Goal: Contribute content: Contribute content

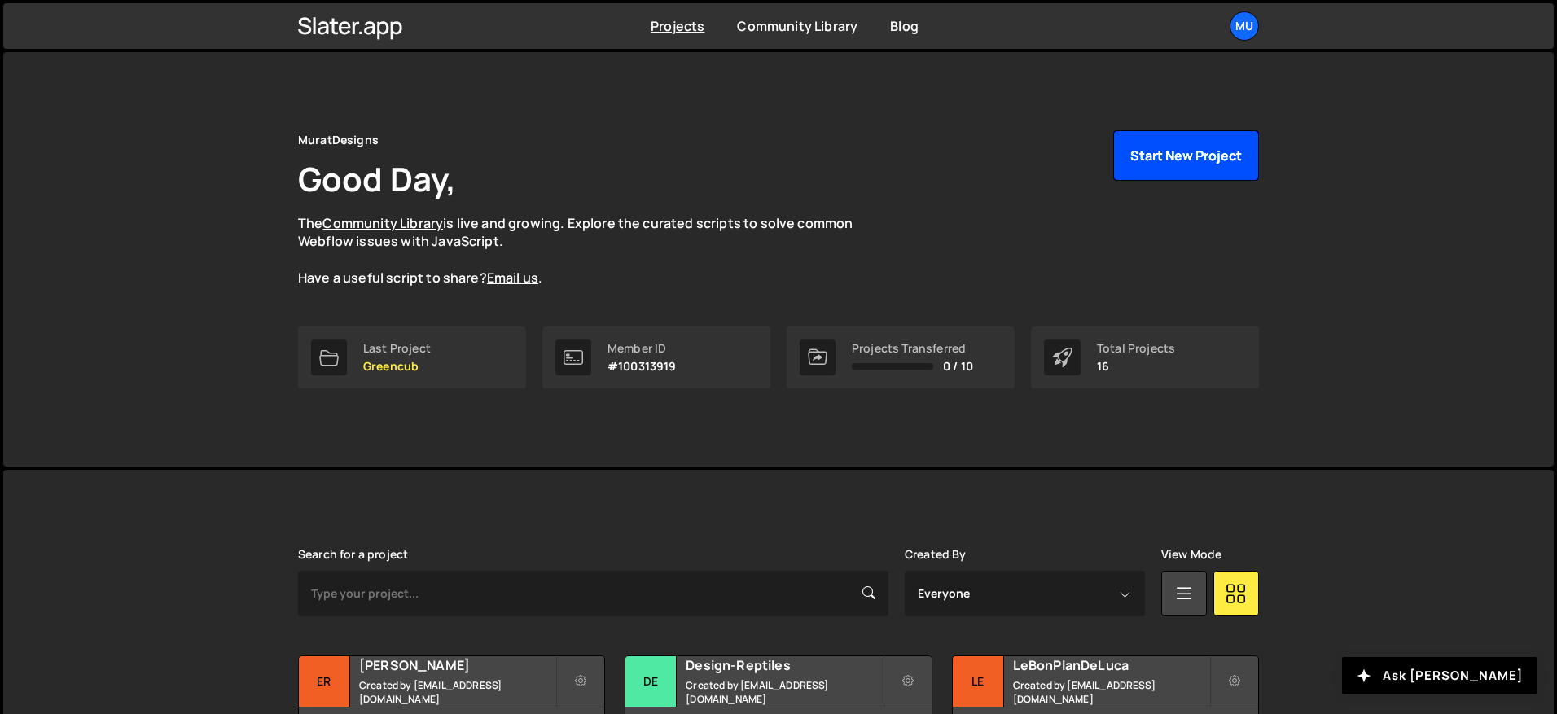
click at [1200, 151] on button "Start New Project" at bounding box center [1186, 155] width 146 height 50
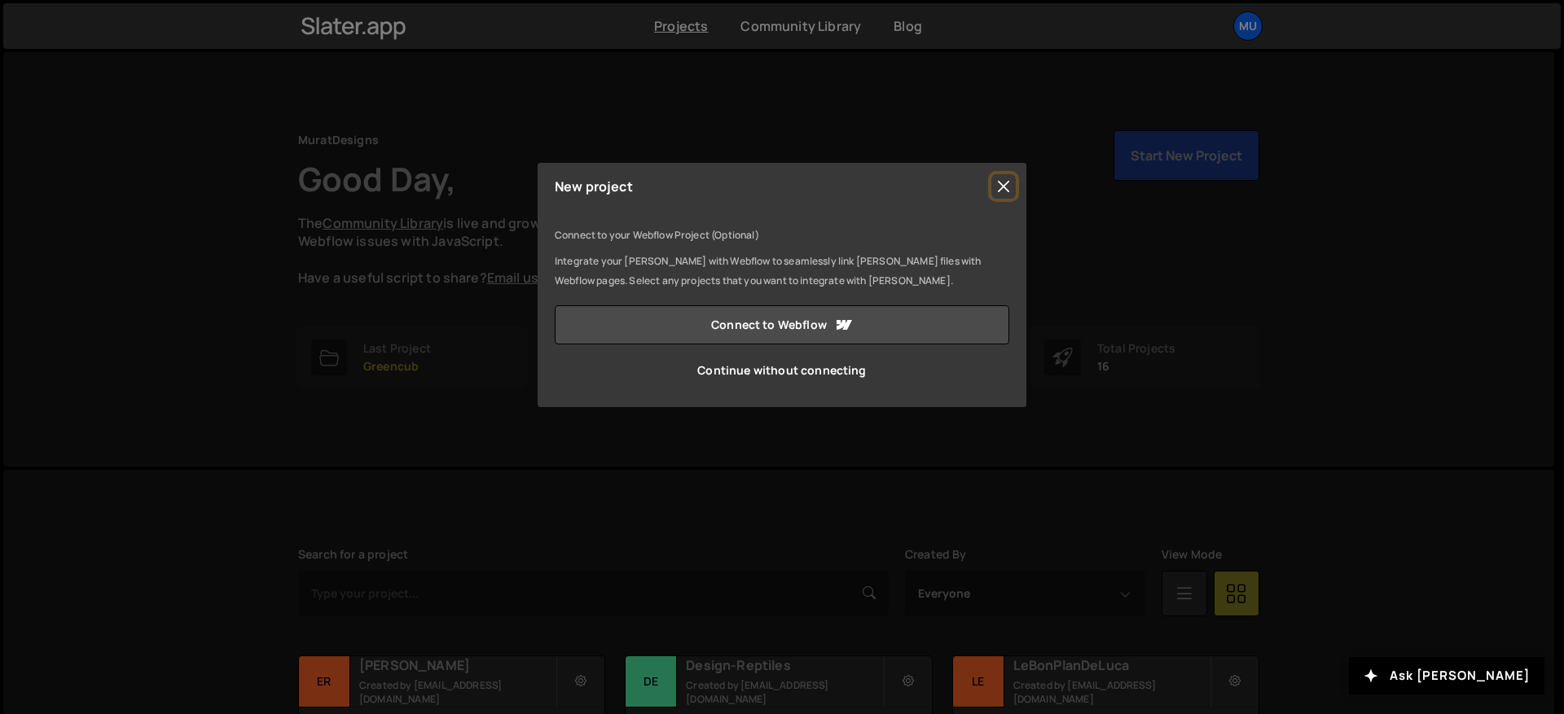
click at [997, 178] on button "Close" at bounding box center [1003, 186] width 24 height 24
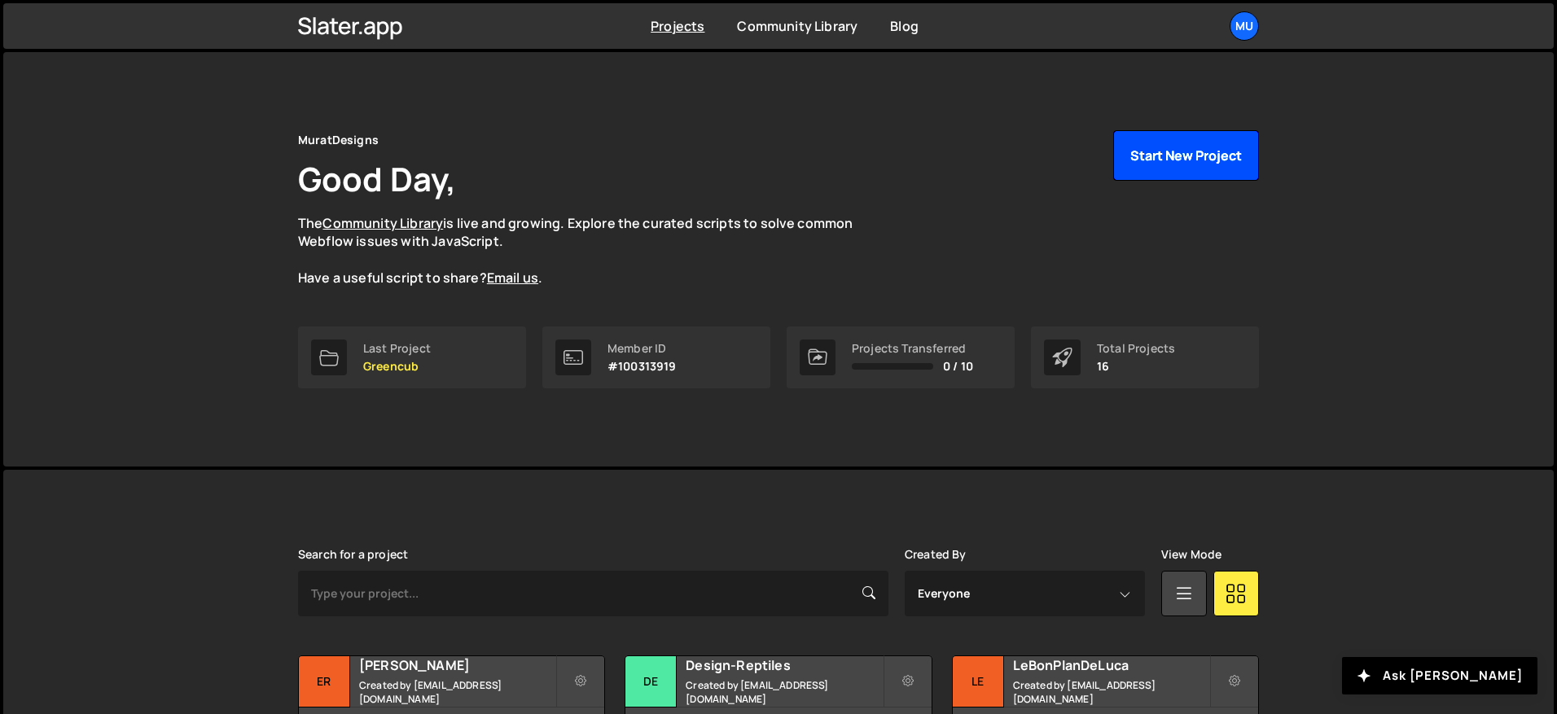
scroll to position [318, 0]
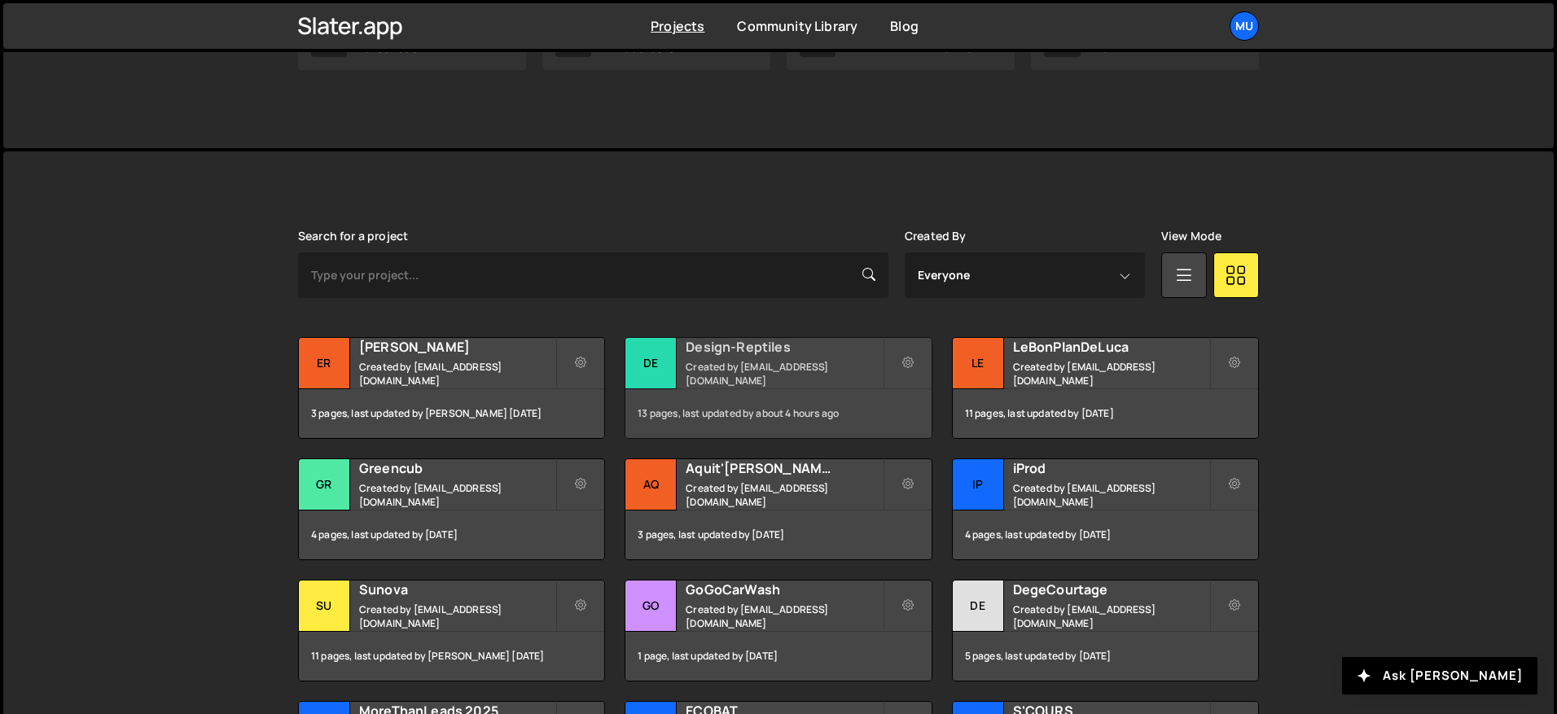
click at [709, 350] on h2 "Design-Reptiles" at bounding box center [784, 347] width 196 height 18
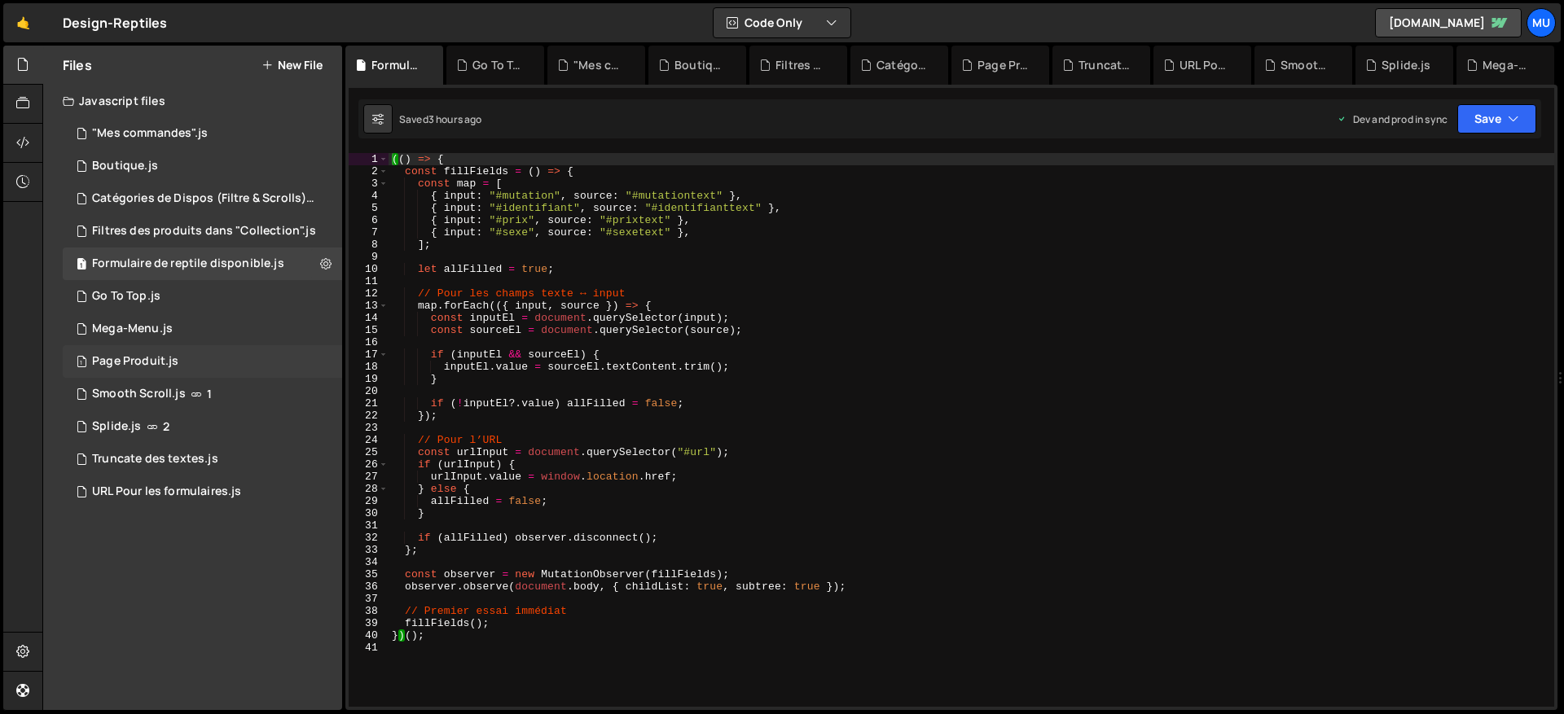
click at [131, 364] on div "Page Produit.js" at bounding box center [135, 361] width 86 height 15
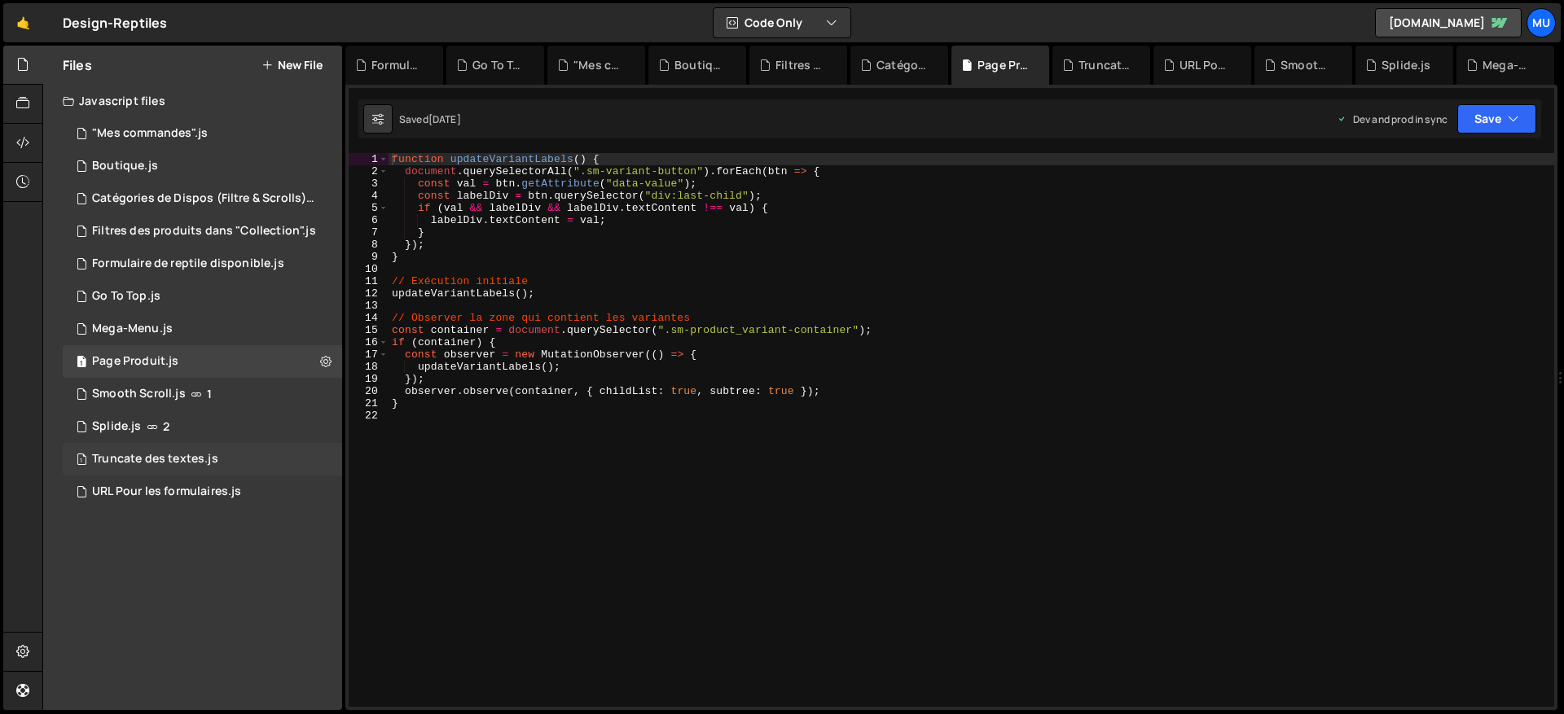
click at [139, 448] on div "1 Truncate des textes.js 0" at bounding box center [202, 459] width 279 height 33
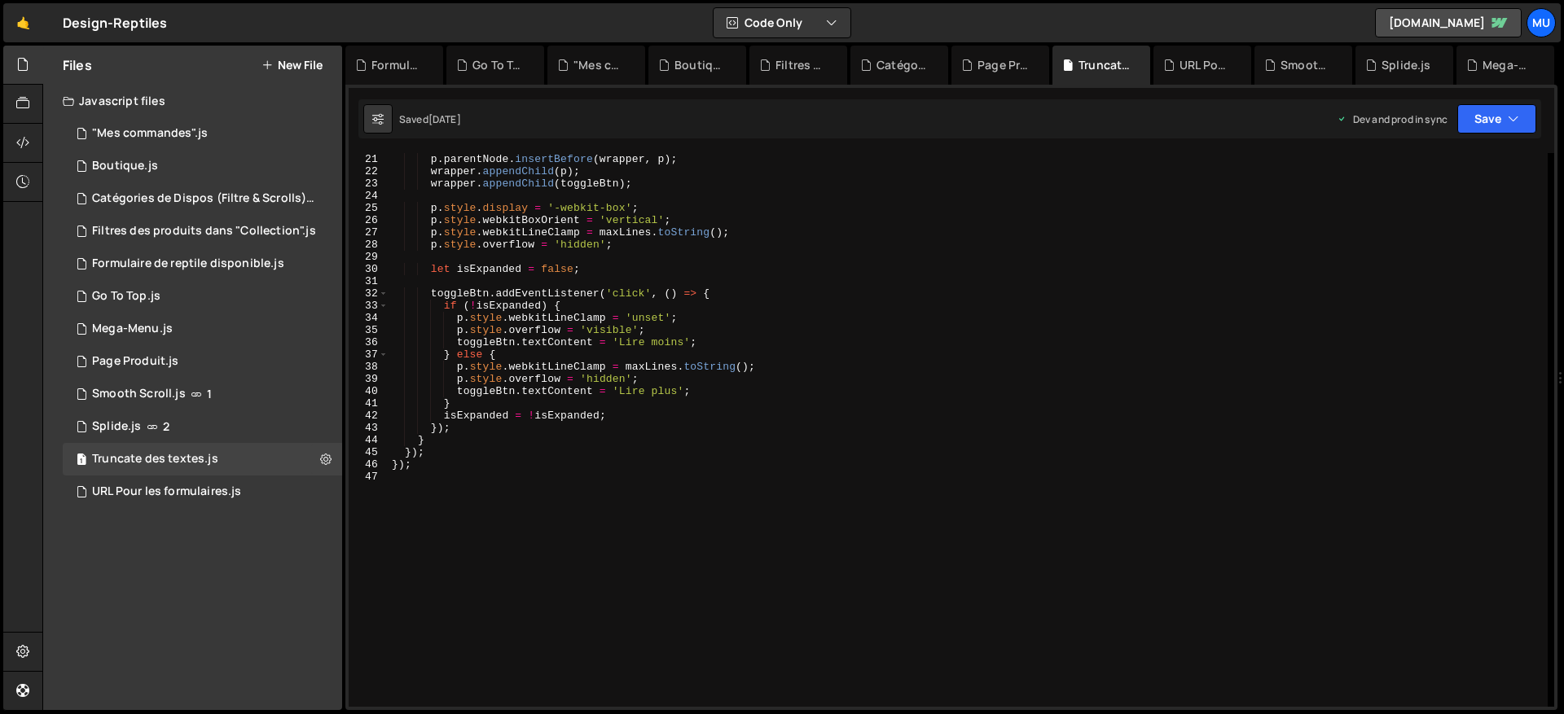
click at [692, 450] on div "p . parentNode . insertBefore ( wrapper , p ) ; wrapper . appendChild ( p ) ; w…" at bounding box center [967, 442] width 1159 height 578
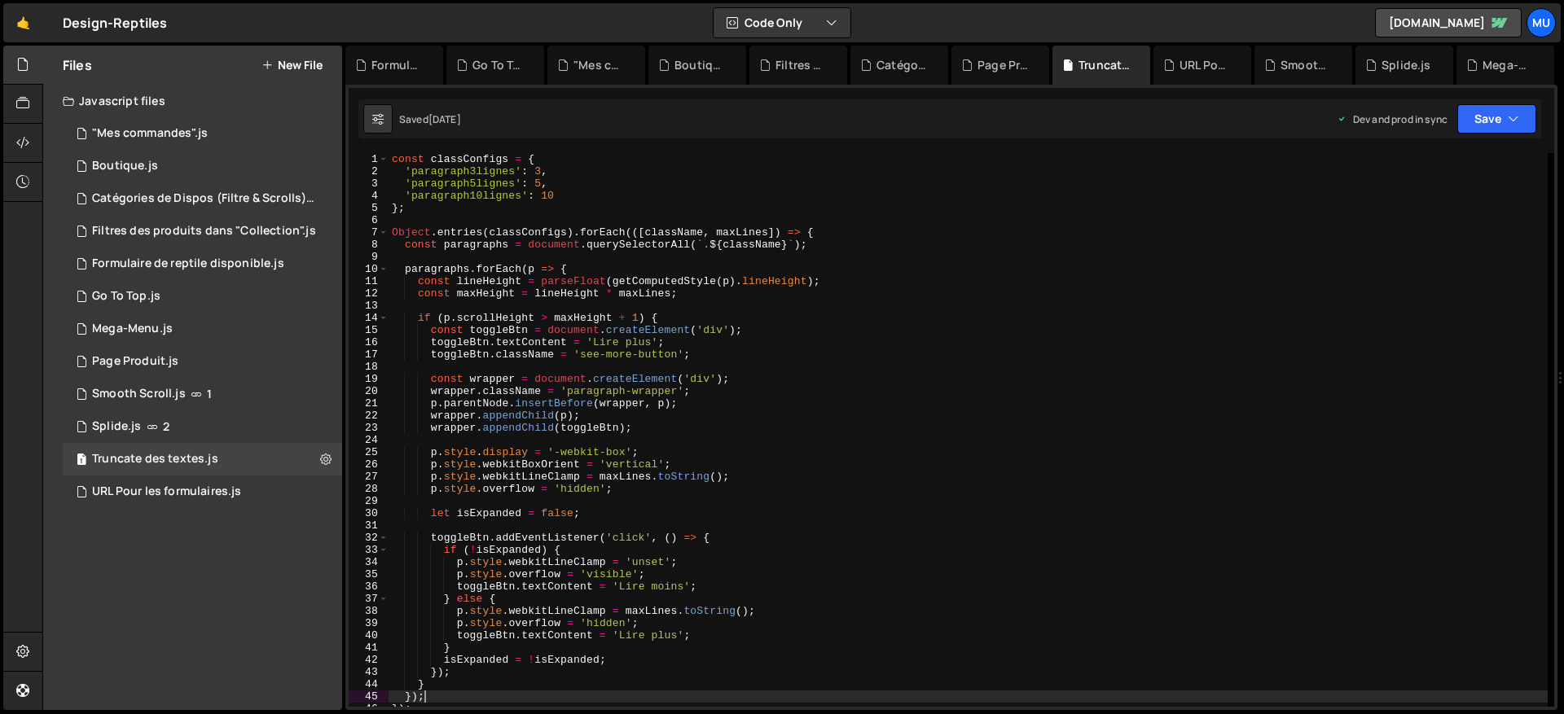
click at [695, 451] on div "const classConfigs = { 'paragraph3lignes' : 3 , 'paragraph5lignes' : 5 , 'parag…" at bounding box center [967, 442] width 1159 height 578
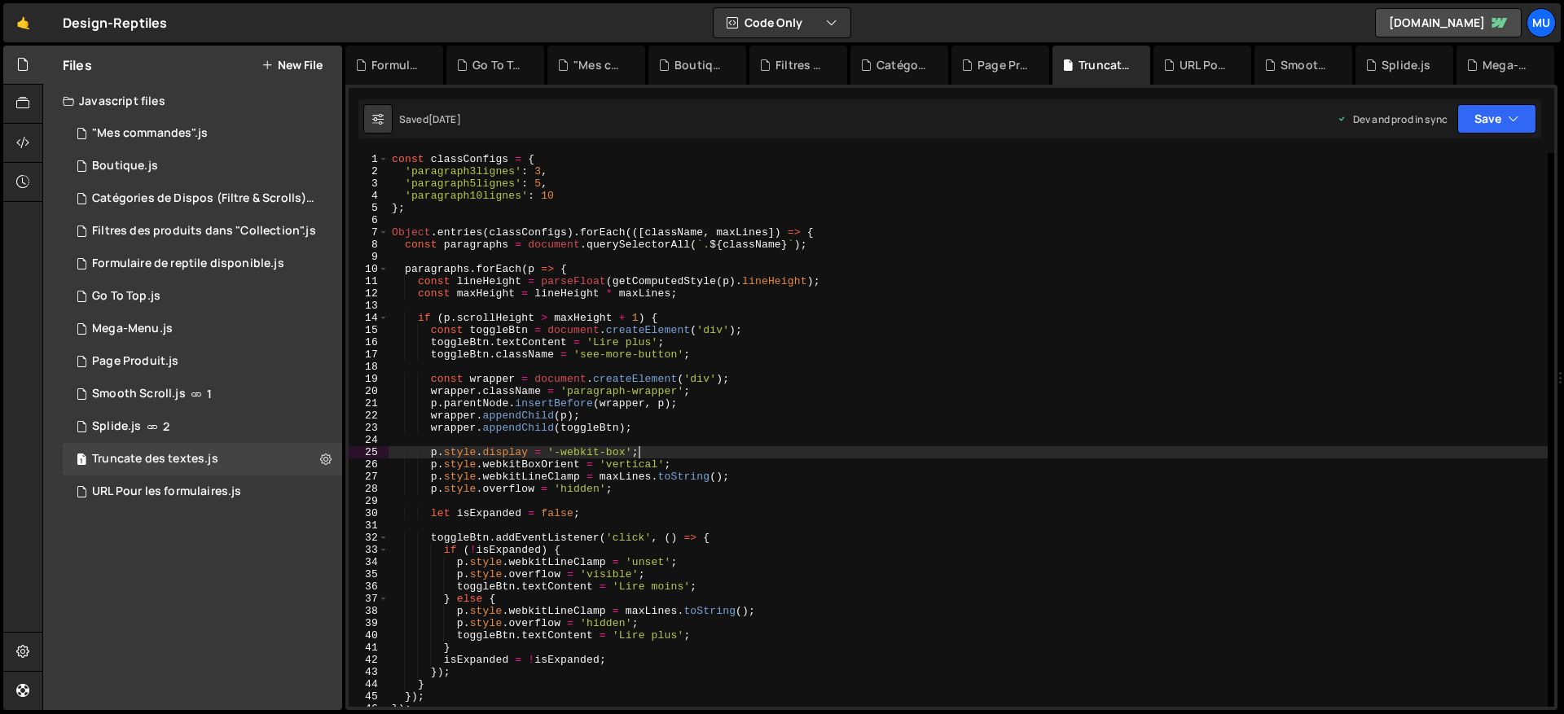
type textarea "});"
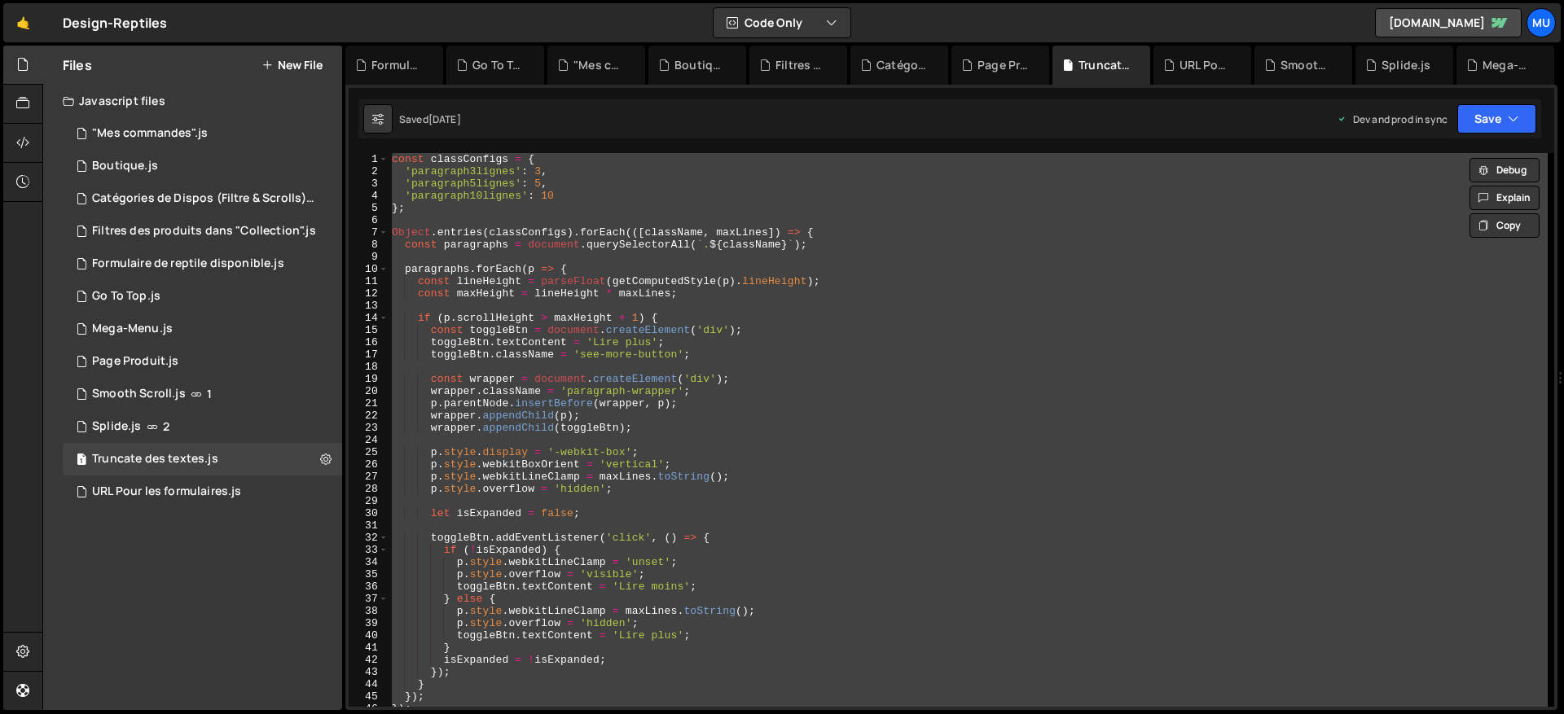
click at [628, 304] on div "const classConfigs = { 'paragraph3lignes' : 3 , 'paragraph5lignes' : 5 , 'parag…" at bounding box center [967, 430] width 1159 height 554
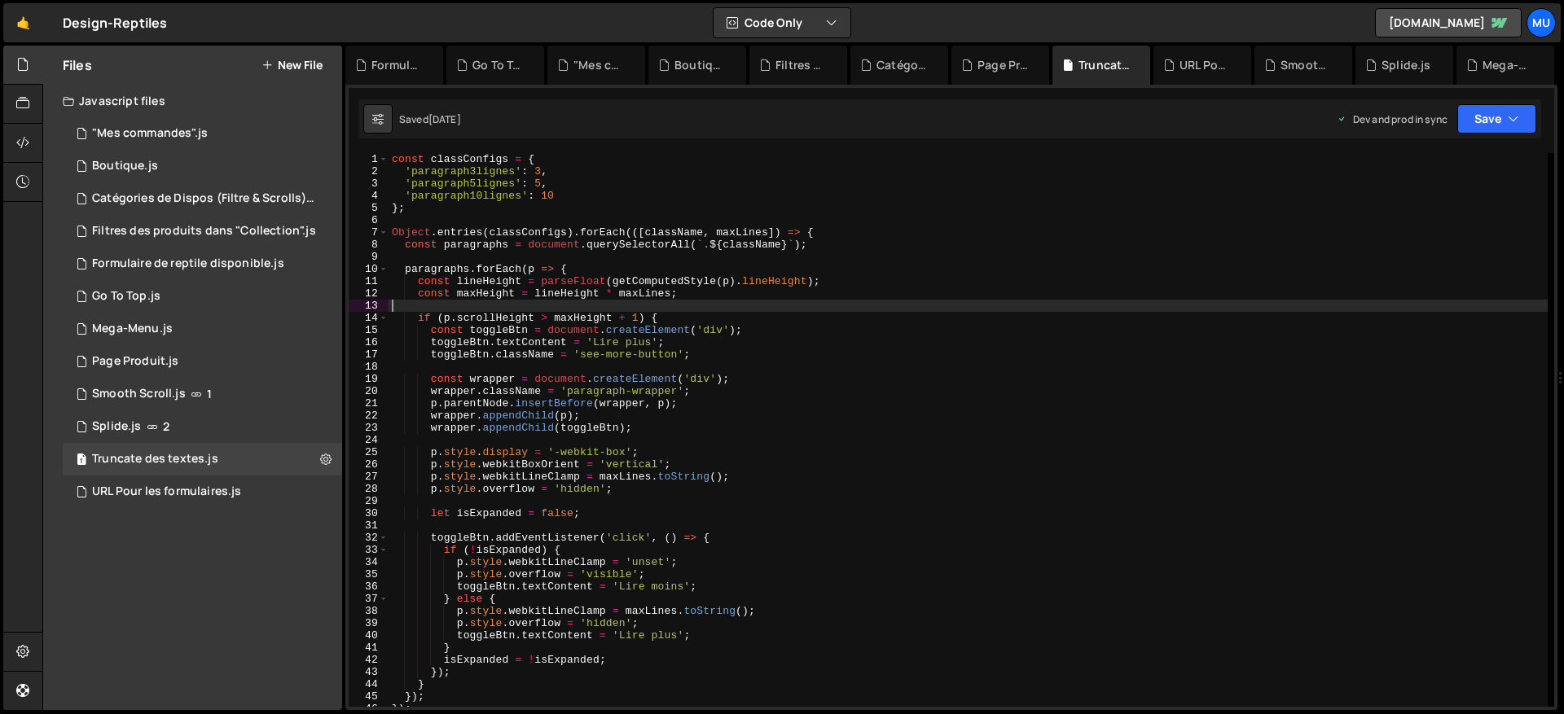
click at [471, 195] on div "const classConfigs = { 'paragraph3lignes' : 3 , 'paragraph5lignes' : 5 , 'parag…" at bounding box center [967, 442] width 1159 height 578
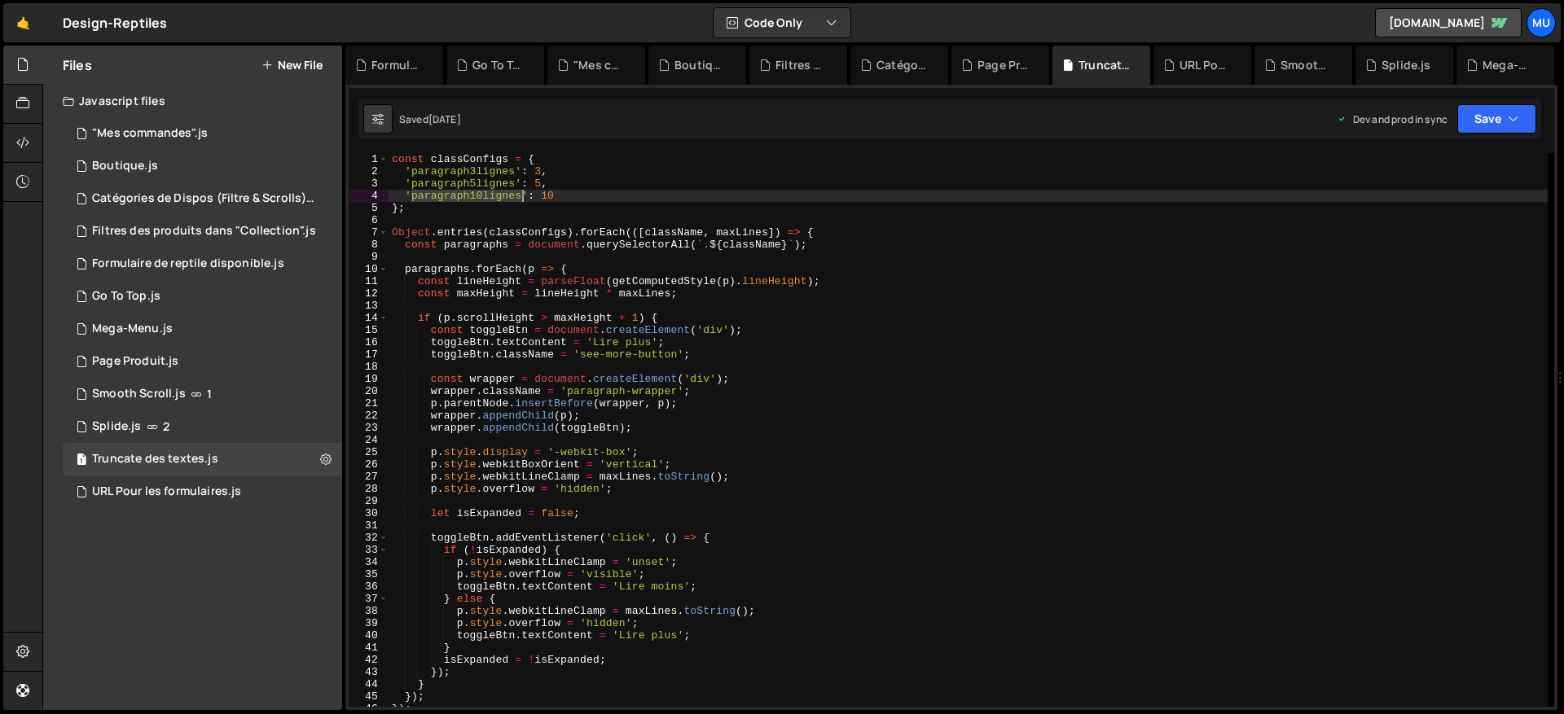
click at [471, 195] on div "const classConfigs = { 'paragraph3lignes' : 3 , 'paragraph5lignes' : 5 , 'parag…" at bounding box center [967, 442] width 1159 height 578
click at [691, 420] on div "const classConfigs = { 'paragraph3lignes' : 3 , 'paragraph5lignes' : 5 , 'parag…" at bounding box center [967, 442] width 1159 height 578
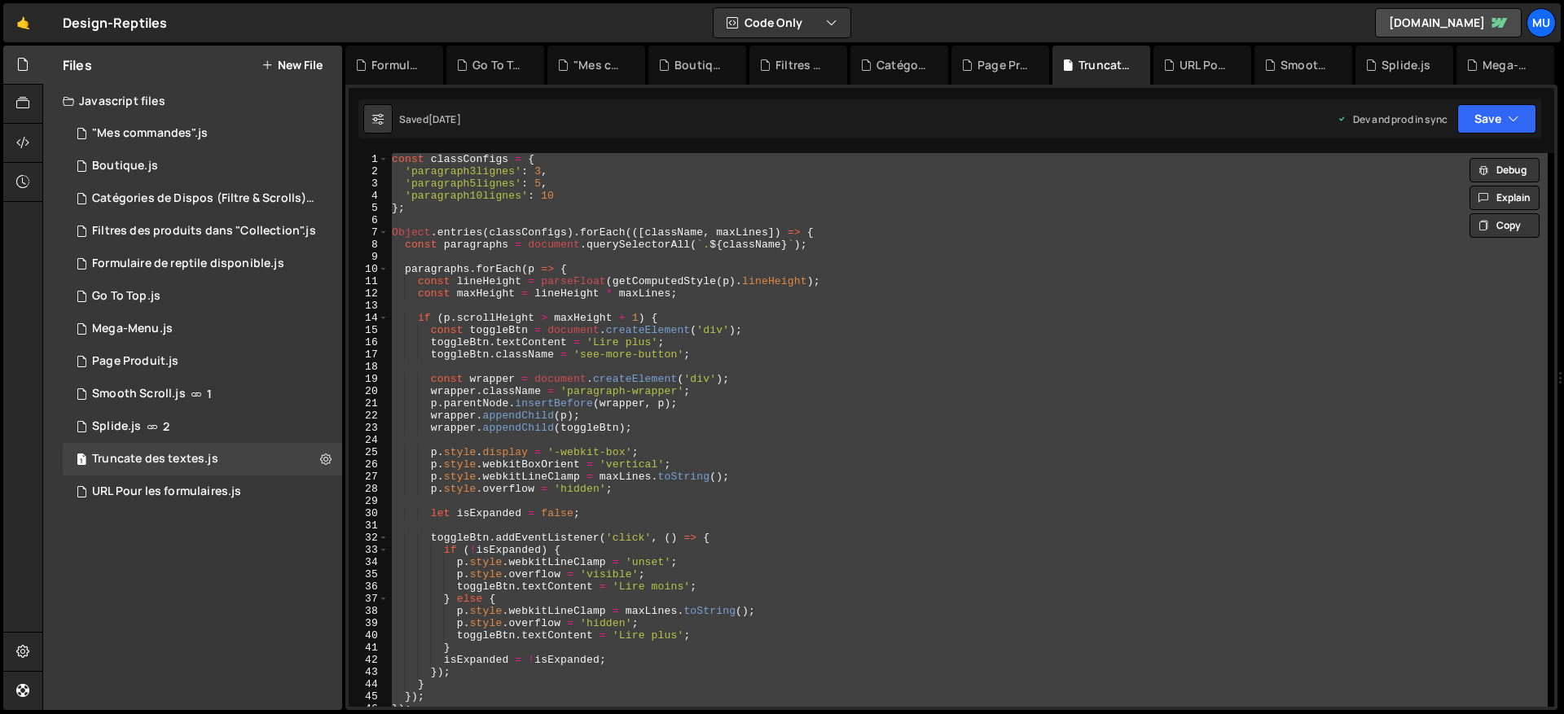
click at [544, 407] on div "const classConfigs = { 'paragraph3lignes' : 3 , 'paragraph5lignes' : 5 , 'parag…" at bounding box center [967, 430] width 1159 height 554
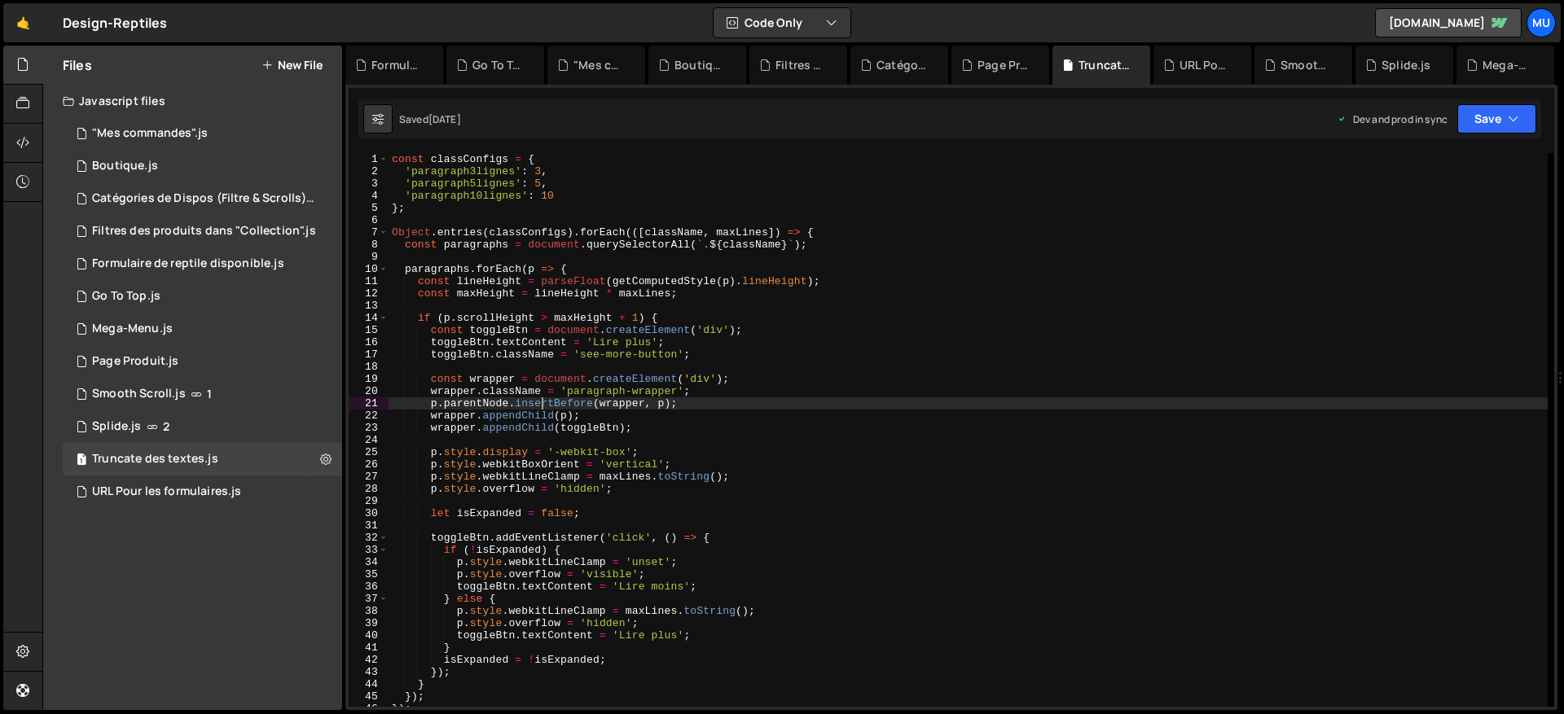
type textarea "});"
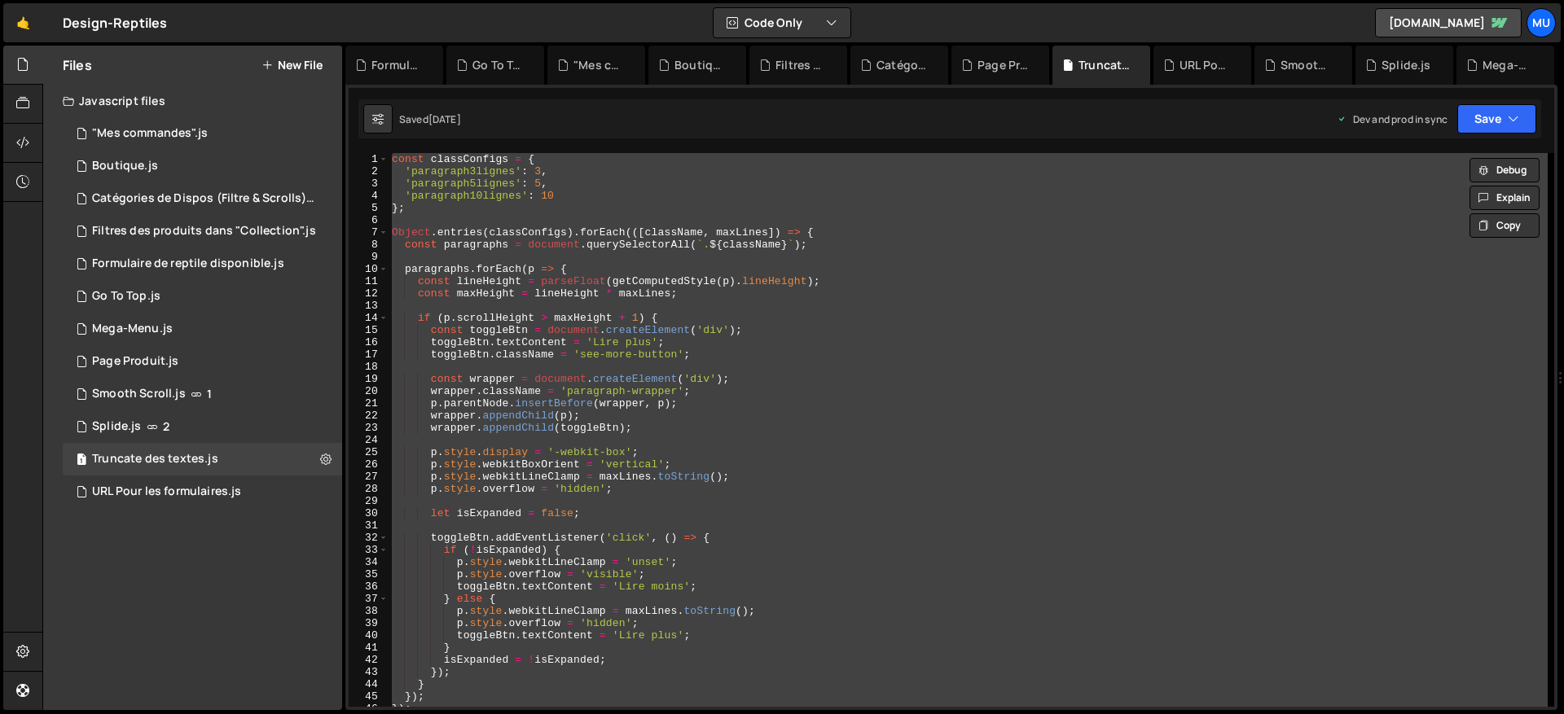
paste textarea
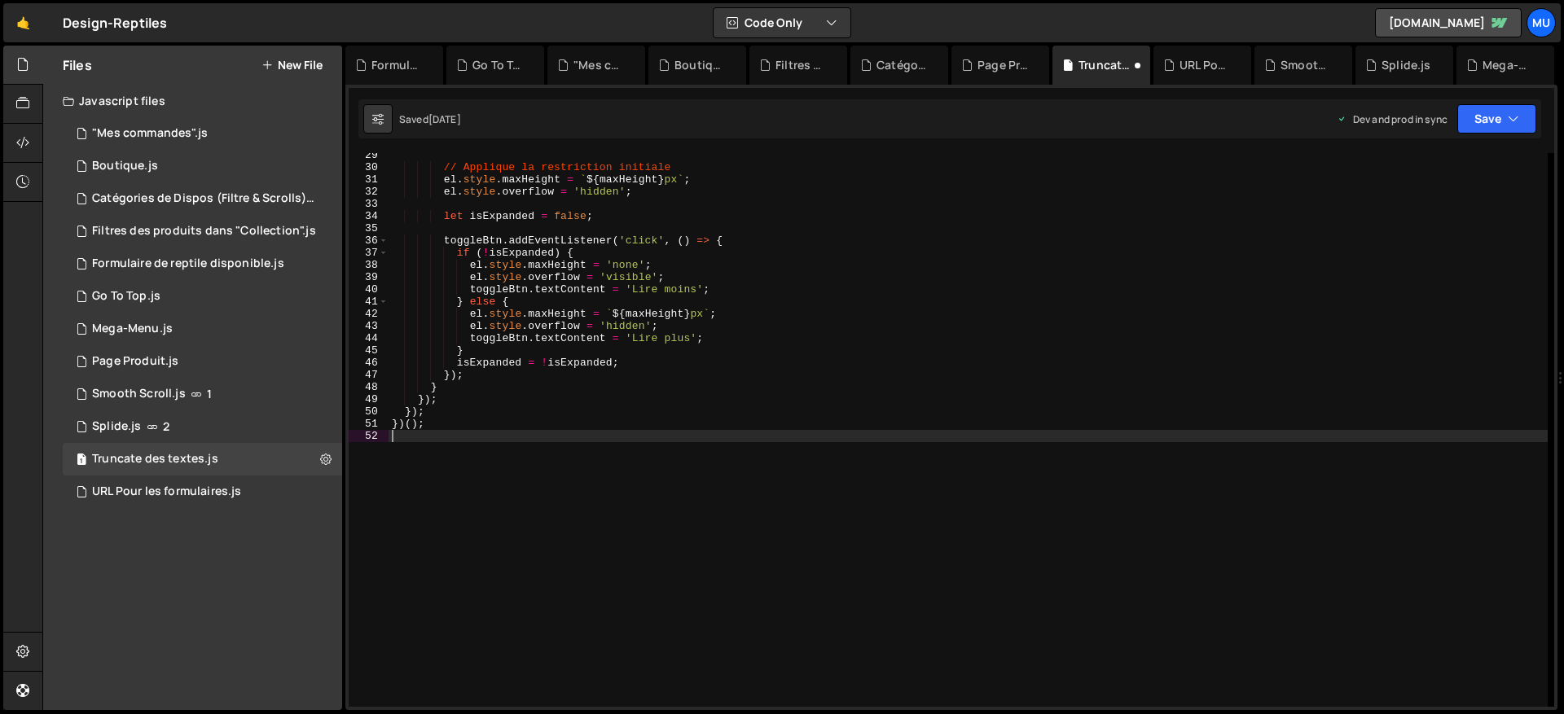
scroll to position [346, 0]
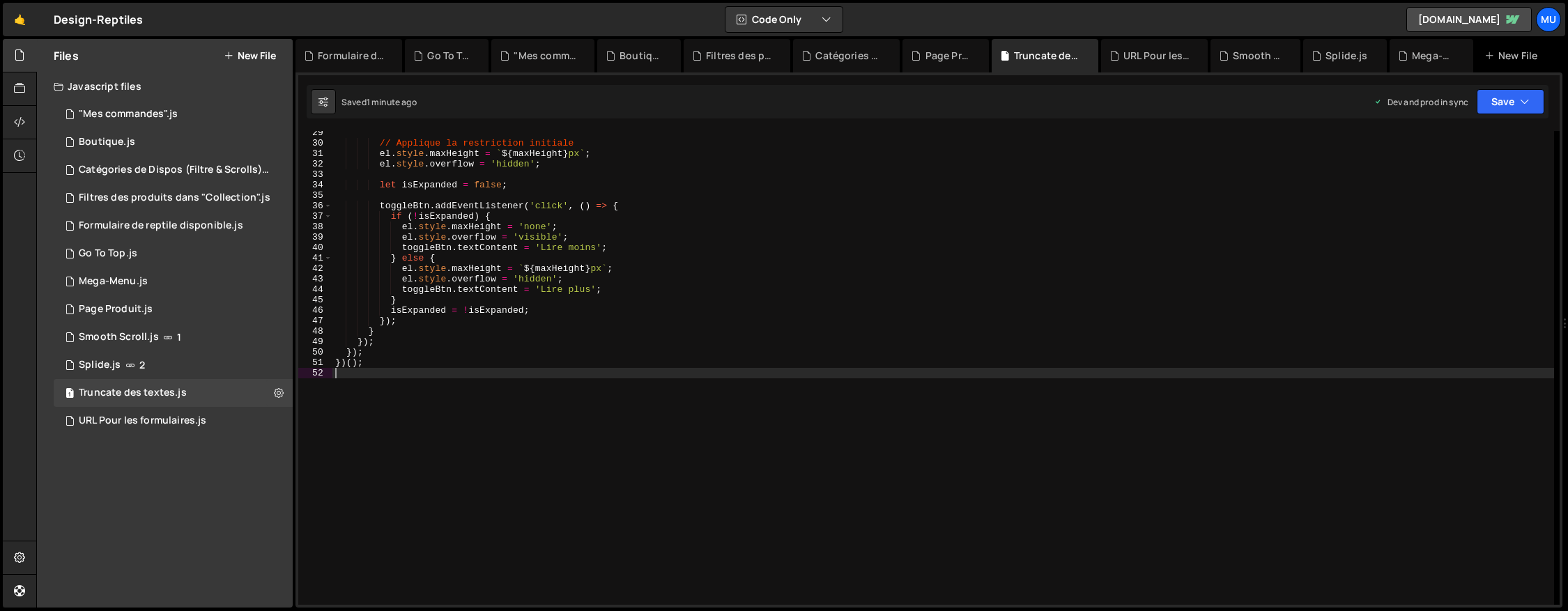
click at [704, 381] on div "// Applique la restriction initiale el . style . maxHeight = ` ${ maxHeight } p…" at bounding box center [943, 375] width 1222 height 495
type textarea "})();"
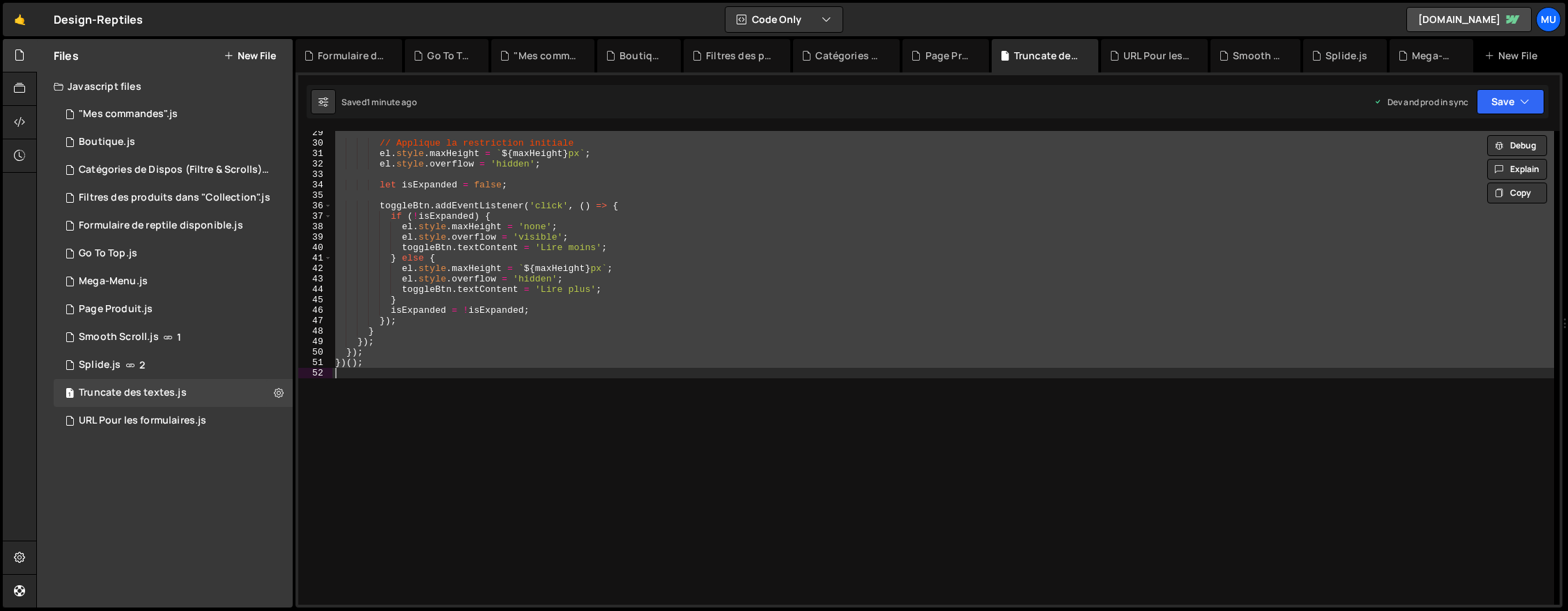
paste textarea
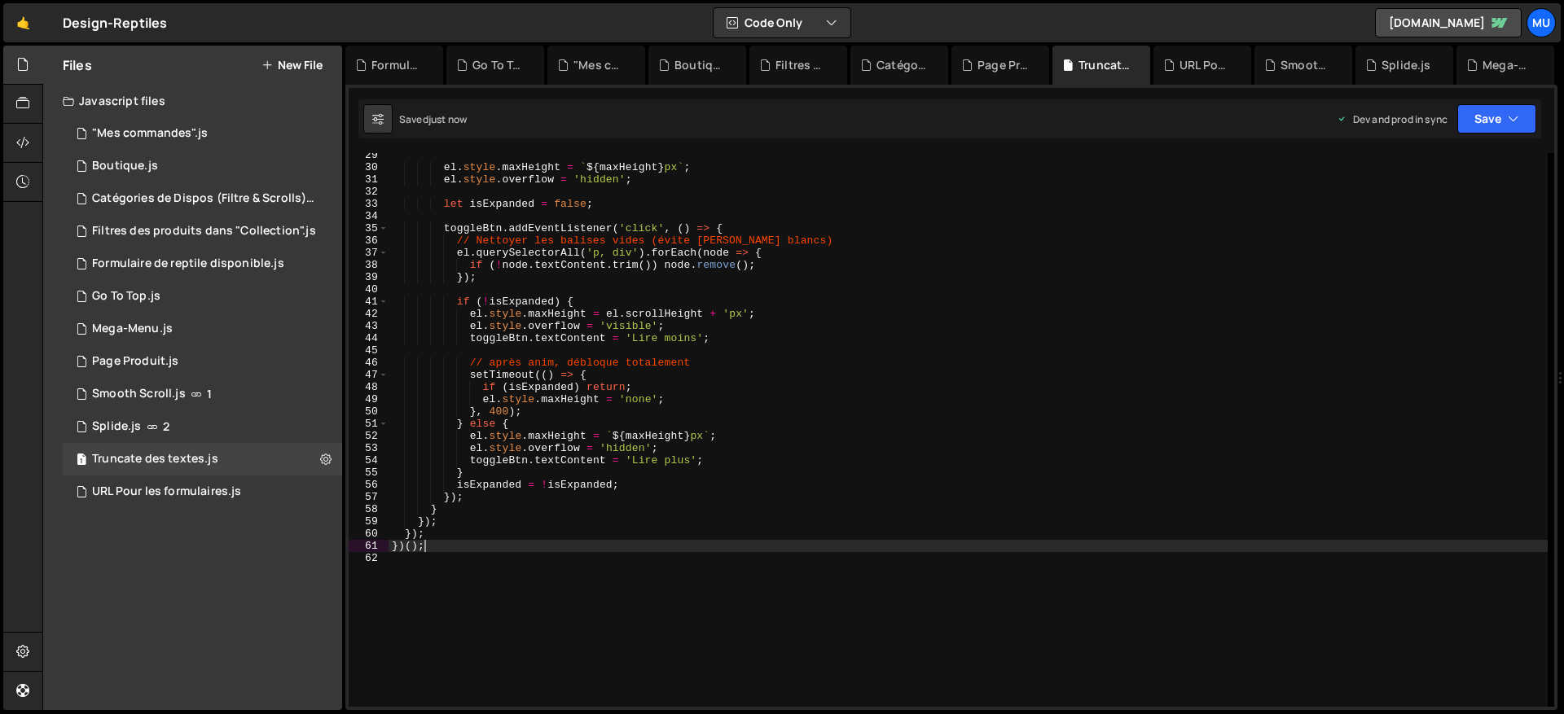
click at [609, 545] on div "el . style . maxHeight = ` ${ maxHeight } px ` ; el . style . overflow = 'hidde…" at bounding box center [967, 438] width 1159 height 578
type textarea "})();"
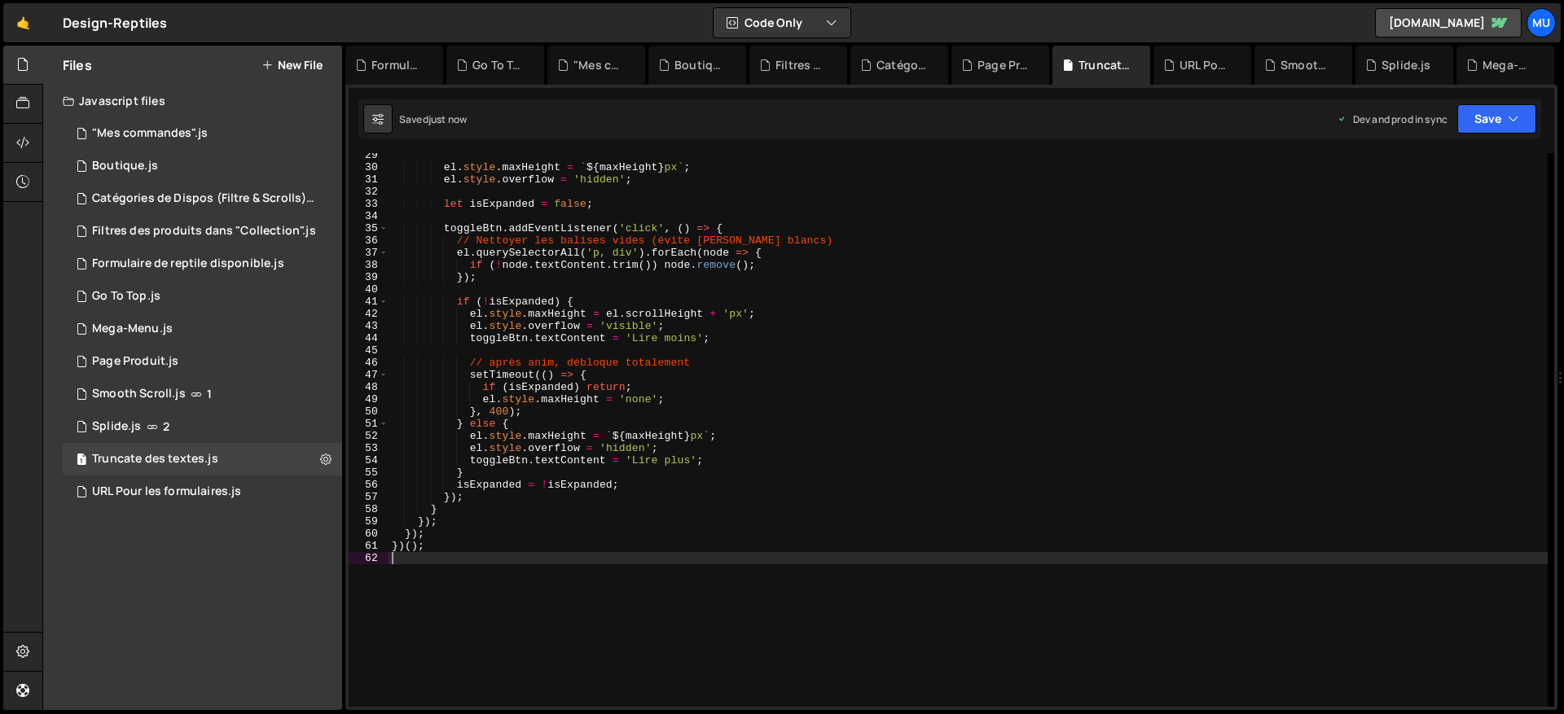
click at [761, 586] on div "el . style . maxHeight = ` ${ maxHeight } px ` ; el . style . overflow = 'hidde…" at bounding box center [967, 438] width 1159 height 578
click at [730, 575] on div "el . style . maxHeight = ` ${ maxHeight } px ` ; el . style . overflow = 'hidde…" at bounding box center [967, 438] width 1159 height 578
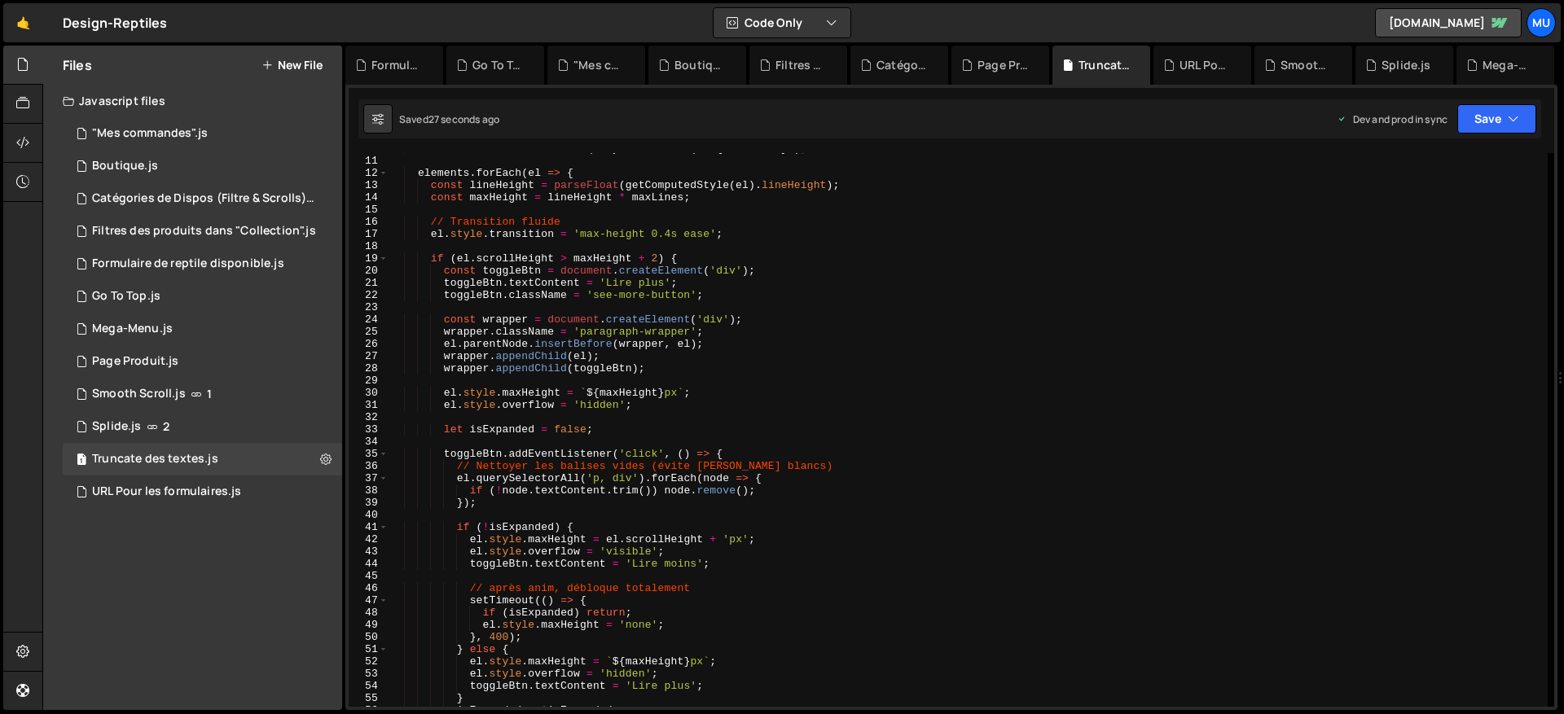
scroll to position [0, 0]
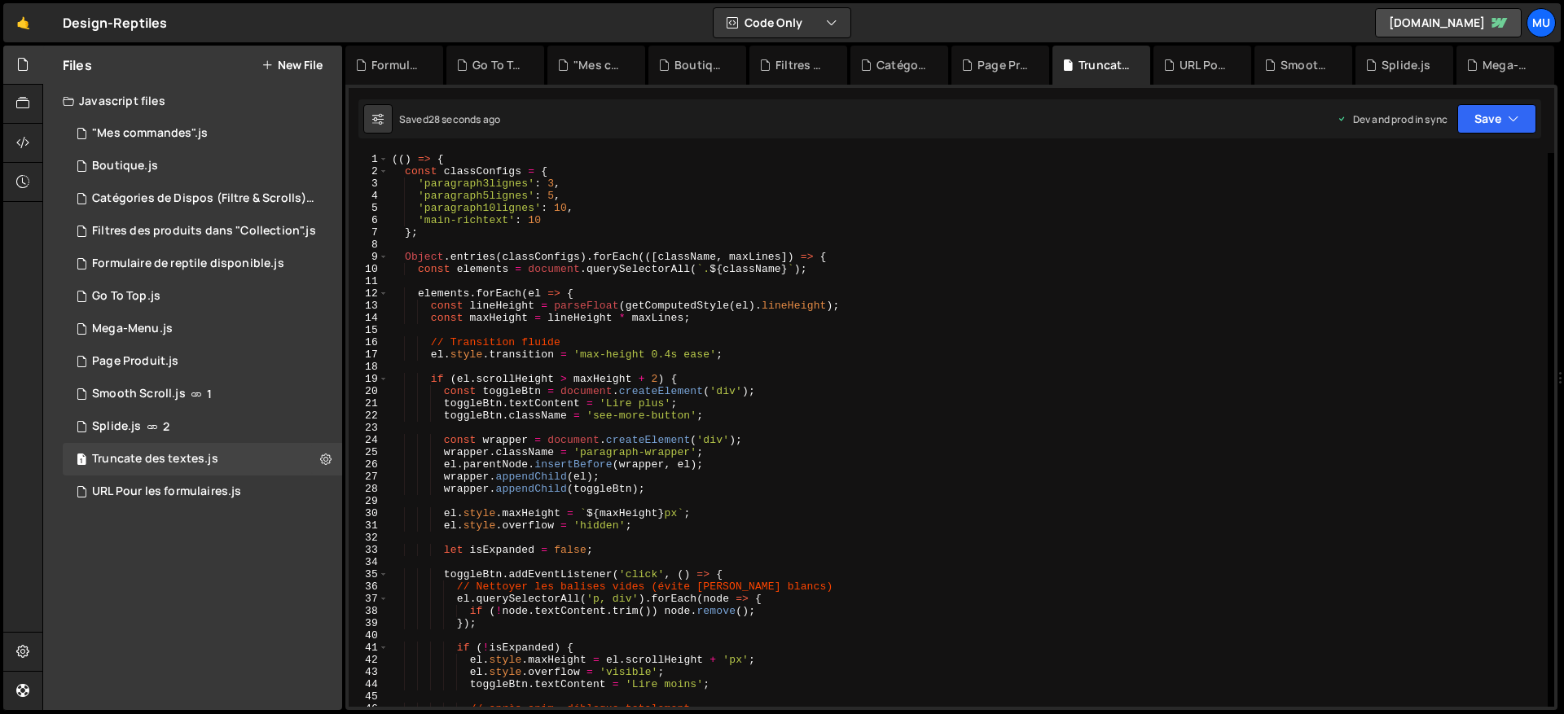
click at [710, 482] on div "(( ) => { const classConfigs = { 'paragraph3lignes' : 3 , 'paragraph5lignes' : …" at bounding box center [967, 442] width 1159 height 578
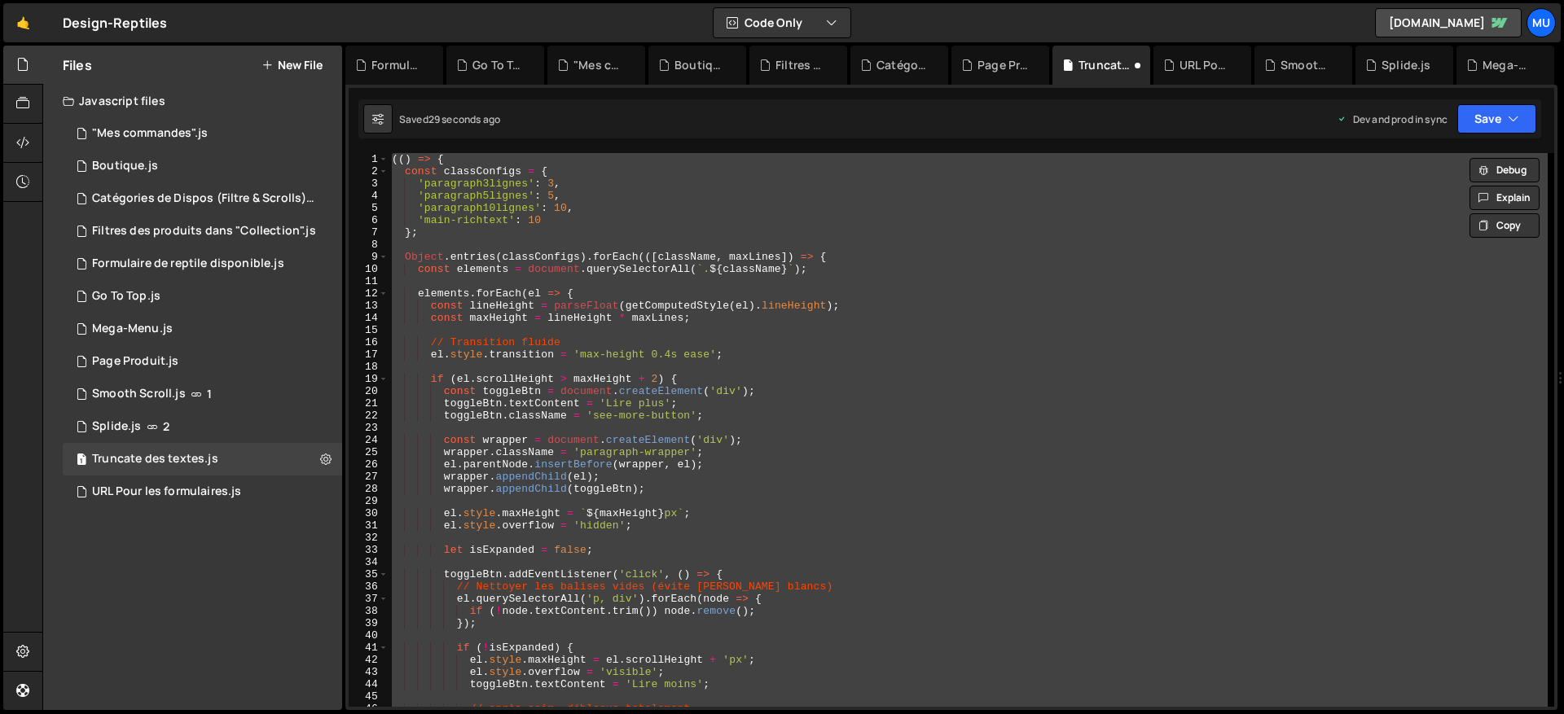
click at [700, 493] on div "(( ) => { const classConfigs = { 'paragraph3lignes' : 3 , 'paragraph5lignes' : …" at bounding box center [967, 430] width 1159 height 554
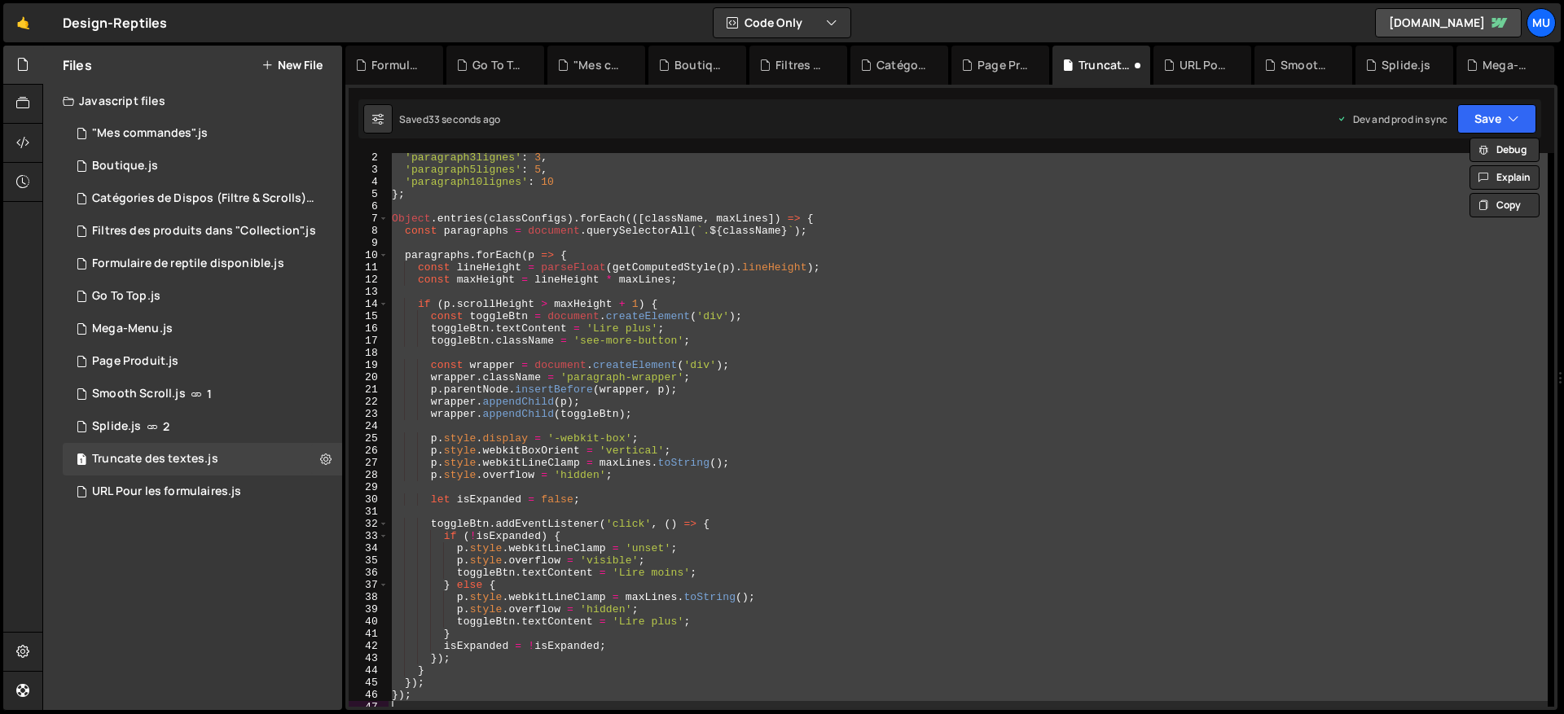
scroll to position [14, 0]
click at [686, 495] on div "'paragraph3lignes' : 3 , 'paragraph5lignes' : 5 , 'paragraph10lignes' : 10 } ; …" at bounding box center [967, 430] width 1159 height 554
type textarea "let isExpanded = false;"
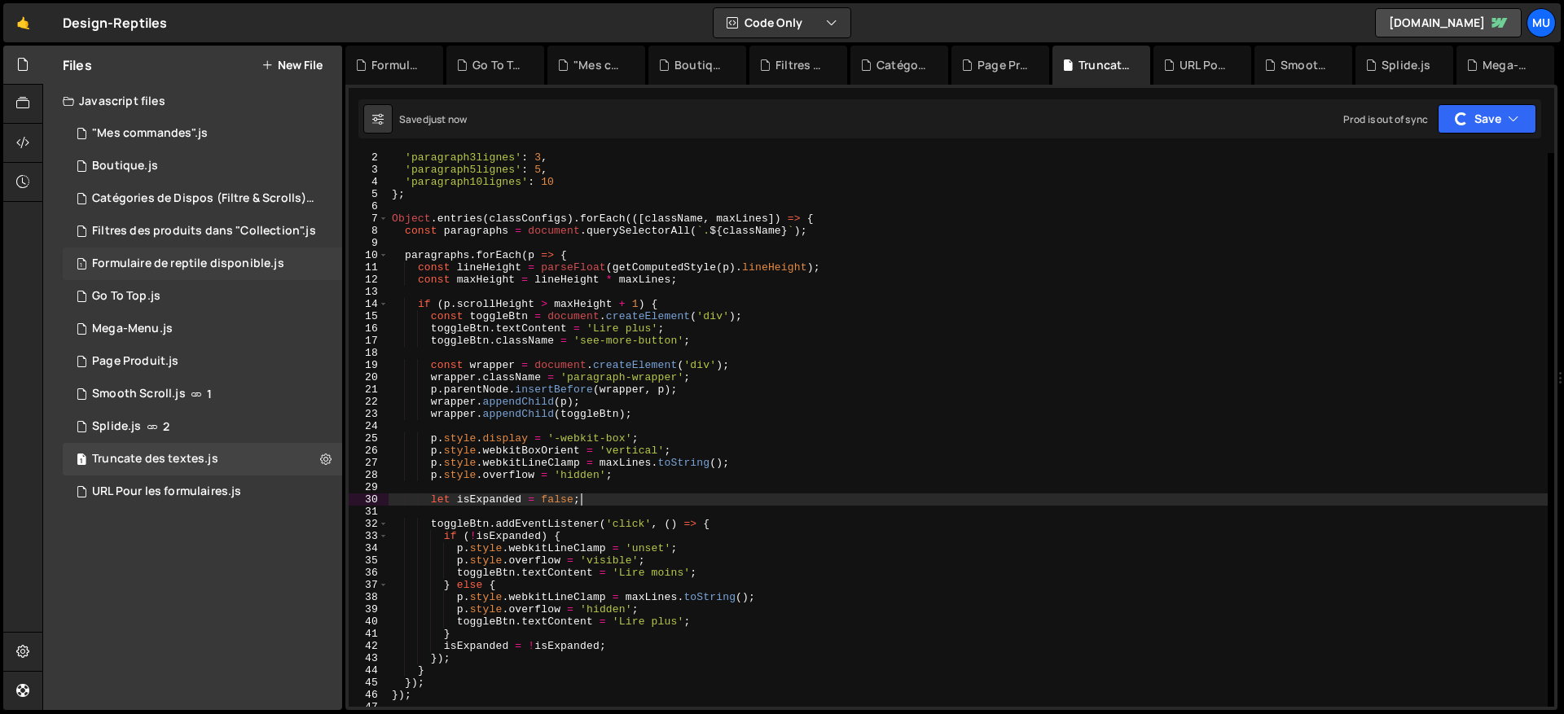
drag, startPoint x: 936, startPoint y: 293, endPoint x: 296, endPoint y: 268, distance: 639.7
click at [936, 293] on div "'paragraph3lignes' : 3 , 'paragraph5lignes' : 5 , 'paragraph10lignes' : 10 } ; …" at bounding box center [967, 440] width 1159 height 578
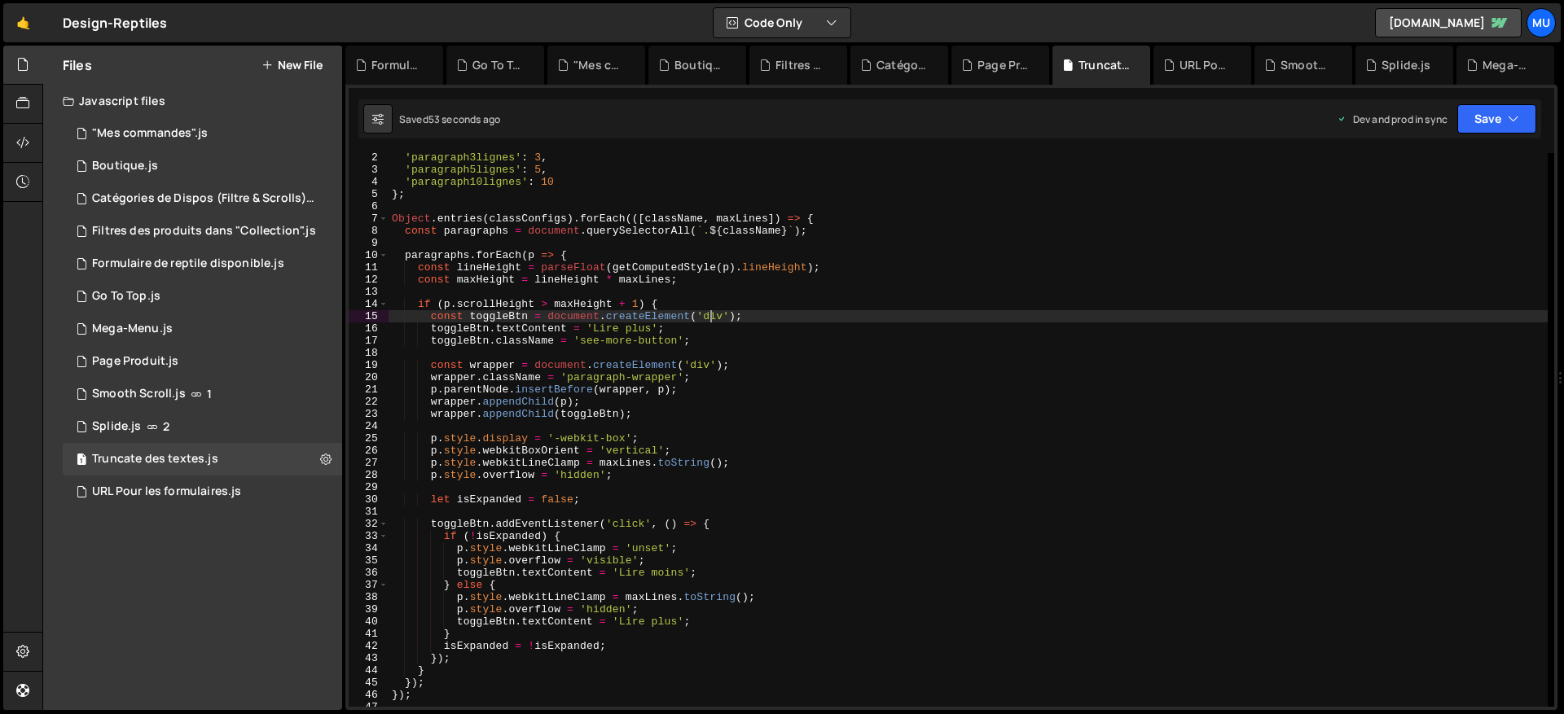
click at [713, 314] on div "'paragraph3lignes' : 3 , 'paragraph5lignes' : 5 , 'paragraph10lignes' : 10 } ; …" at bounding box center [967, 440] width 1159 height 578
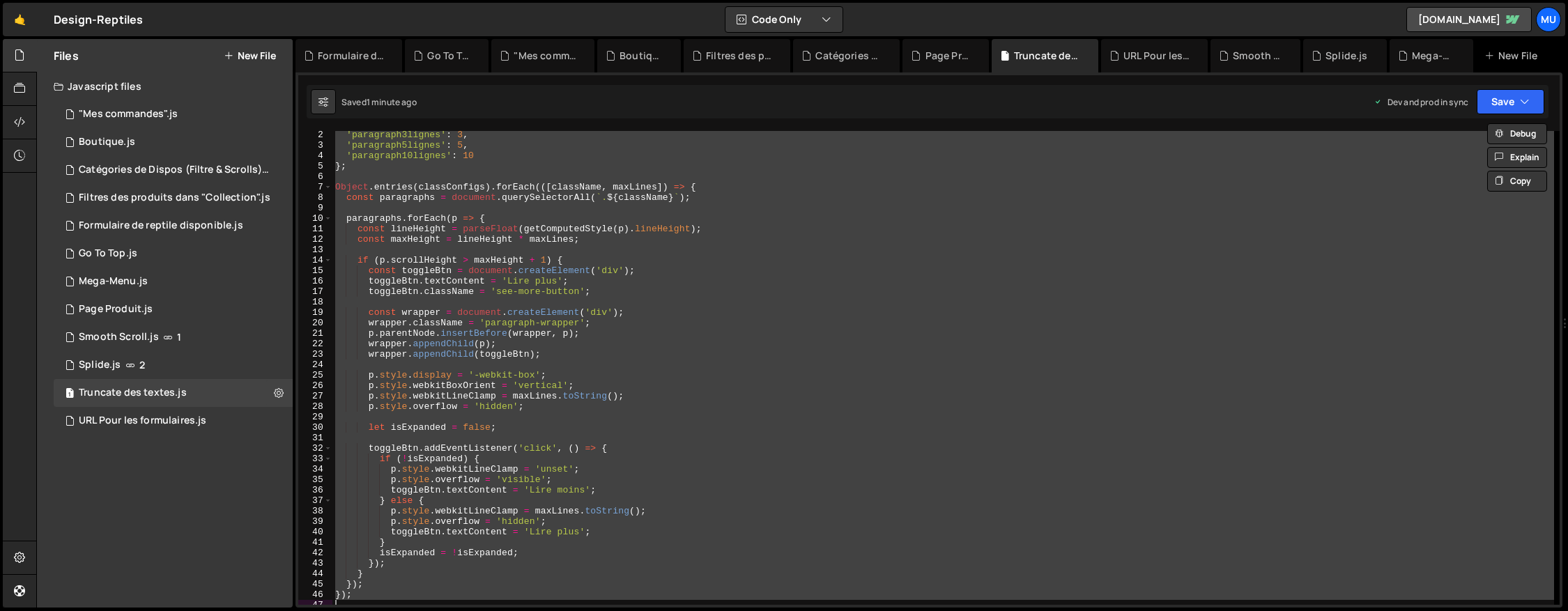
click at [794, 346] on div "'paragraph3lignes' : 3 , 'paragraph5lignes' : 5 , 'paragraph10lignes' : 10 } ; …" at bounding box center [943, 368] width 1222 height 474
type textarea "wrapper.appendChild(p);"
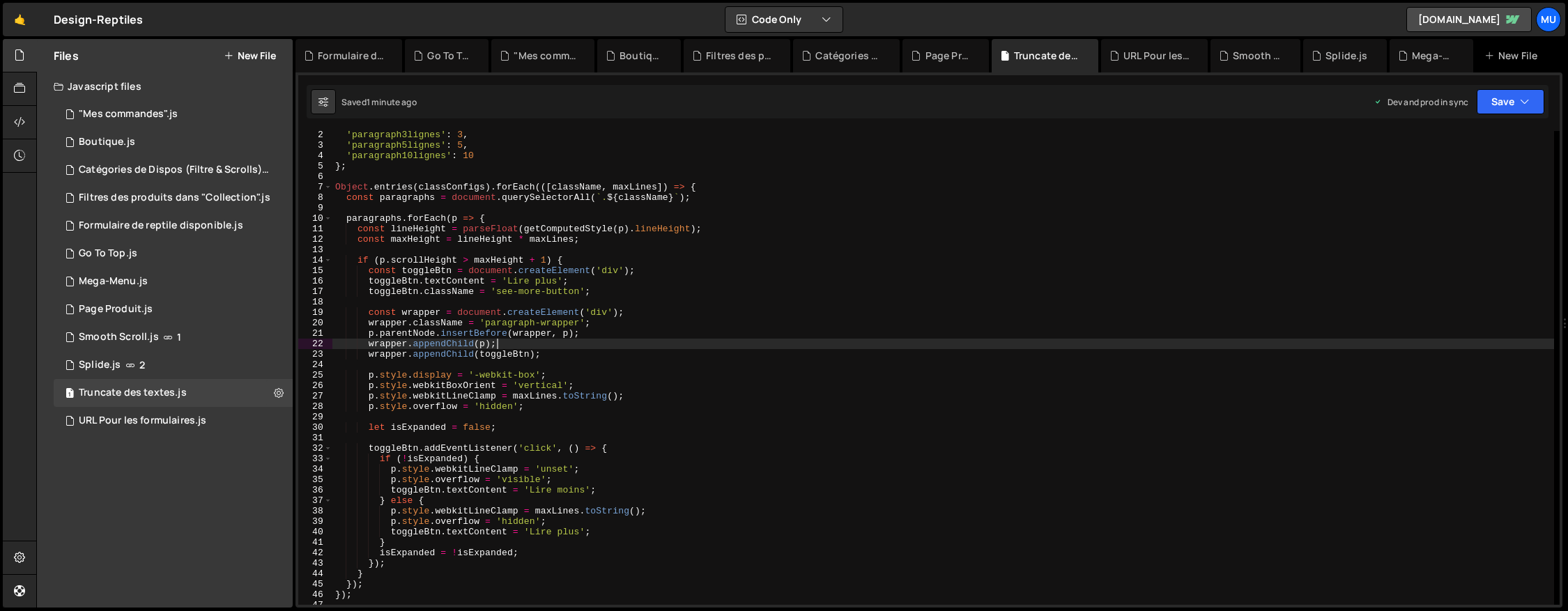
click at [251, 57] on button "New File" at bounding box center [249, 56] width 52 height 11
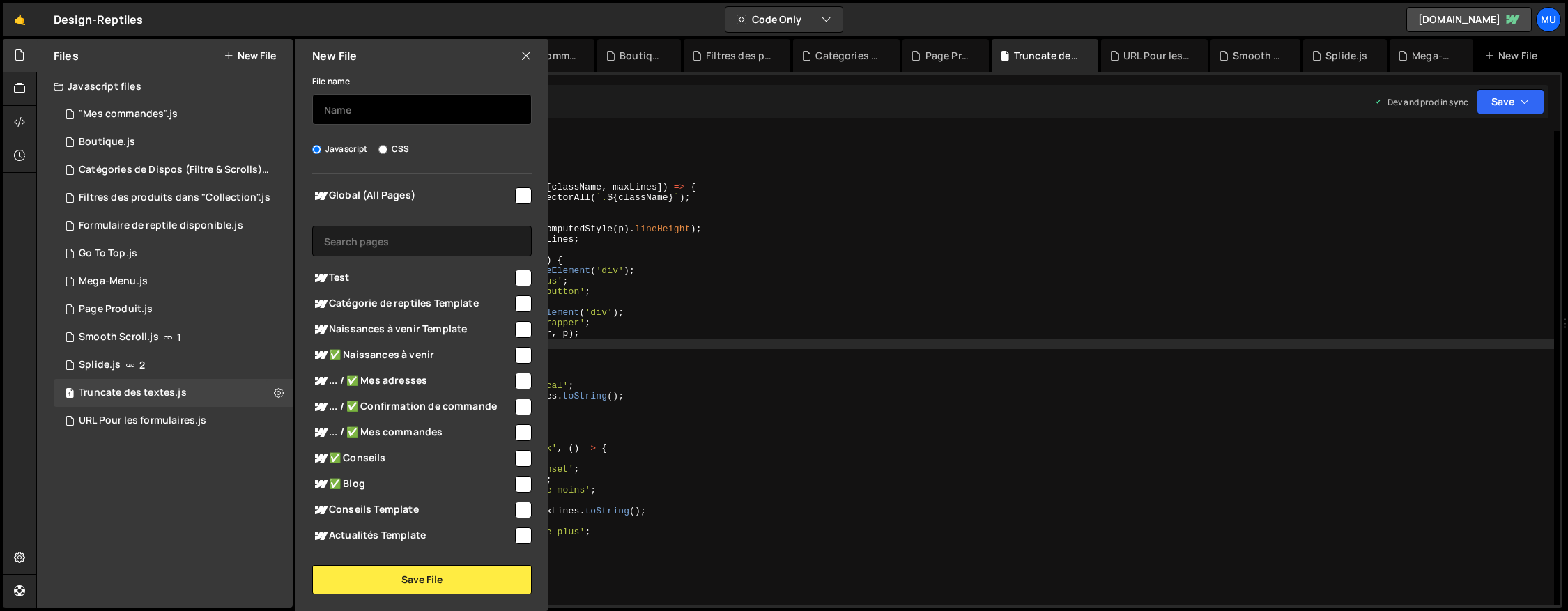
click at [359, 99] on input "text" at bounding box center [422, 110] width 220 height 31
click at [411, 103] on input "Truncate les richtext" at bounding box center [422, 110] width 220 height 31
type input "Truncate description longue"
click at [447, 240] on input "text" at bounding box center [422, 241] width 220 height 31
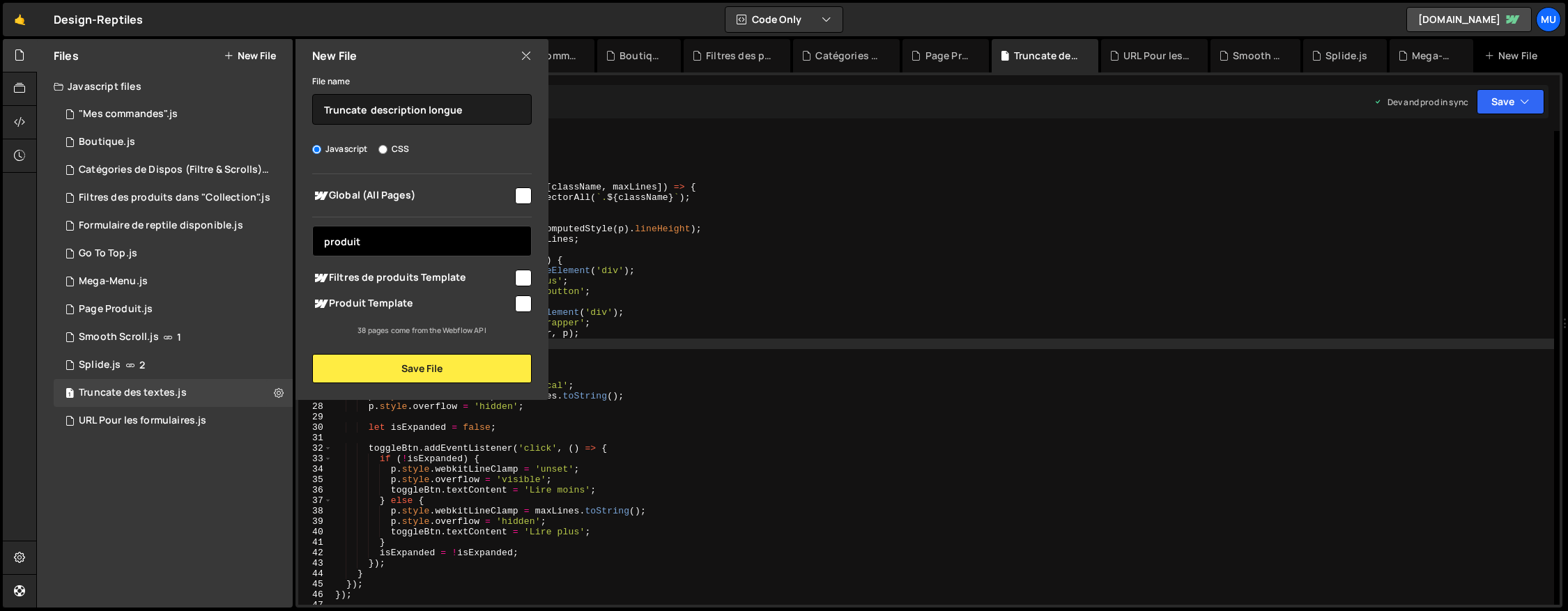
type input "produit"
click at [469, 302] on span "Produit Template" at bounding box center [413, 304] width 201 height 17
checkbox input "true"
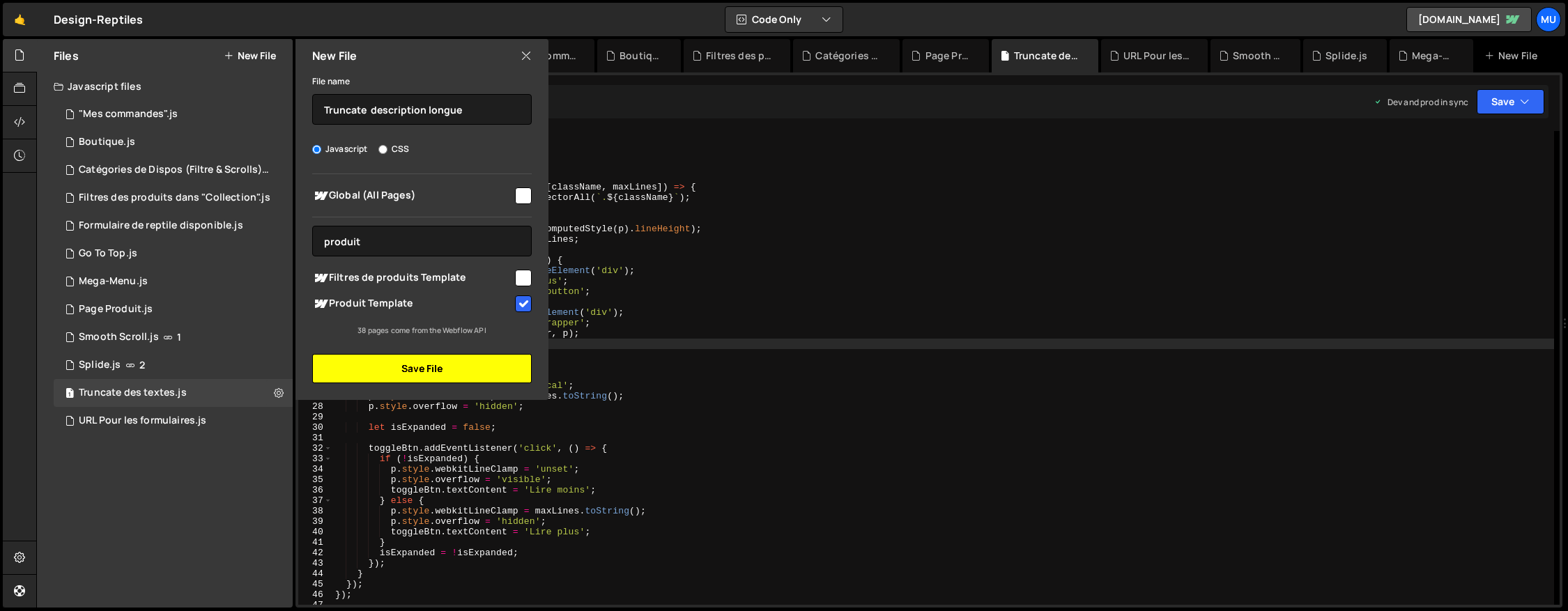
click at [462, 360] on button "Save File" at bounding box center [422, 369] width 220 height 29
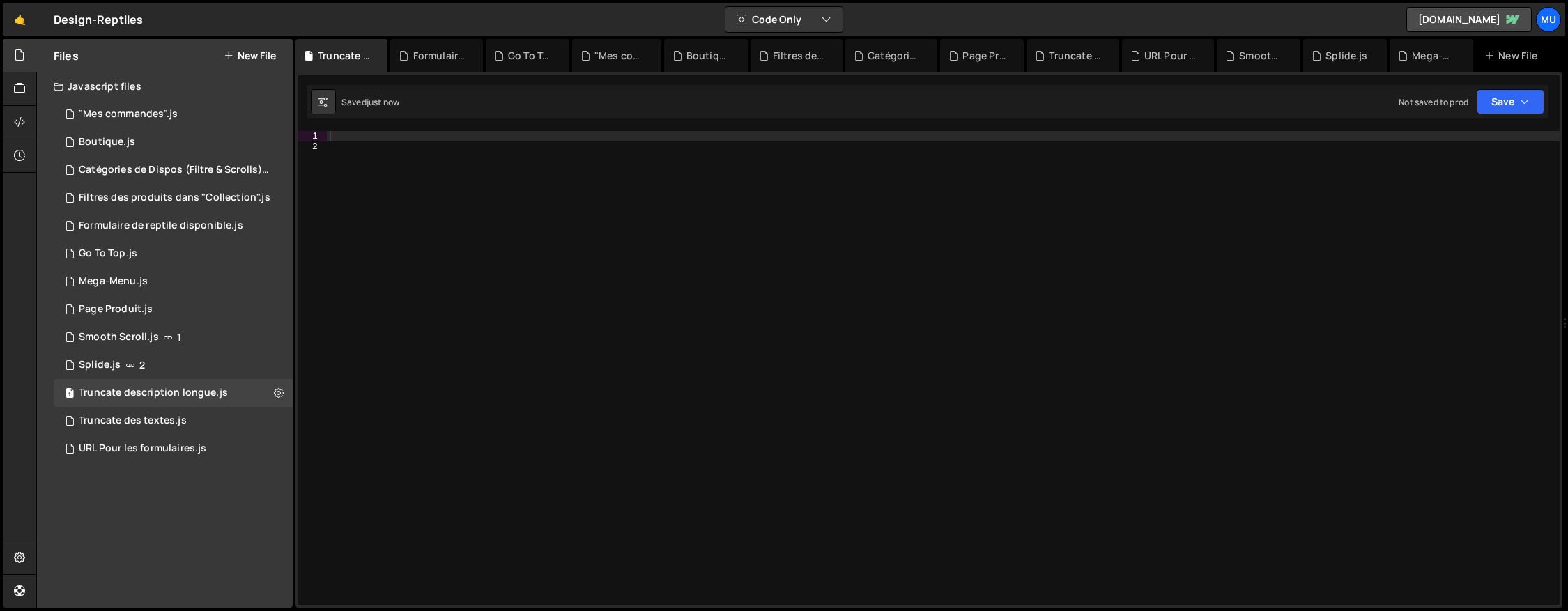
click at [829, 276] on div at bounding box center [943, 378] width 1233 height 495
click at [806, 199] on div at bounding box center [943, 378] width 1233 height 495
click at [817, 159] on div at bounding box center [943, 378] width 1233 height 495
click at [824, 142] on div at bounding box center [943, 378] width 1233 height 495
click at [827, 134] on div at bounding box center [943, 378] width 1233 height 495
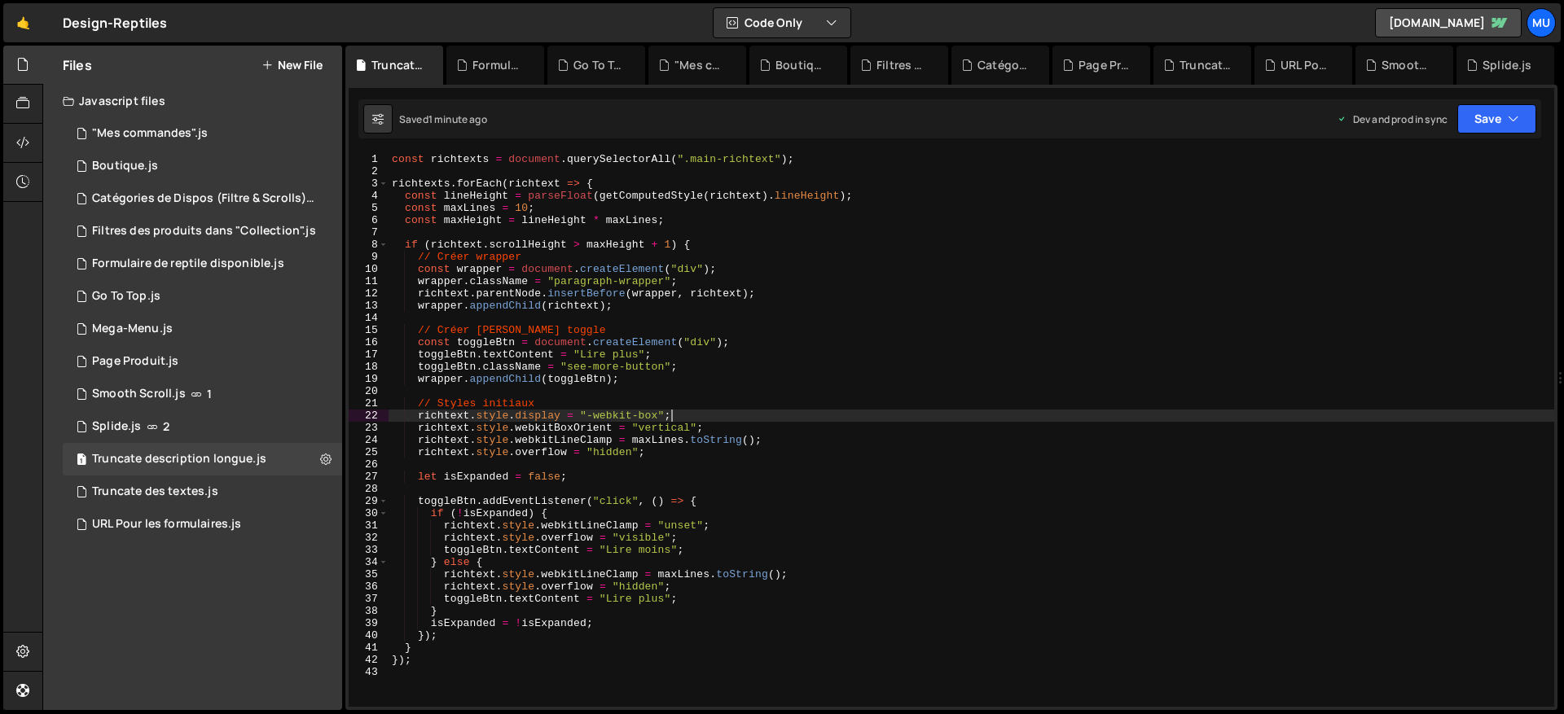
click at [669, 414] on div "const richtexts = document . querySelectorAll ( ".main-richtext" ) ; richtexts …" at bounding box center [970, 442] width 1165 height 578
click at [730, 374] on div "const richtexts = document . querySelectorAll ( ".main-richtext" ) ; richtexts …" at bounding box center [970, 442] width 1165 height 578
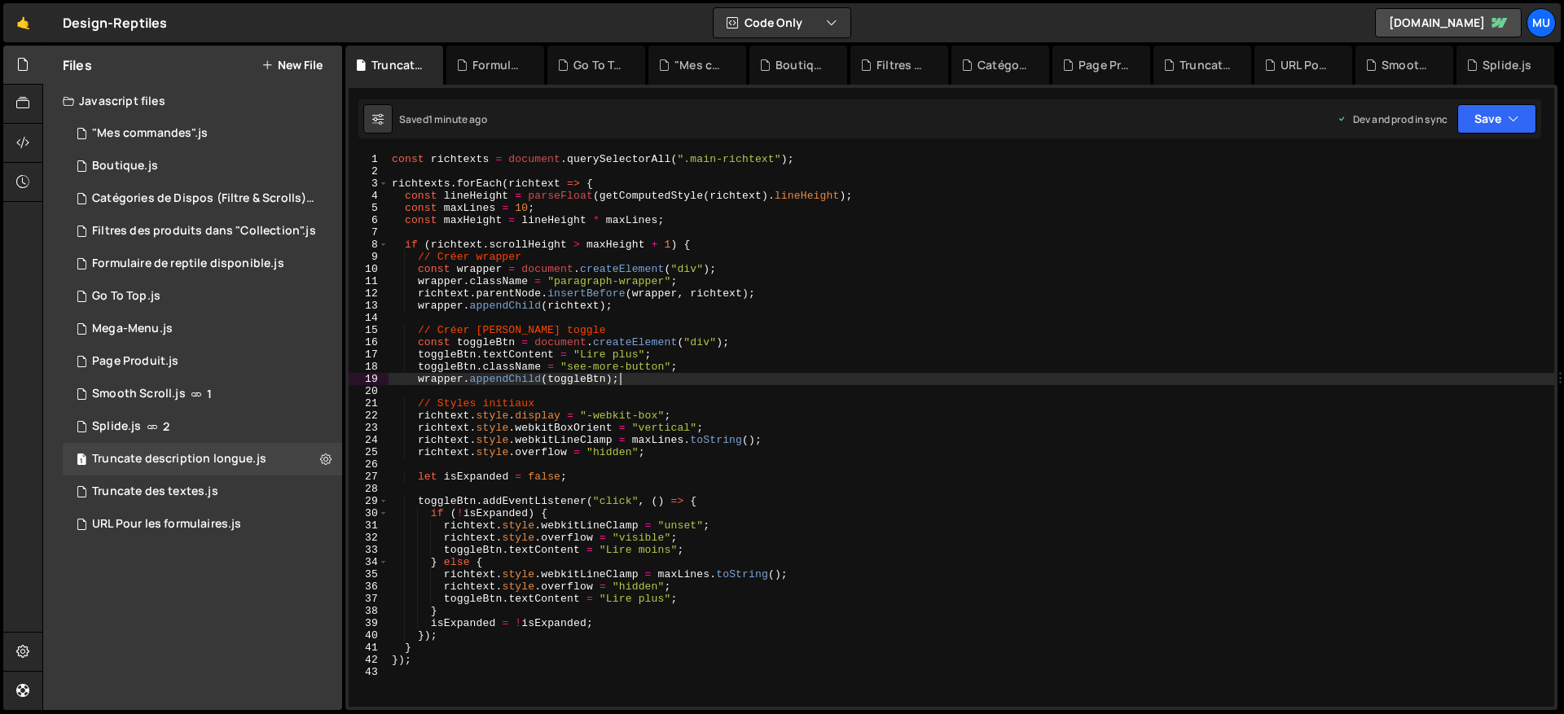
type textarea "});"
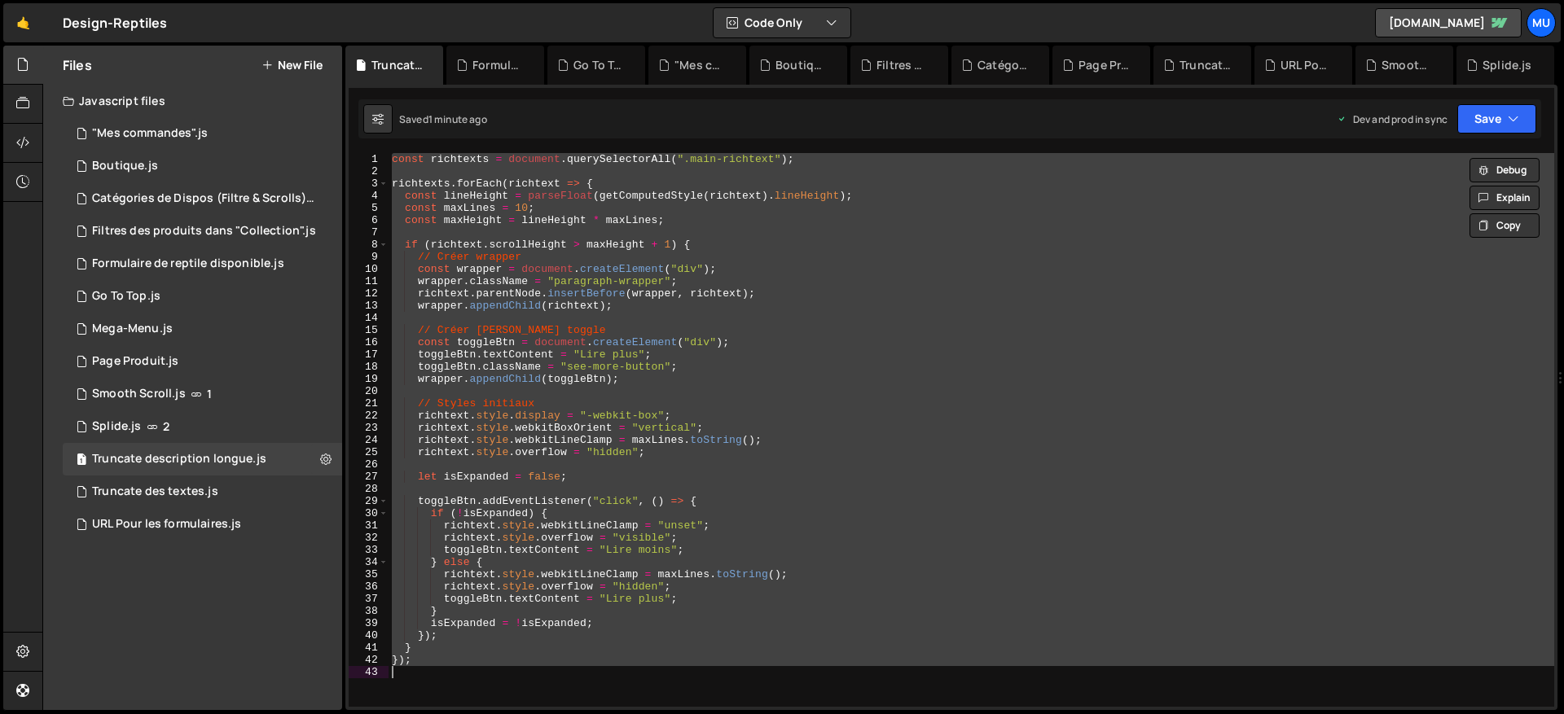
paste textarea
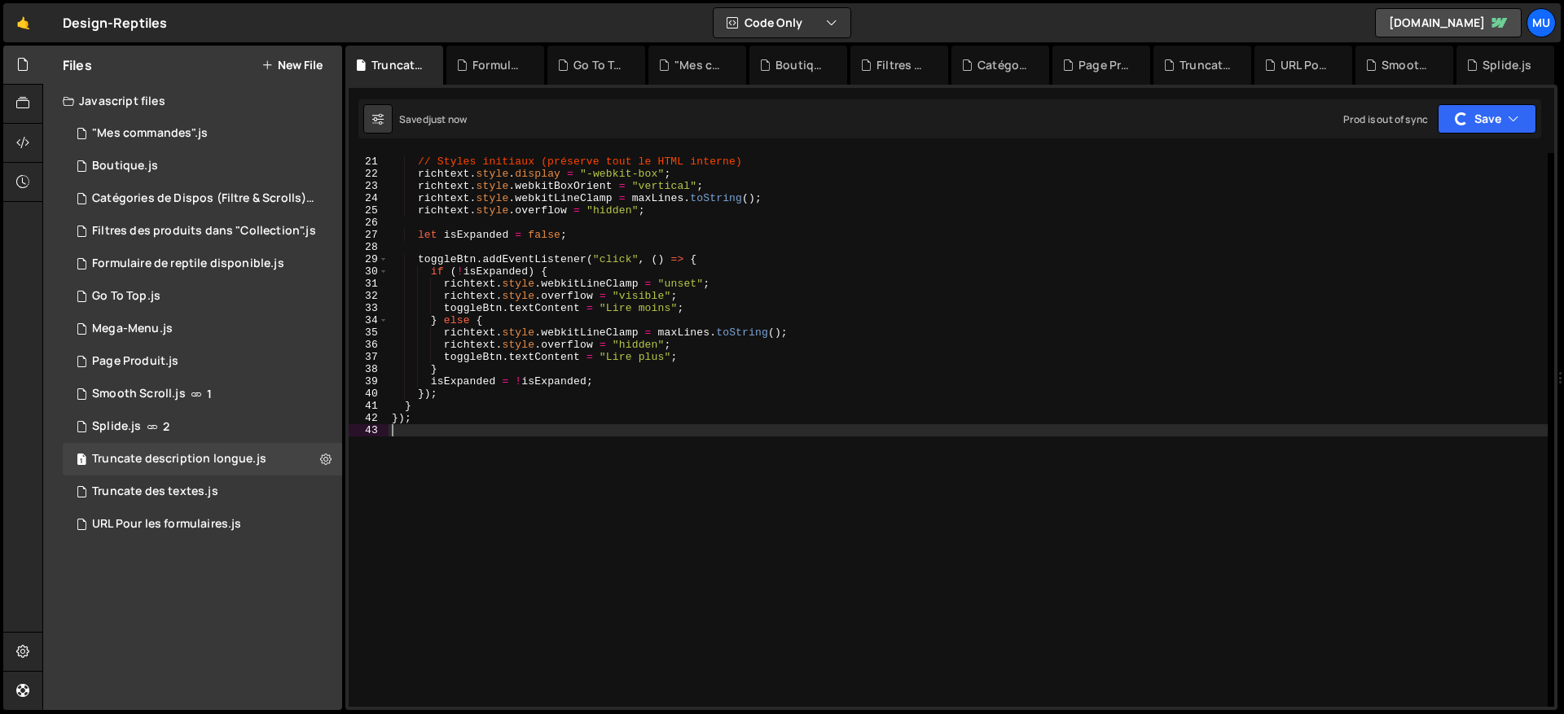
scroll to position [243, 0]
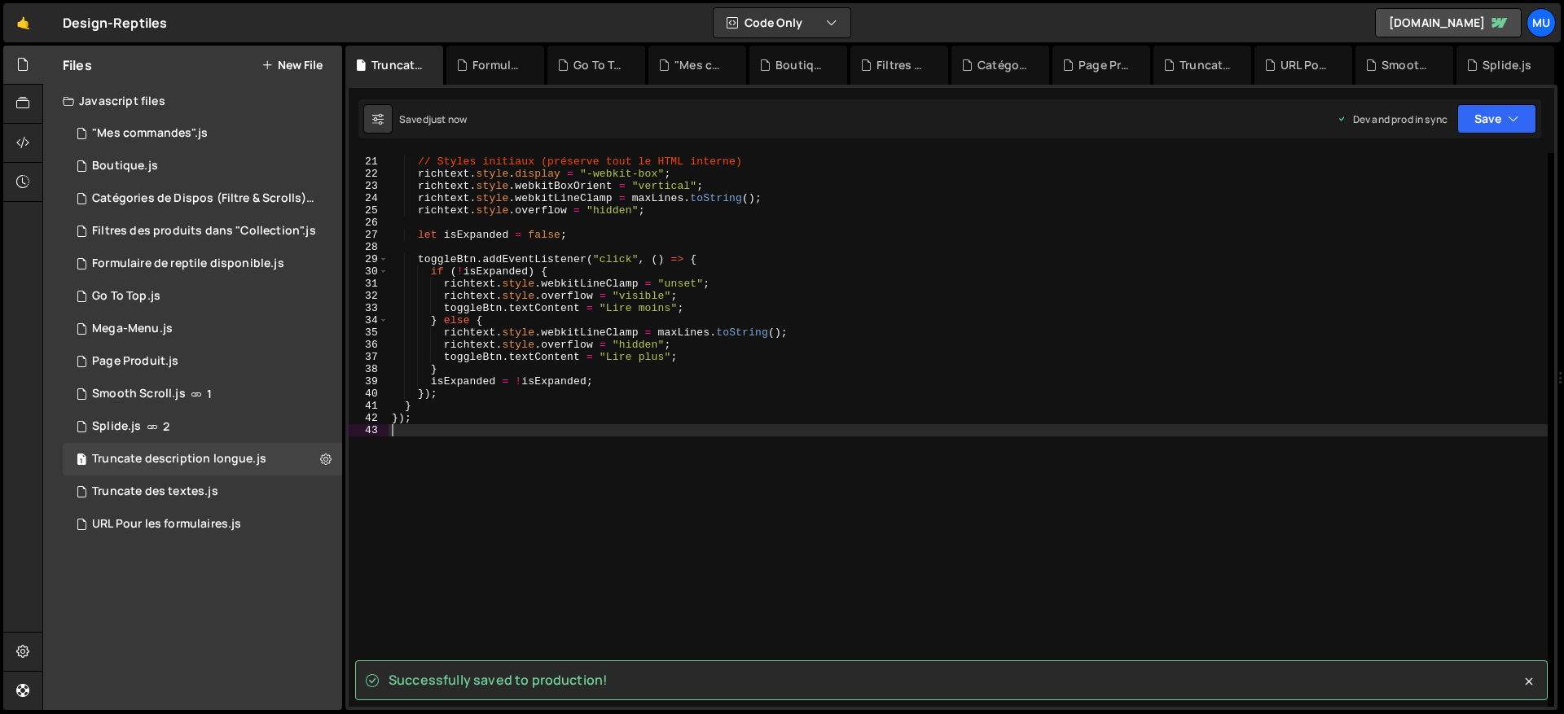
click at [619, 313] on div "// Styles initiaux (préserve tout le HTML interne) richtext . style . display =…" at bounding box center [967, 432] width 1159 height 578
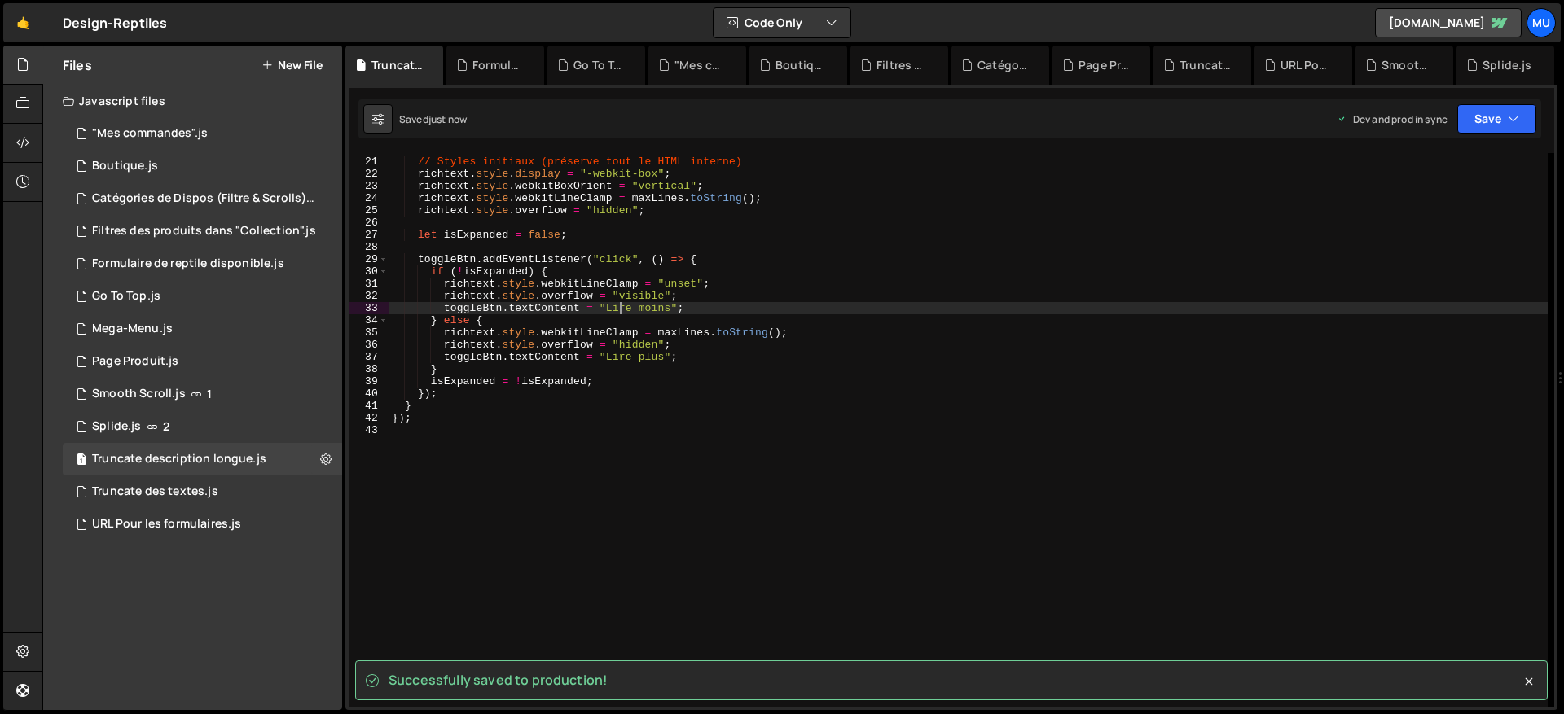
type textarea "});"
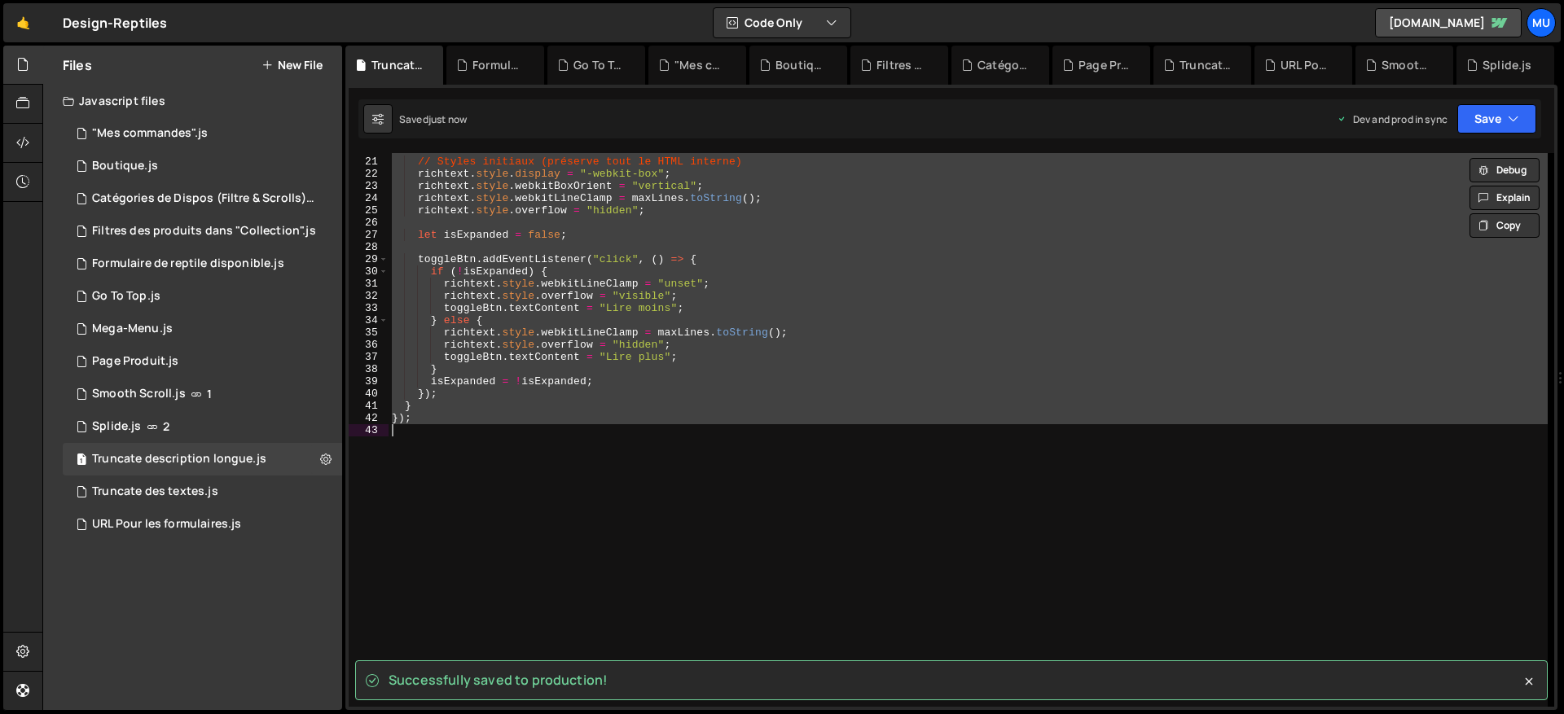
paste textarea
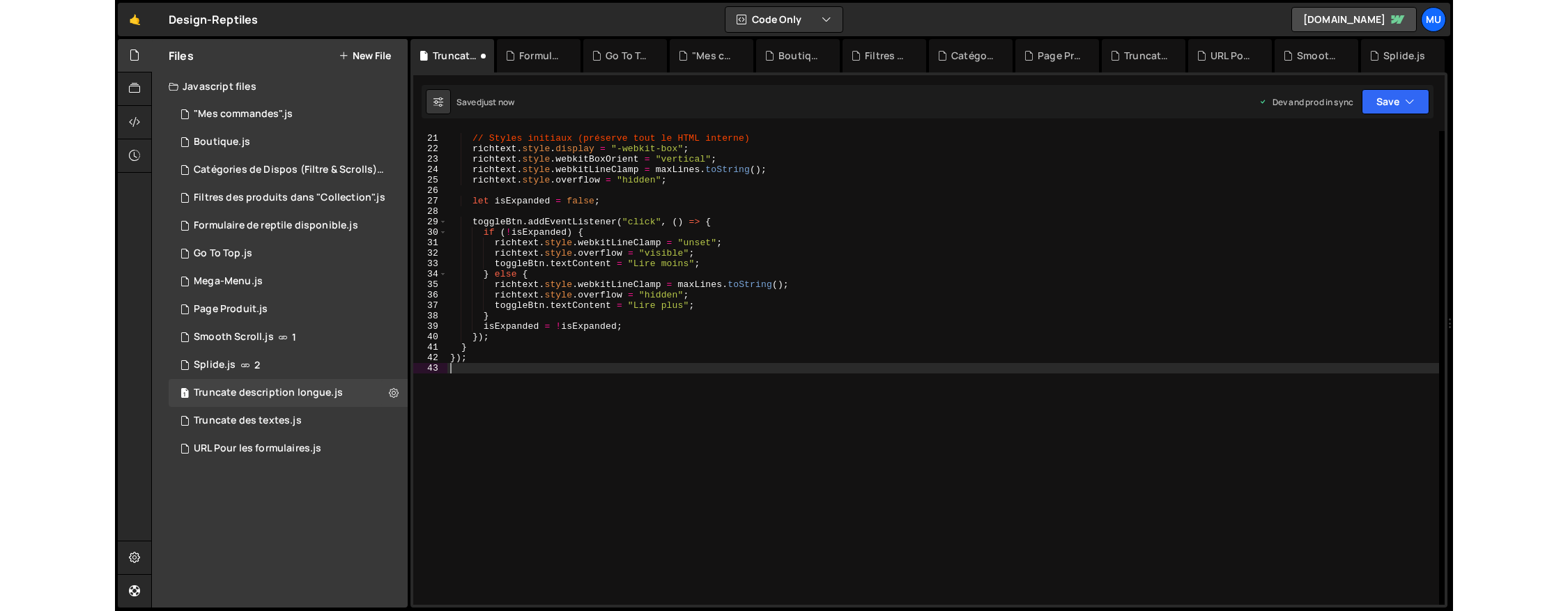
scroll to position [0, 0]
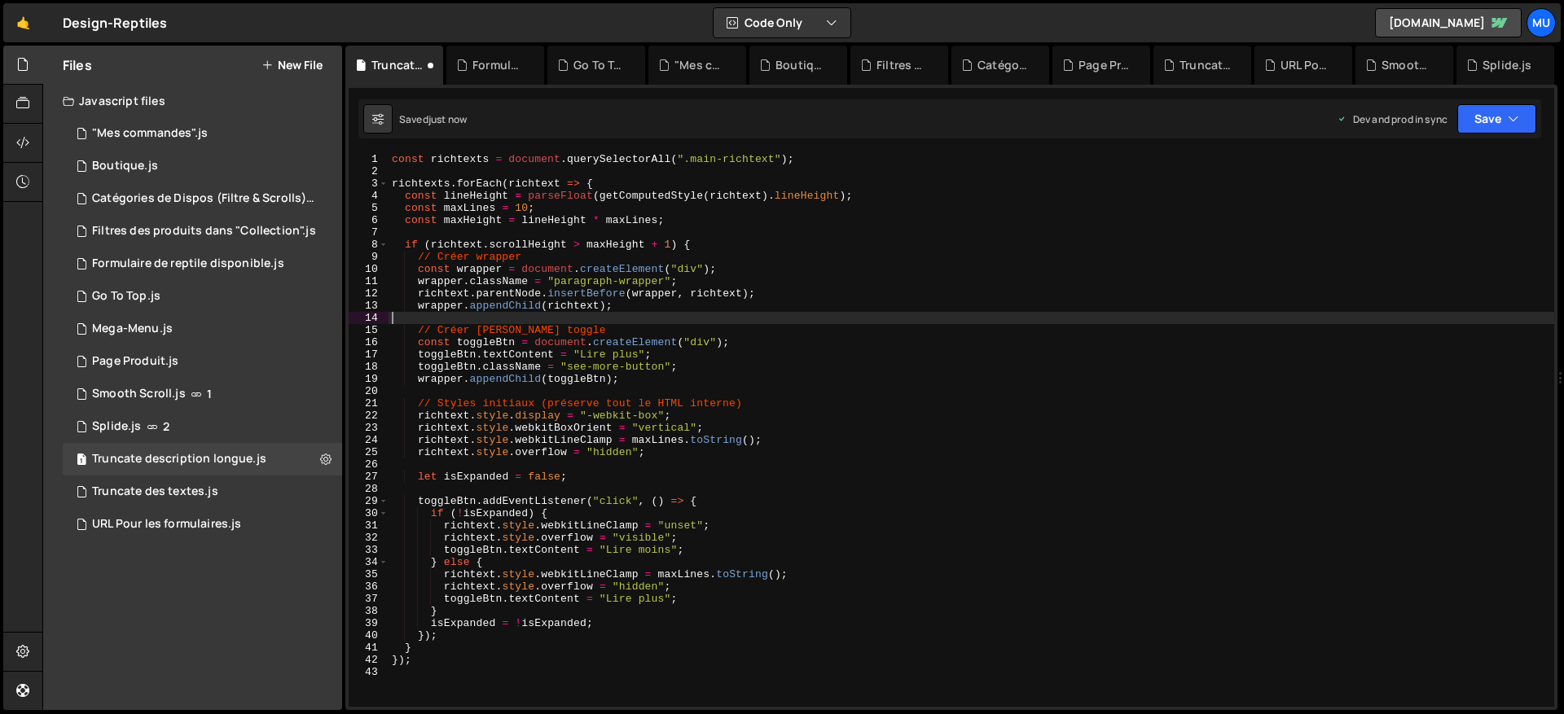
click at [581, 316] on div "const richtexts = document . querySelectorAll ( ".main-richtext" ) ; richtexts …" at bounding box center [970, 442] width 1165 height 578
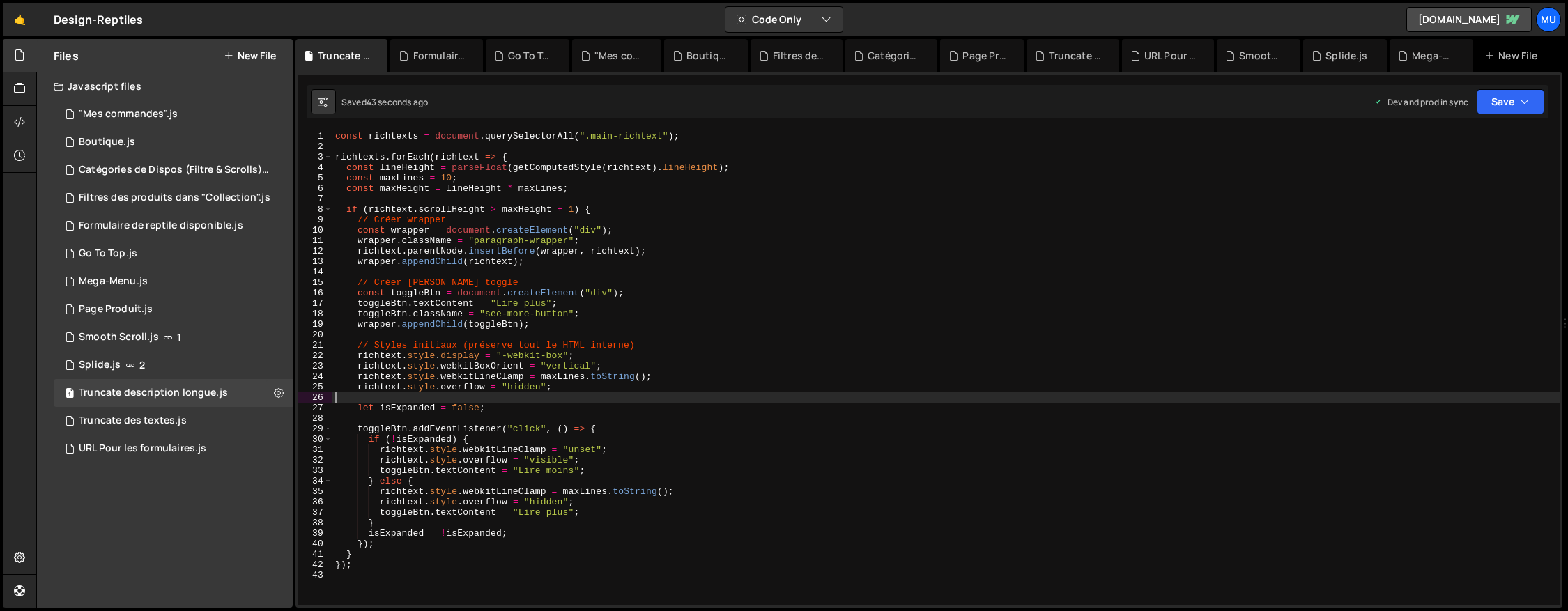
click at [640, 398] on div "const richtexts = document . querySelectorAll ( ".main-richtext" ) ; richtexts …" at bounding box center [946, 378] width 1227 height 495
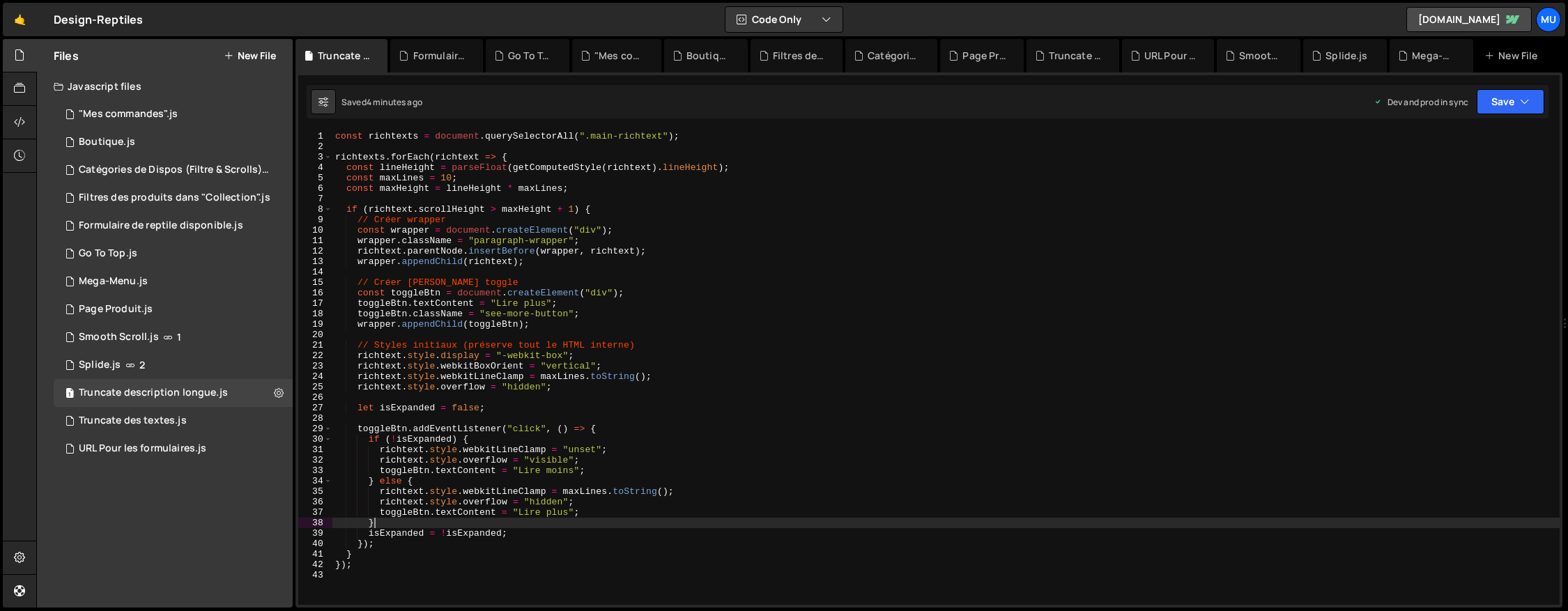
click at [775, 519] on div "const richtexts = document . querySelectorAll ( ".main-richtext" ) ; richtexts …" at bounding box center [946, 378] width 1227 height 495
type textarea "});"
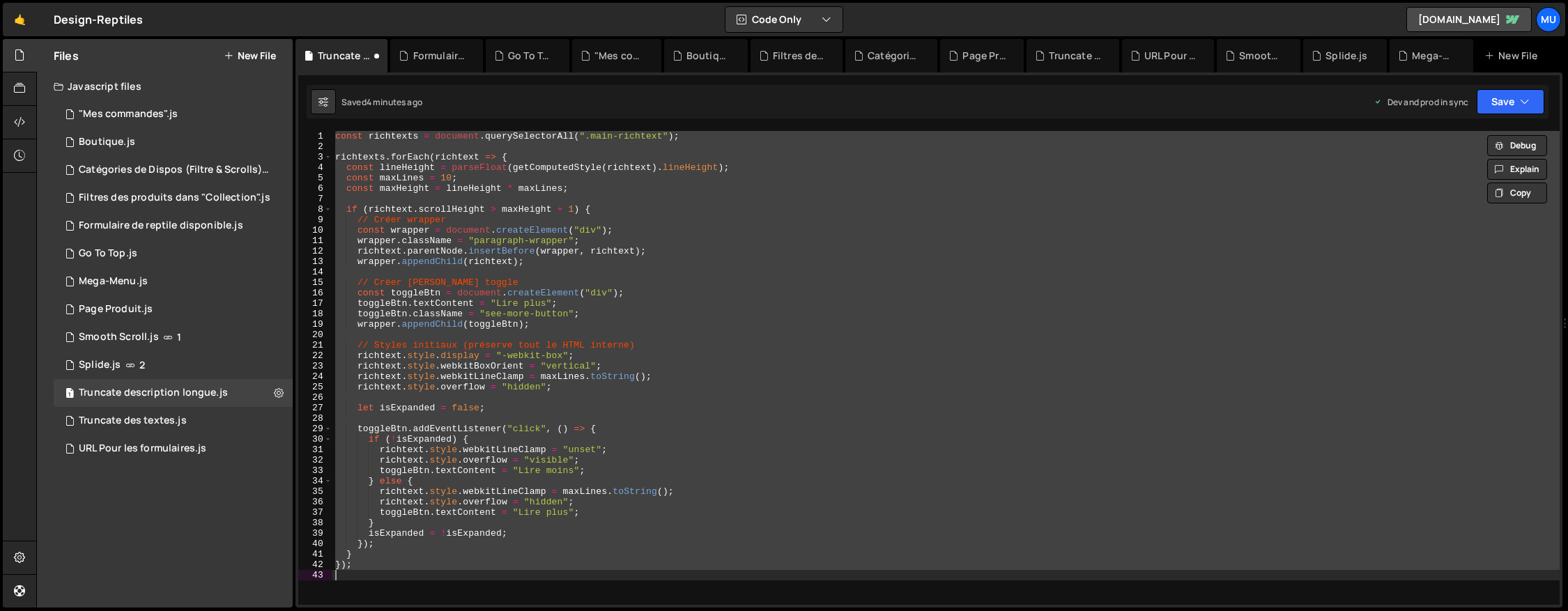
paste textarea
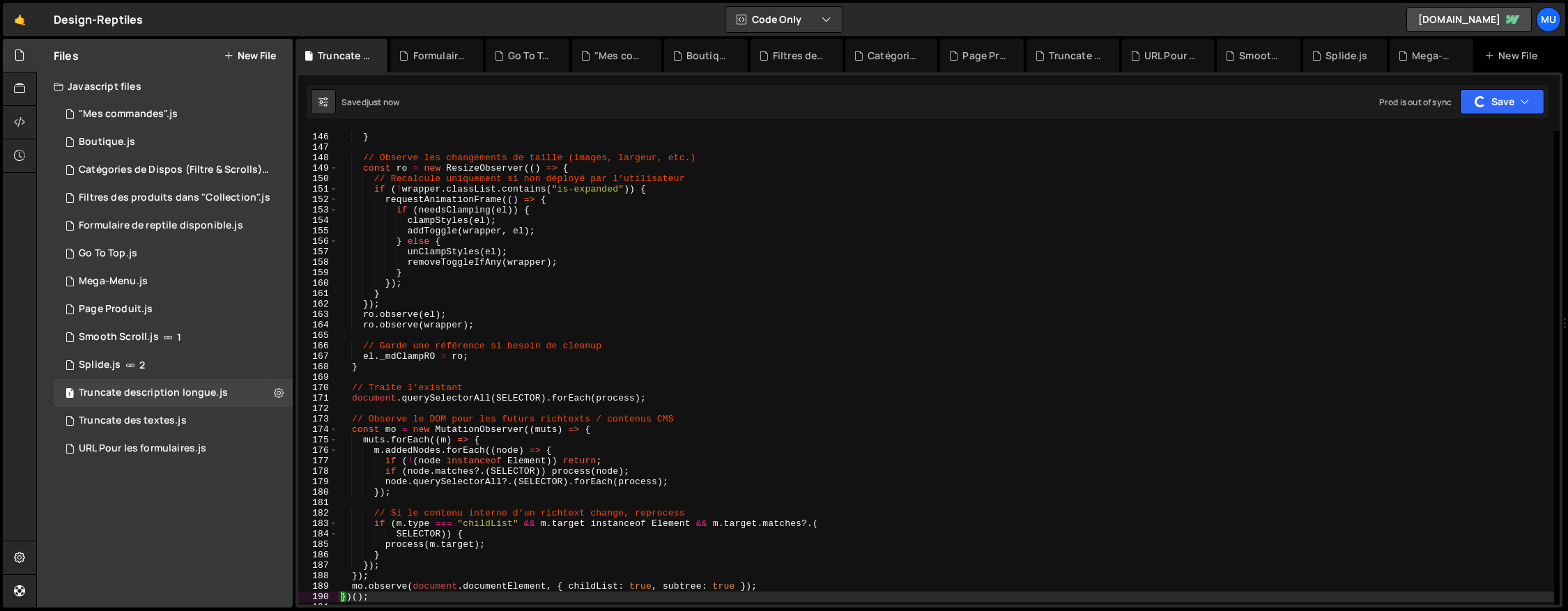
scroll to position [1550, 0]
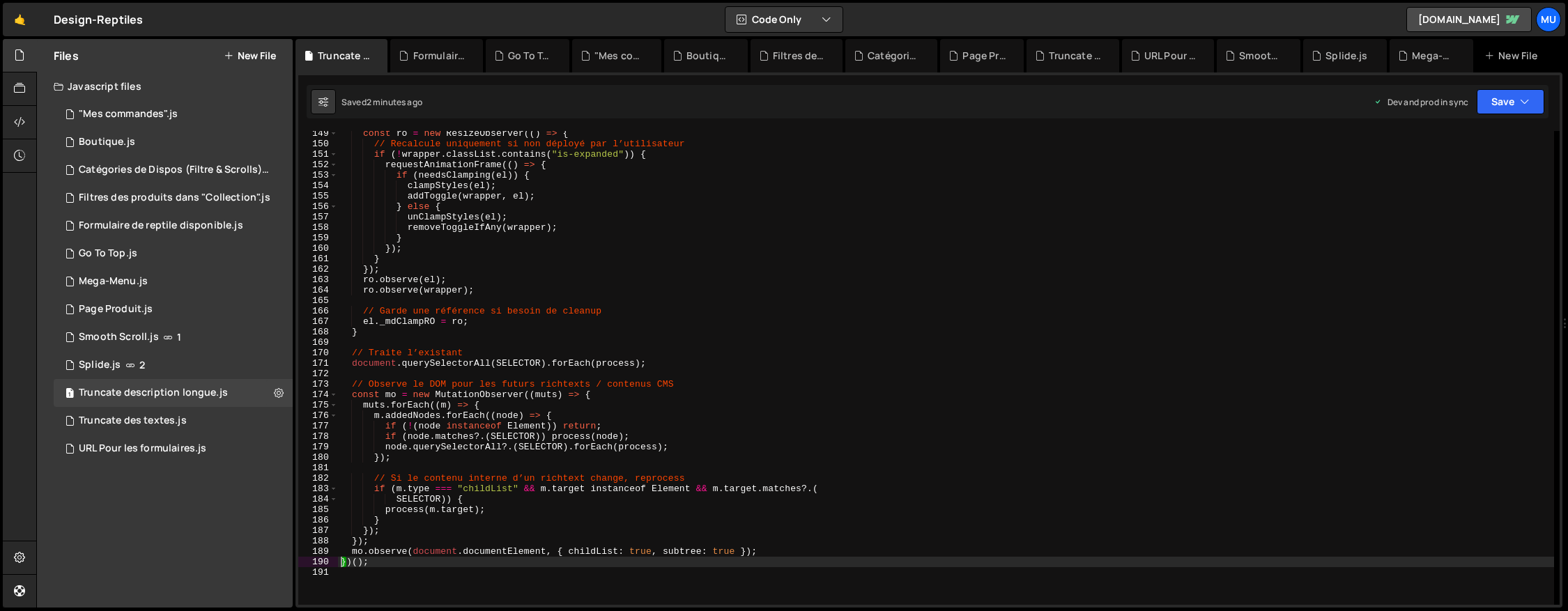
click at [823, 311] on div "const ro = new ResizeObserver (( ) => { // Recalcule uniquement si non déployé …" at bounding box center [946, 376] width 1216 height 495
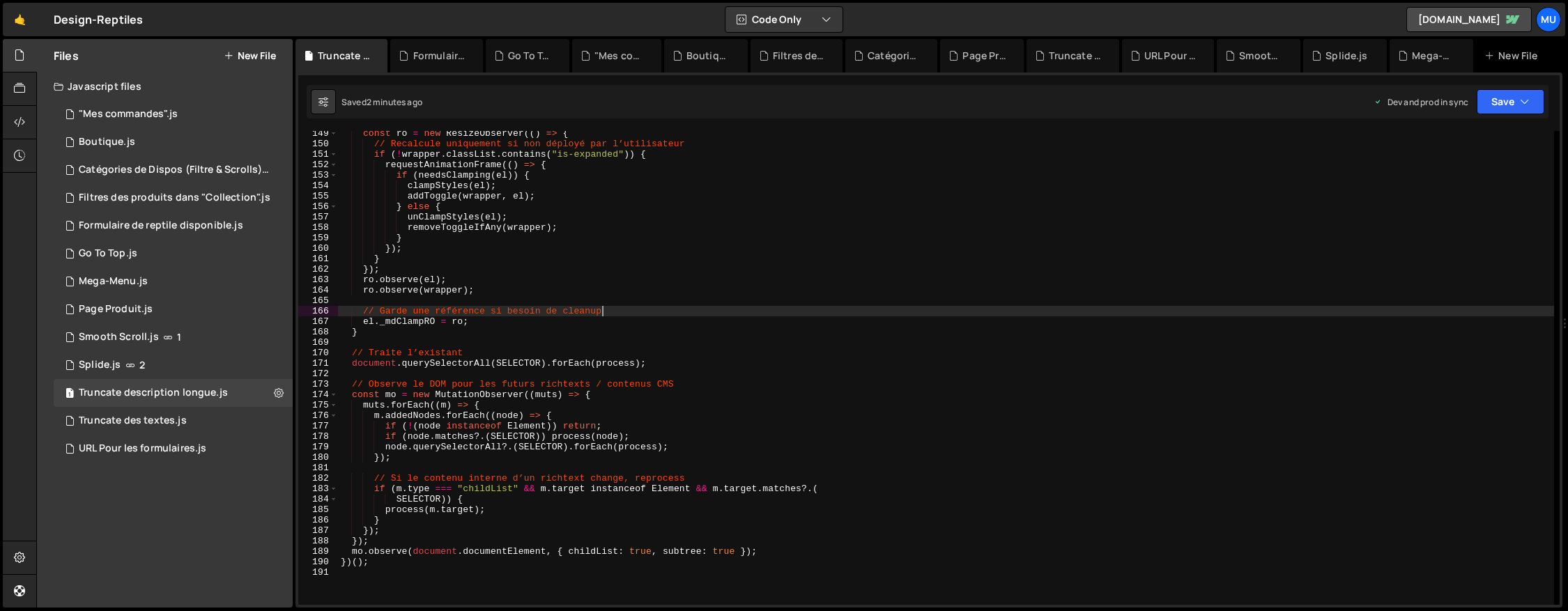
type textarea "})();"
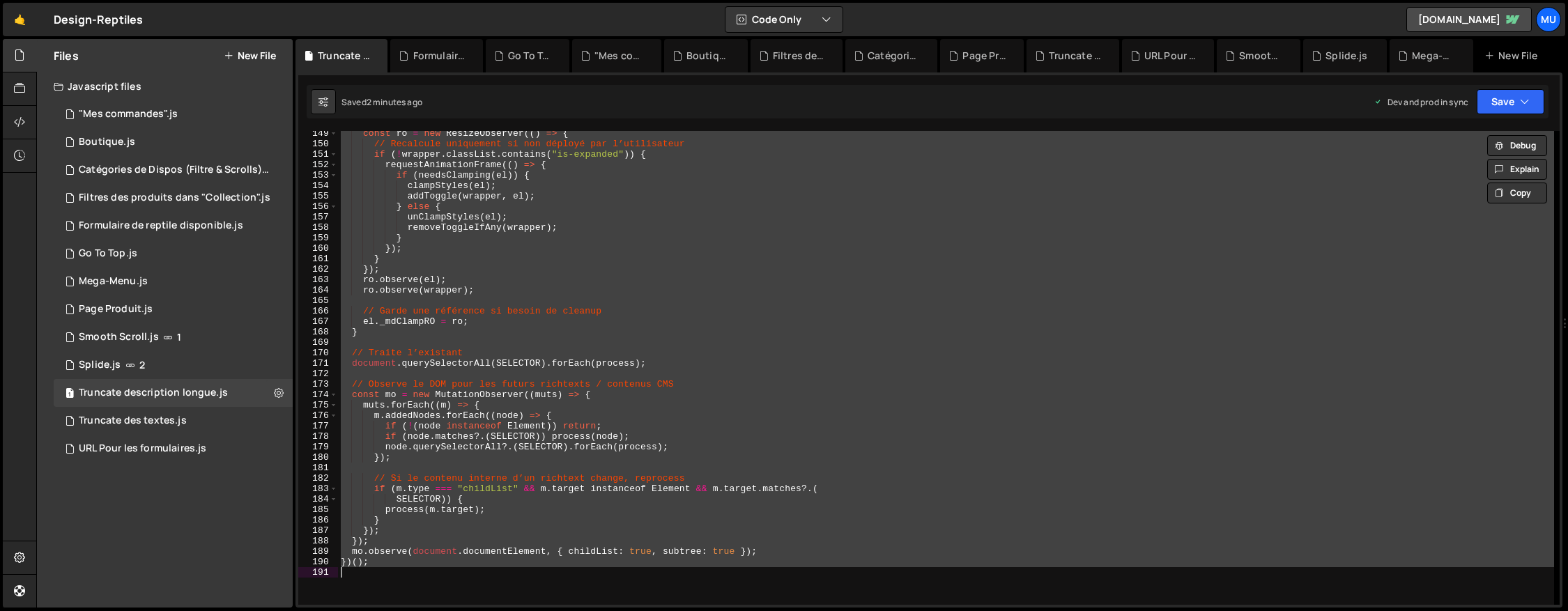
paste textarea
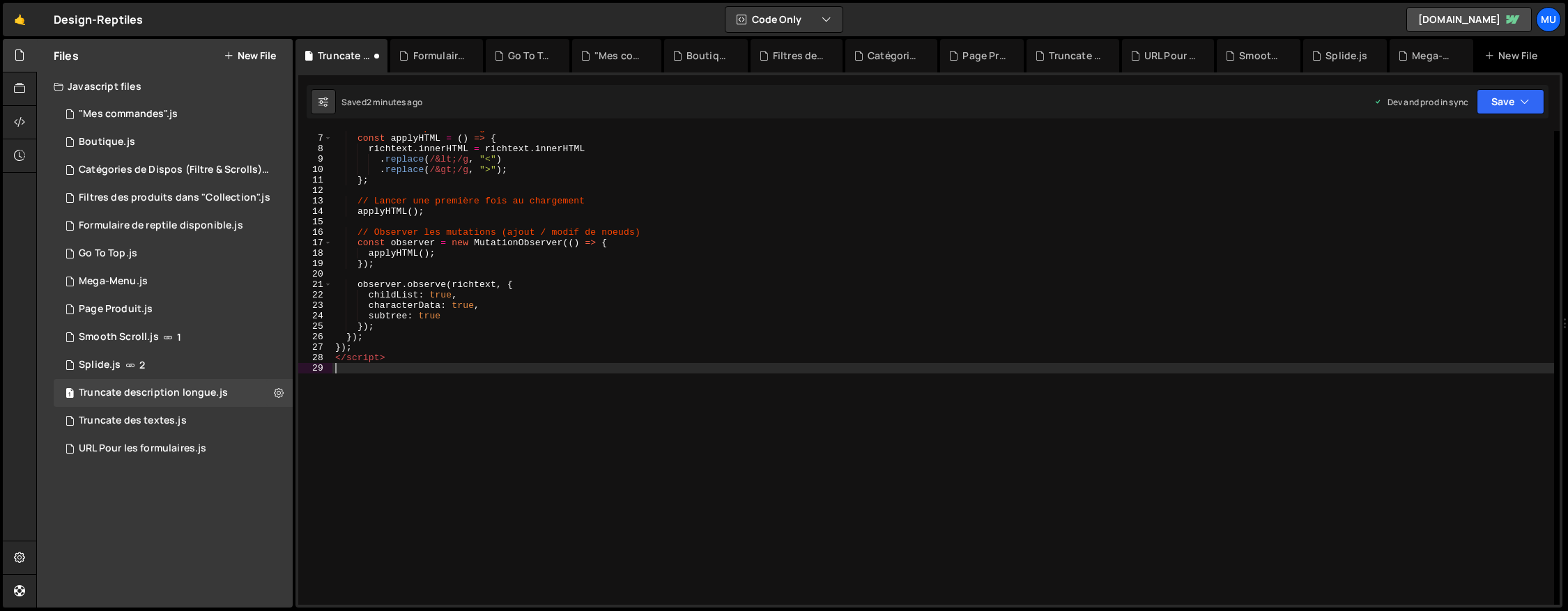
scroll to position [0, 0]
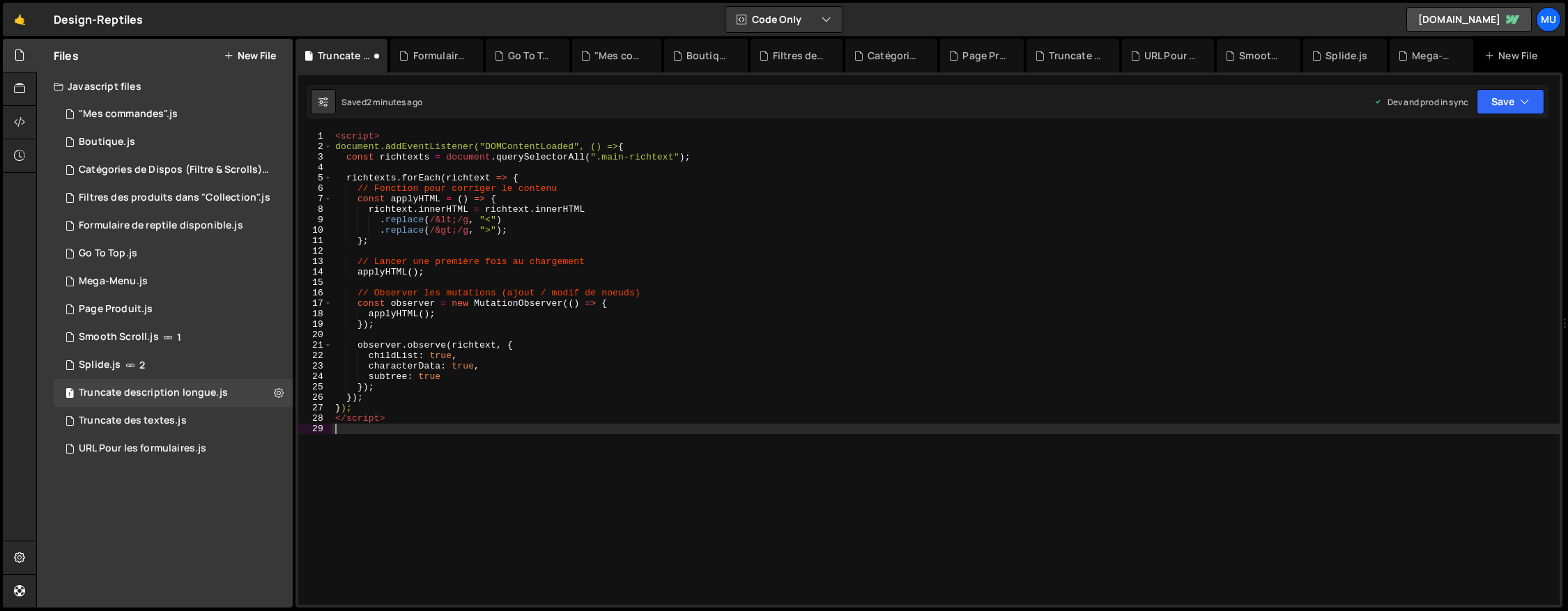
click at [769, 324] on div "< script > document.addEventListener("DOMContentLoaded", () => { const richtext…" at bounding box center [946, 378] width 1227 height 495
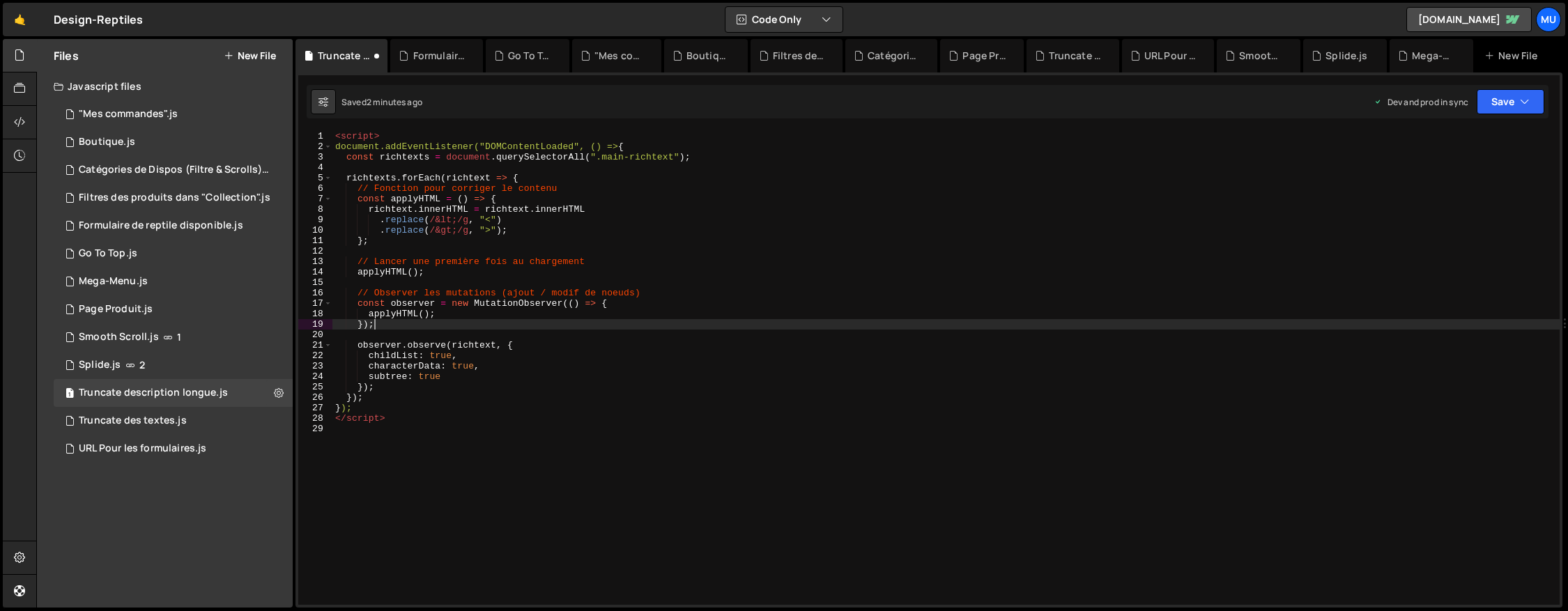
type textarea "</script>"
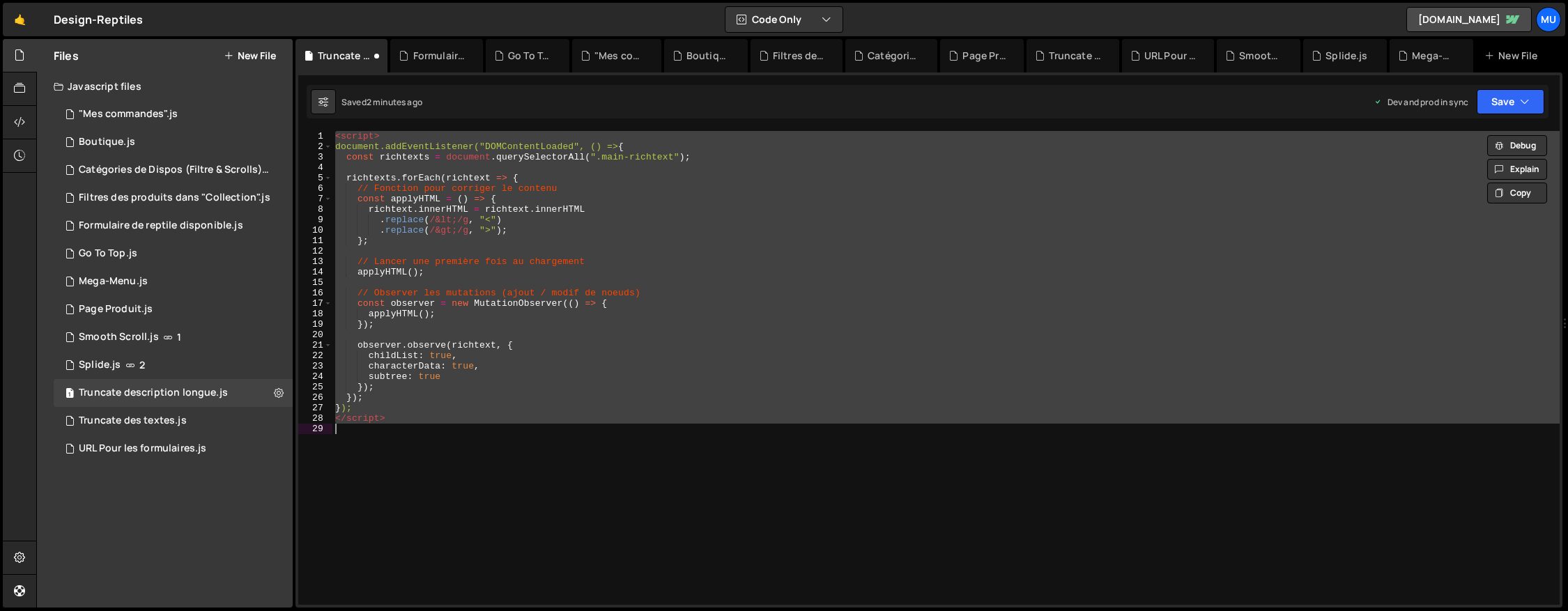
paste textarea
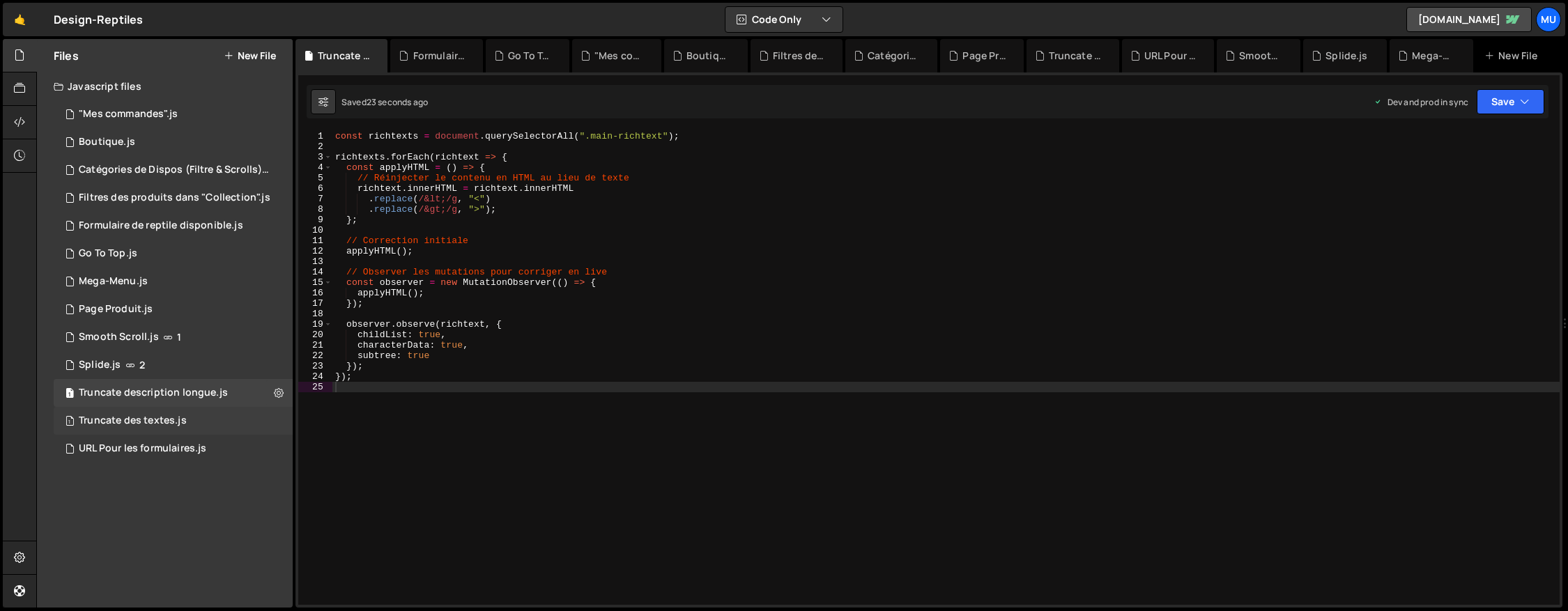
click at [157, 416] on div "Truncate des textes.js" at bounding box center [133, 421] width 108 height 13
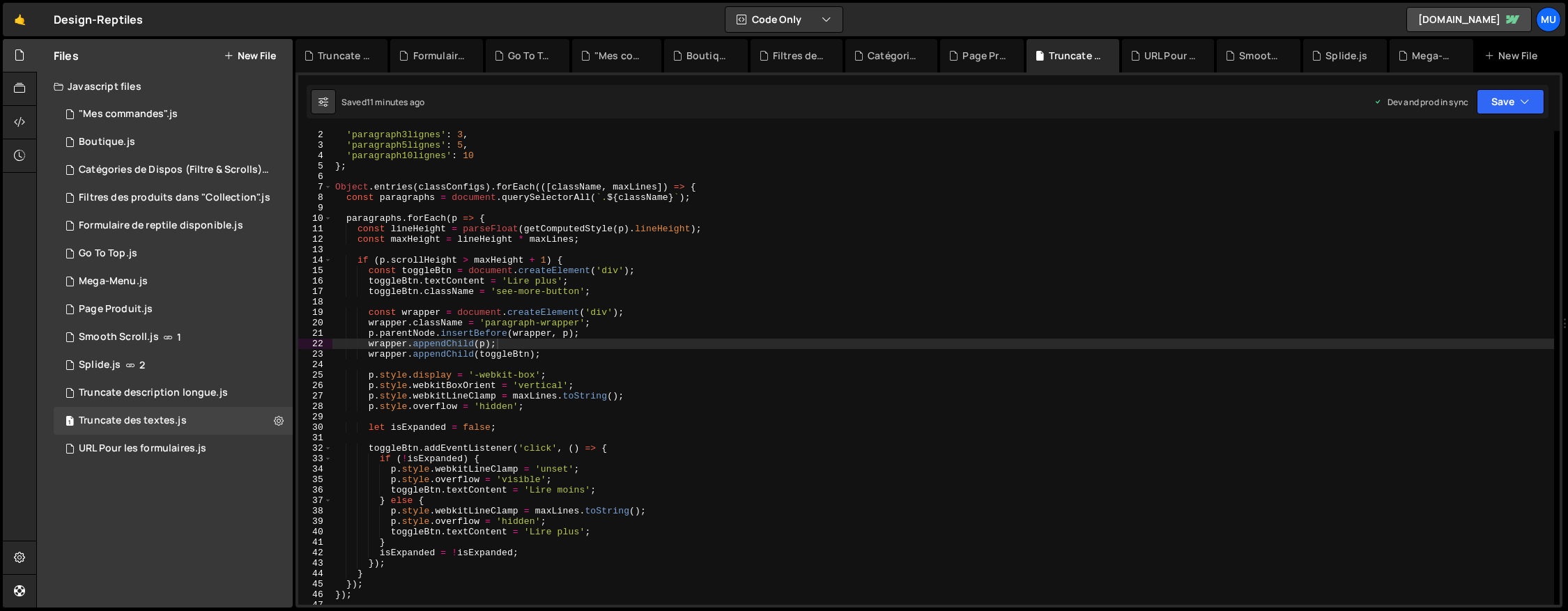
click at [439, 327] on div "'paragraph3lignes' : 3 , 'paragraph5lignes' : 5 , 'paragraph10lignes' : 10 } ; …" at bounding box center [943, 377] width 1222 height 495
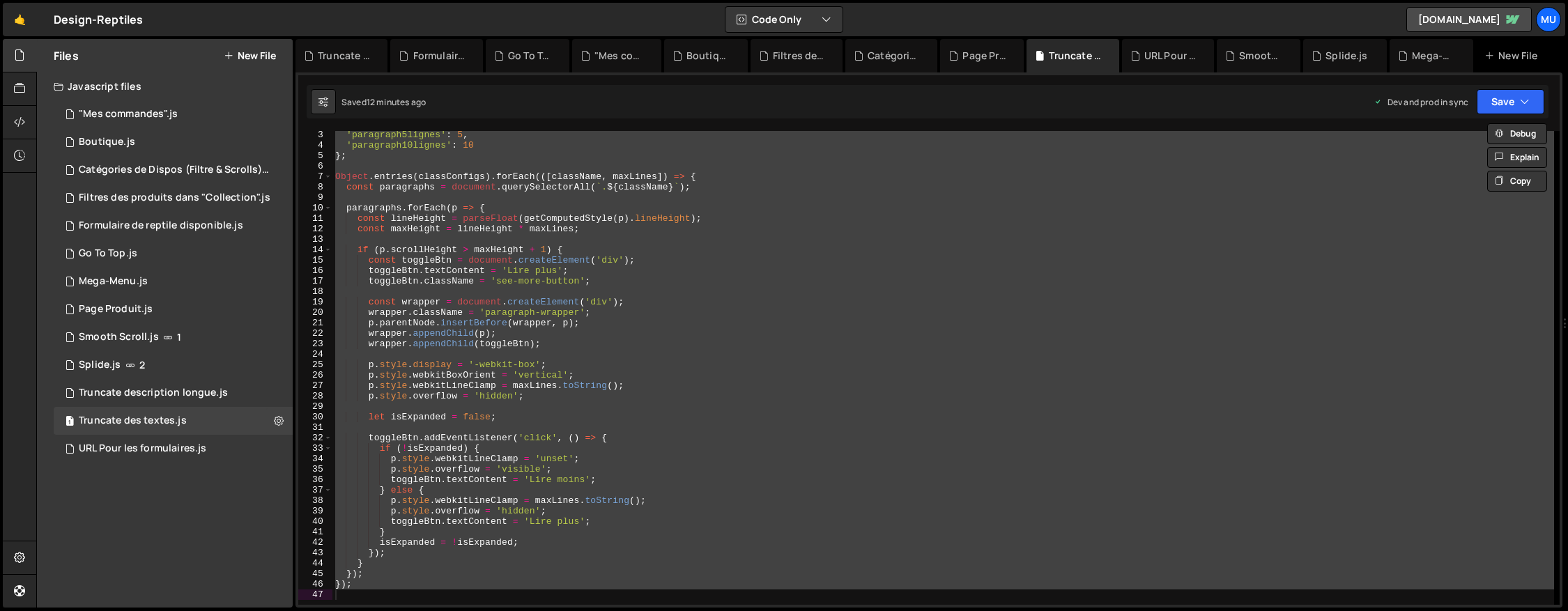
scroll to position [42, 0]
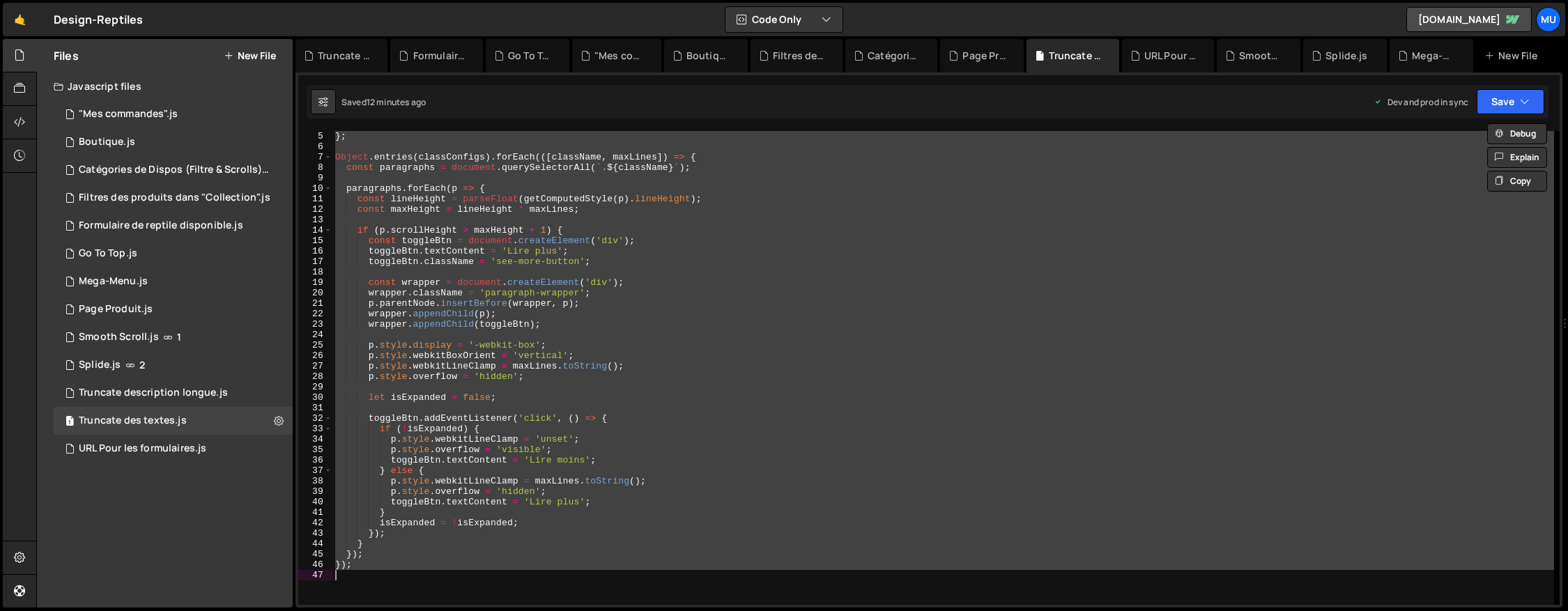
click at [767, 359] on div "'paragraph10lignes' : 10 } ; Object . entries ( classConfigs ) . forEach (([ cl…" at bounding box center [943, 368] width 1222 height 495
click at [843, 322] on div "'paragraph10lignes' : 10 } ; Object . entries ( classConfigs ) . forEach (([ cl…" at bounding box center [943, 368] width 1222 height 474
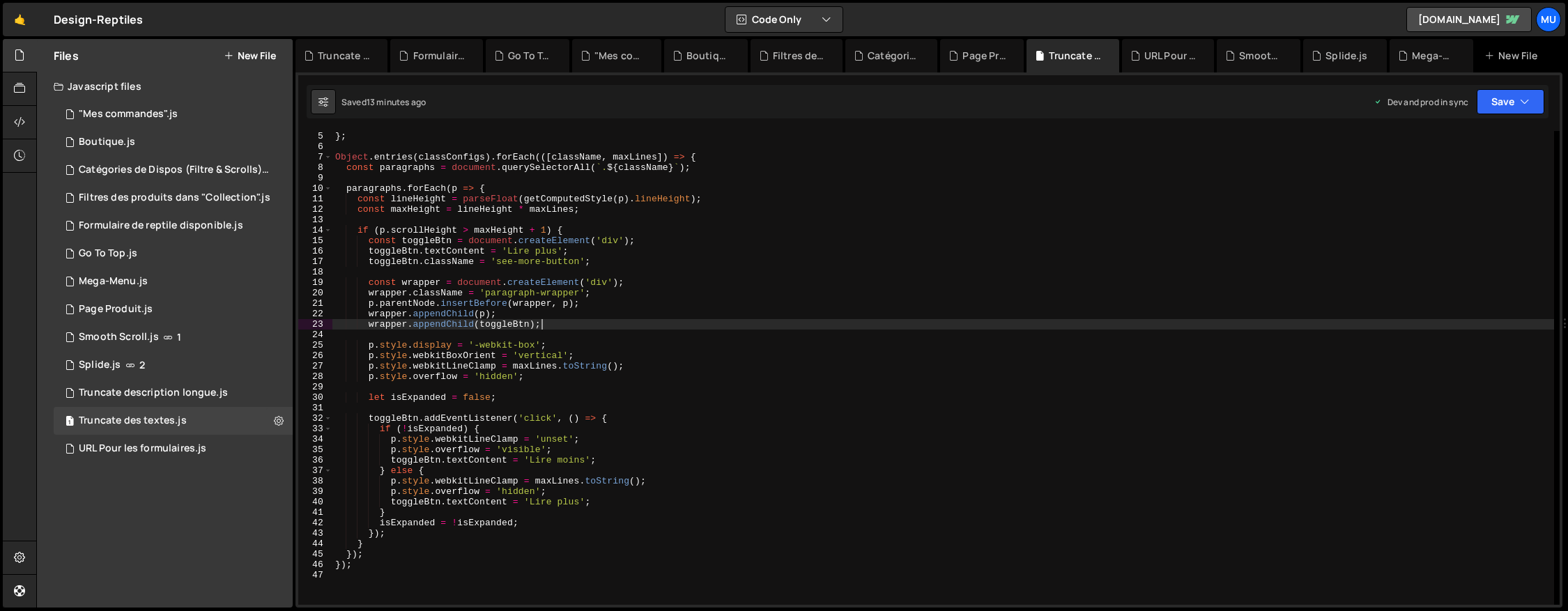
type textarea "});"
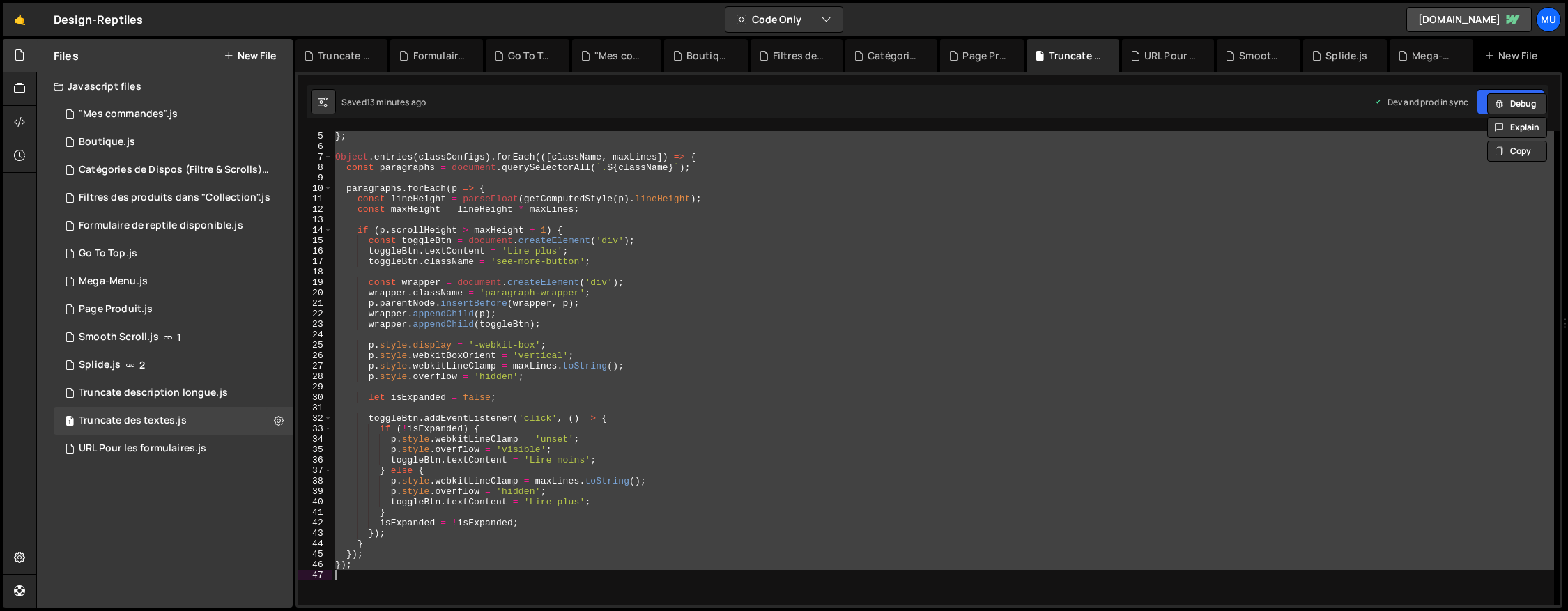
paste textarea
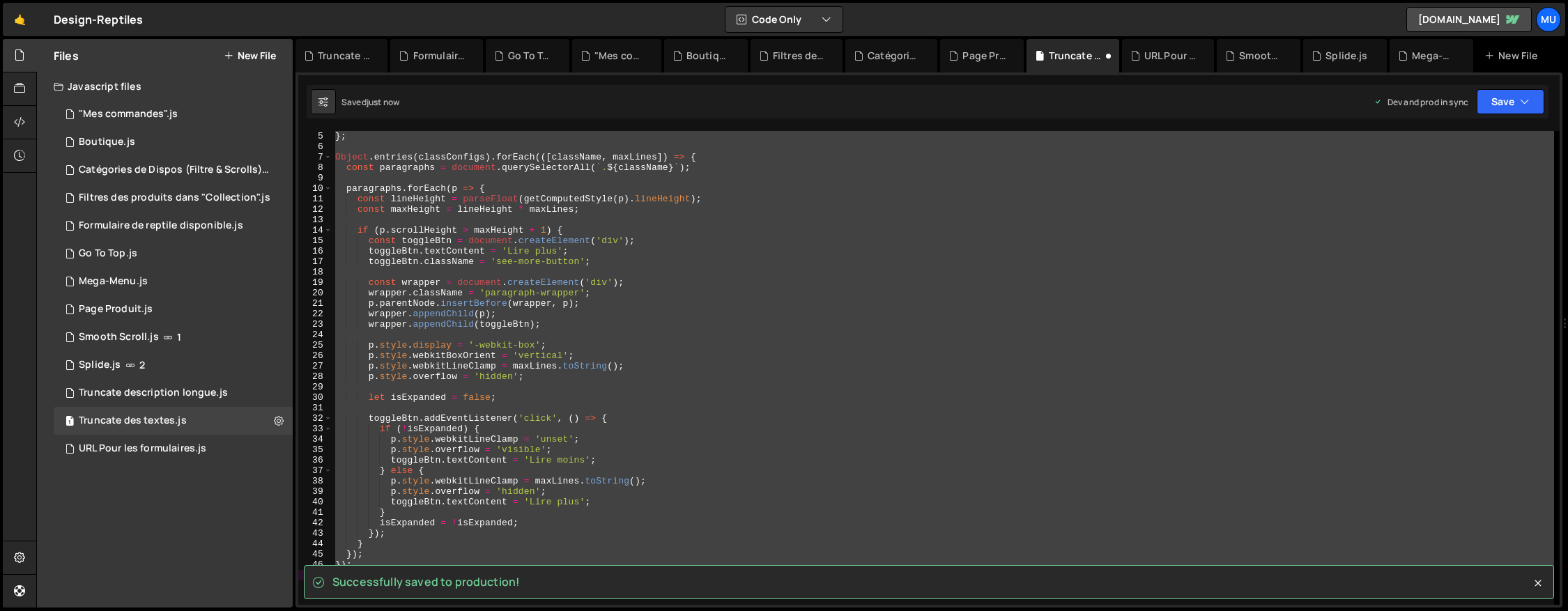
scroll to position [0, 0]
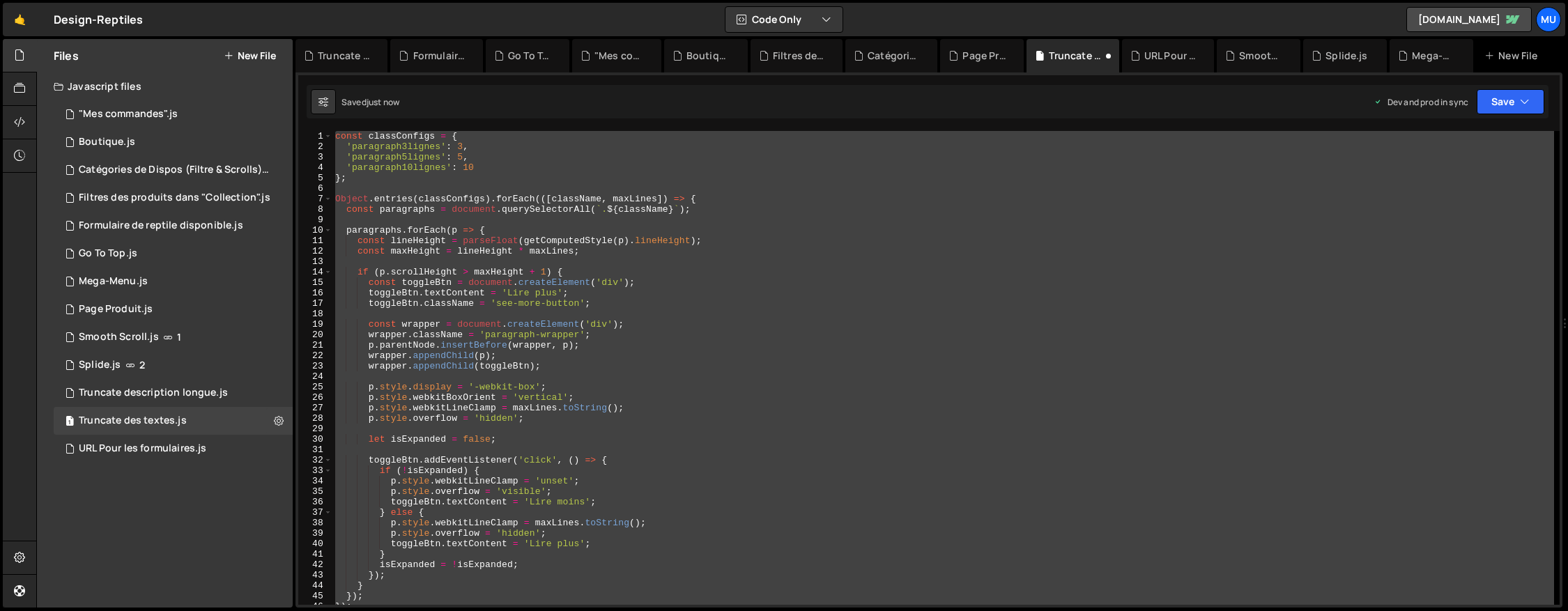
click at [844, 321] on div "const classConfigs = { 'paragraph3lignes' : 3 , 'paragraph5lignes' : 5 , 'parag…" at bounding box center [943, 368] width 1222 height 474
type textarea "const wrapper = document.createElement('div');"
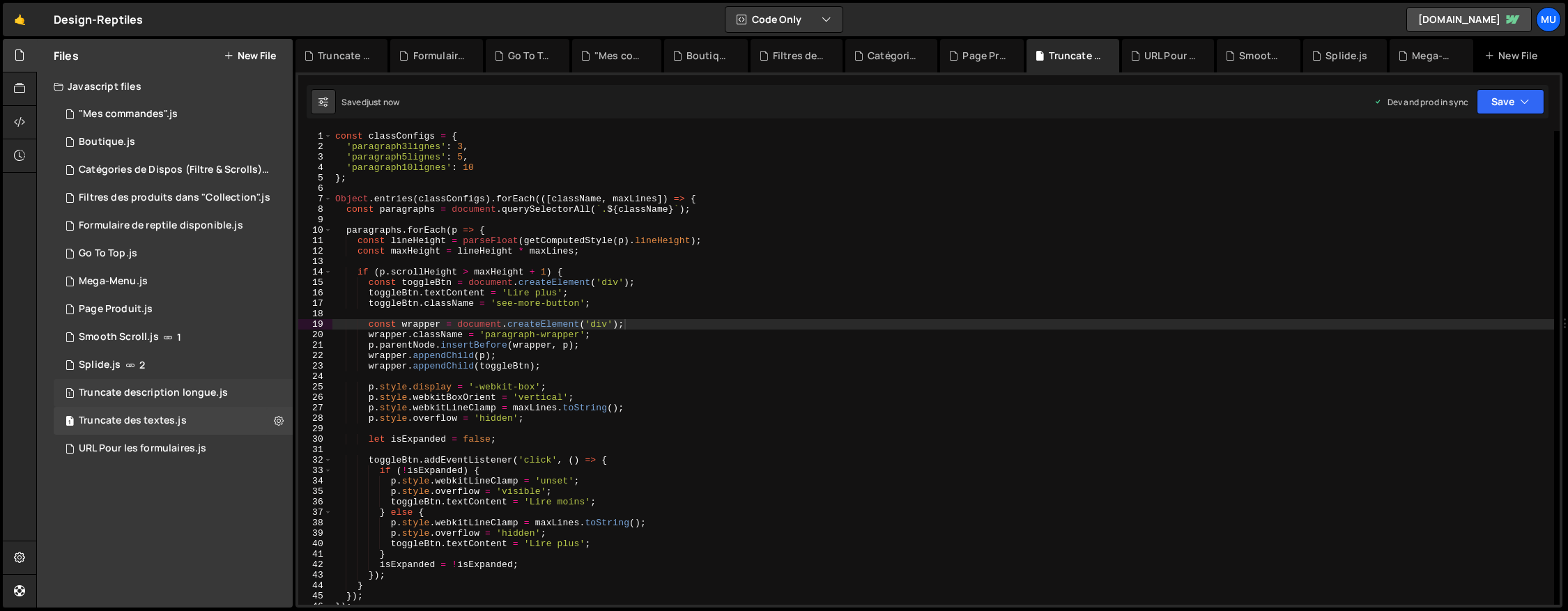
click at [169, 401] on div "1 Truncate description longue.js 0" at bounding box center [173, 393] width 239 height 28
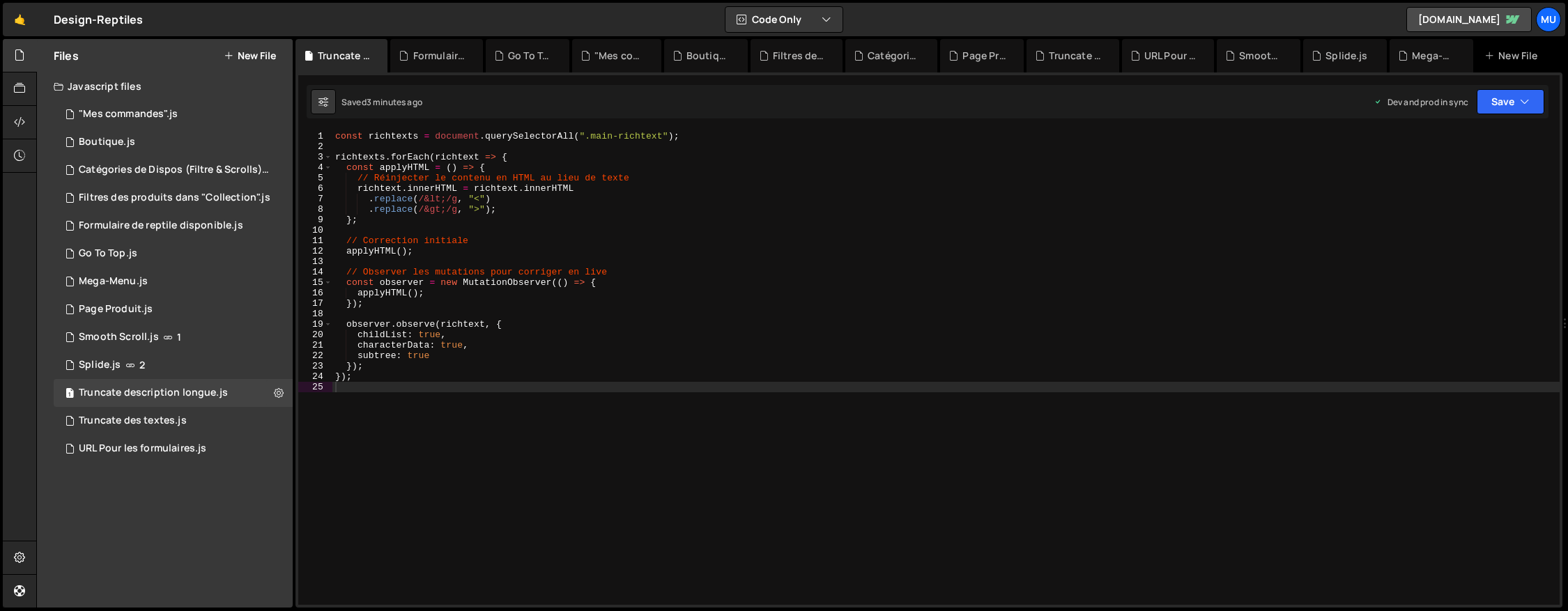
click at [686, 407] on div "const richtexts = document . querySelectorAll ( ".main-richtext" ) ; richtexts …" at bounding box center [946, 378] width 1227 height 495
type textarea "});"
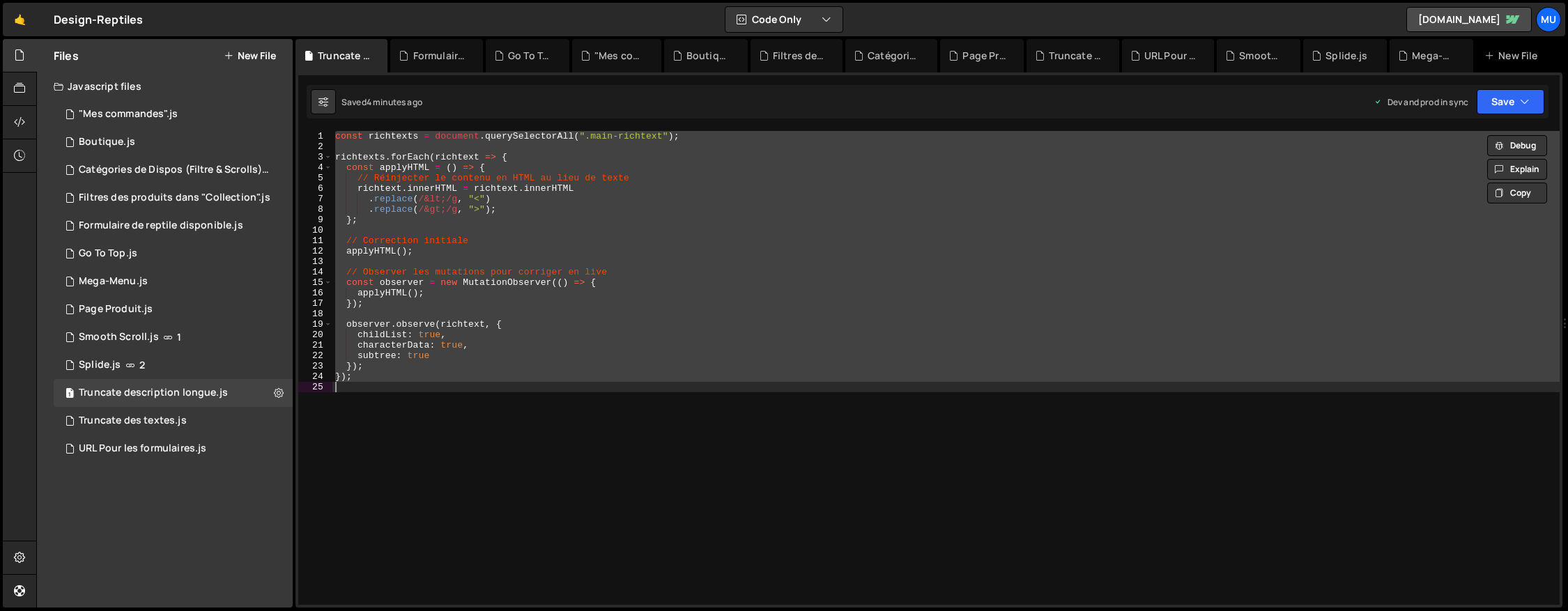
click at [918, 418] on div "const richtexts = document . querySelectorAll ( ".main-richtext" ) ; richtexts …" at bounding box center [946, 368] width 1227 height 474
type textarea "});"
paste textarea
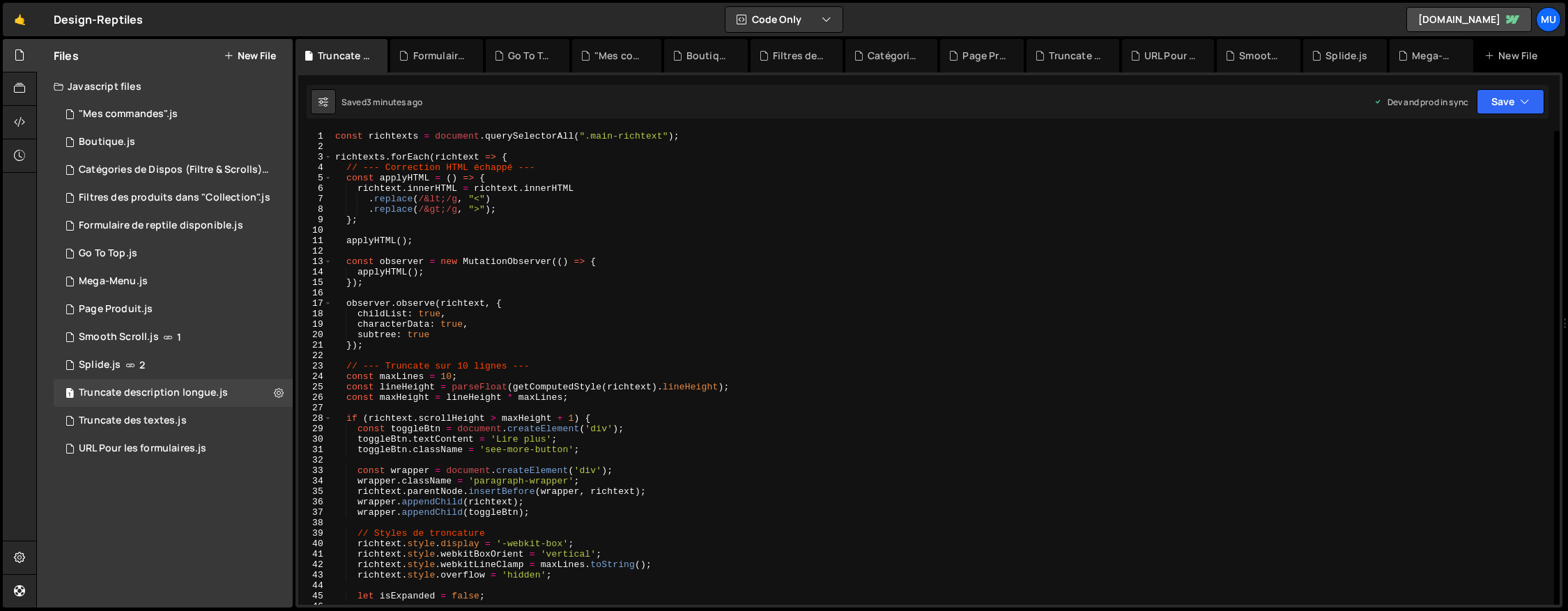
click at [701, 278] on div "const richtexts = document . querySelectorAll ( ".main-richtext" ) ; richtexts …" at bounding box center [943, 378] width 1222 height 495
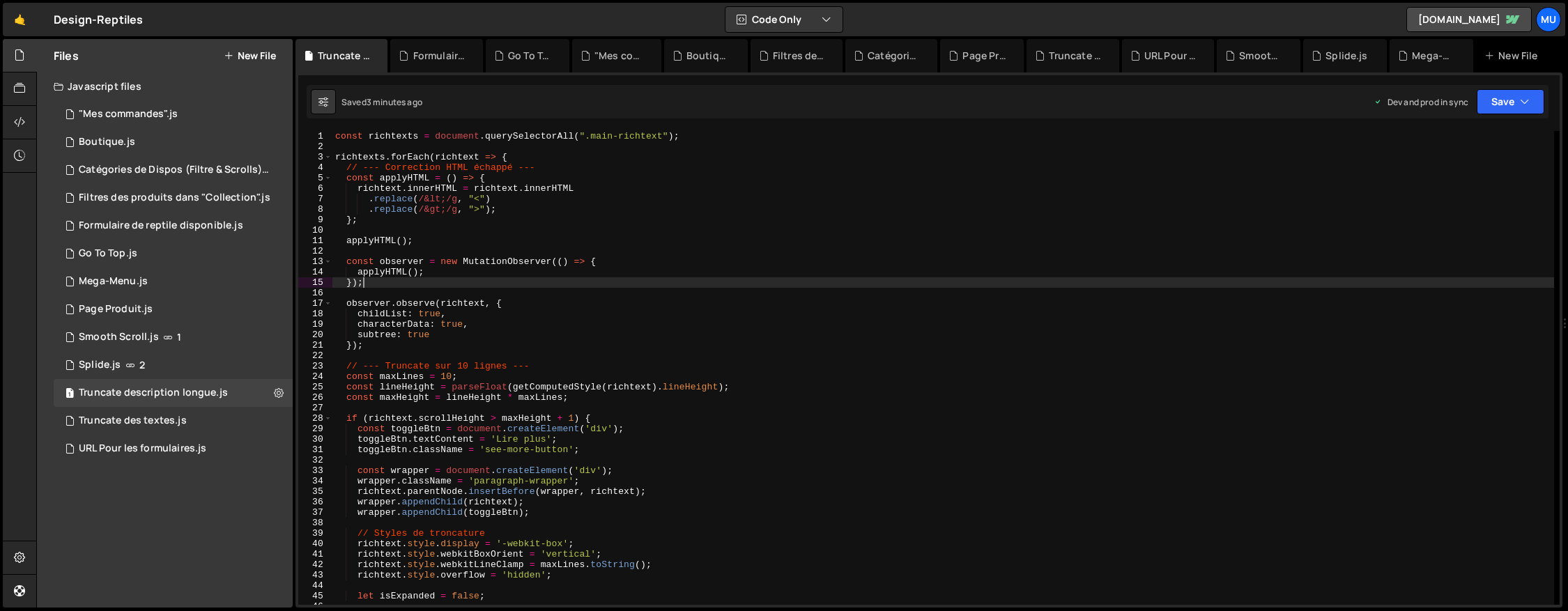
type textarea "});"
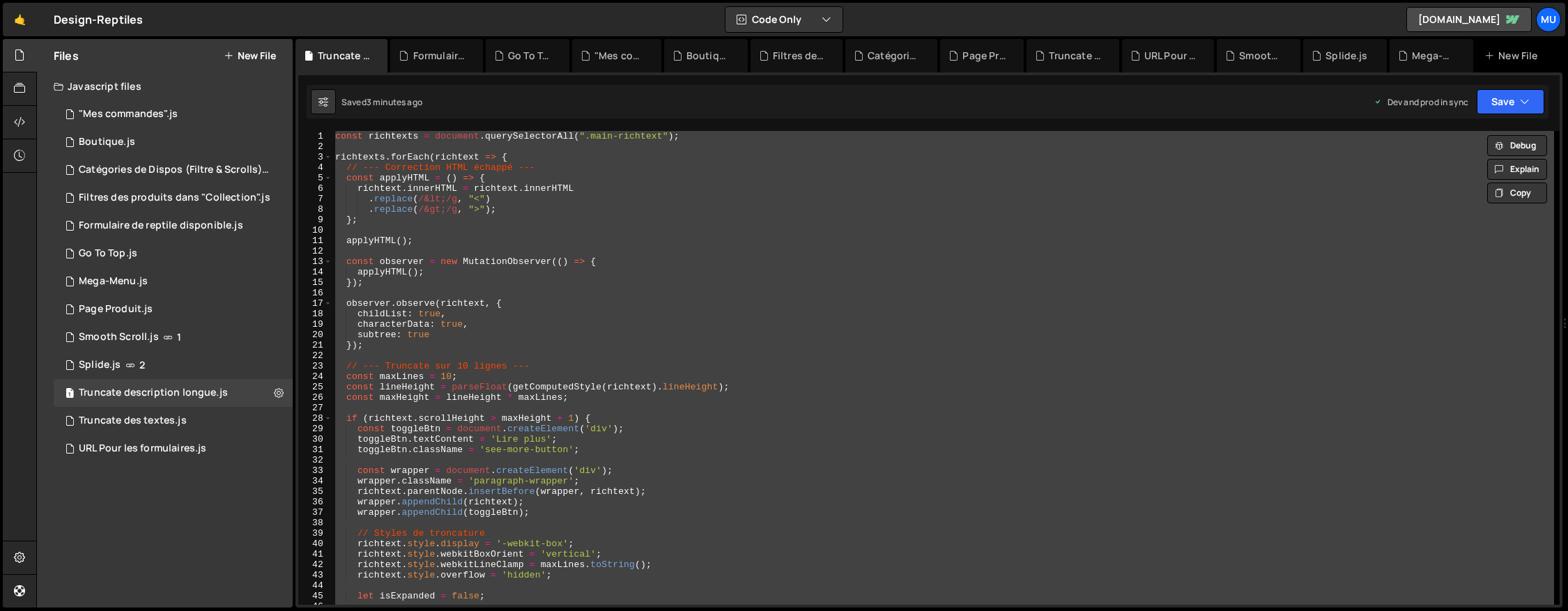
paste textarea
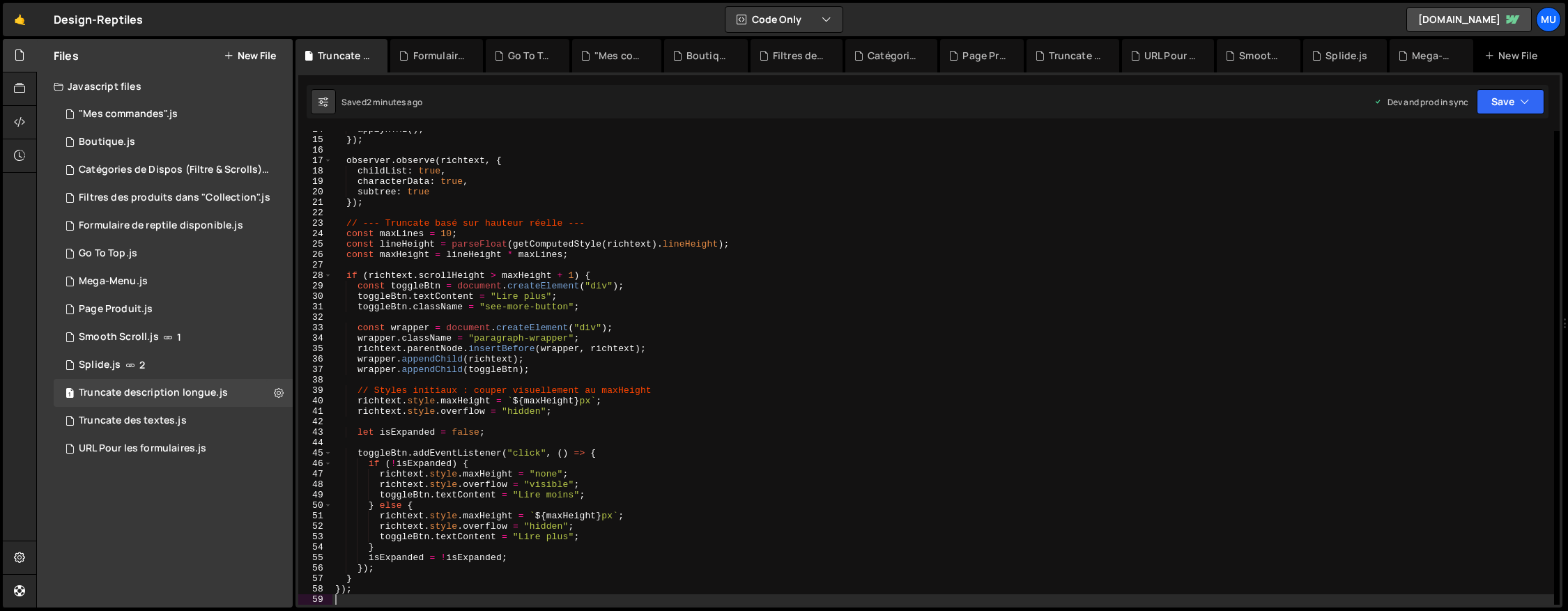
click at [743, 291] on div "applyHTML ( ) ; }) ; observer . observe ( richtext , { childList : true , chara…" at bounding box center [943, 371] width 1222 height 495
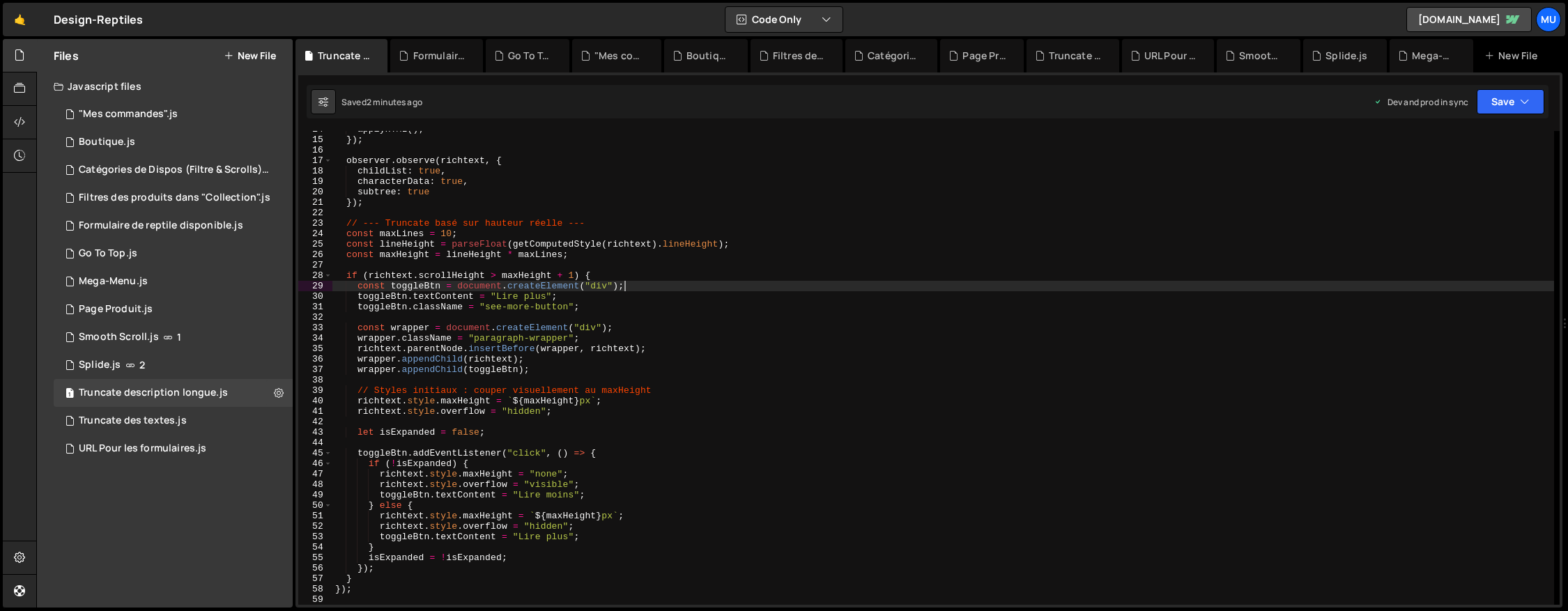
click at [870, 330] on div "applyHTML ( ) ; }) ; observer . observe ( richtext , { childList : true , chara…" at bounding box center [943, 371] width 1222 height 495
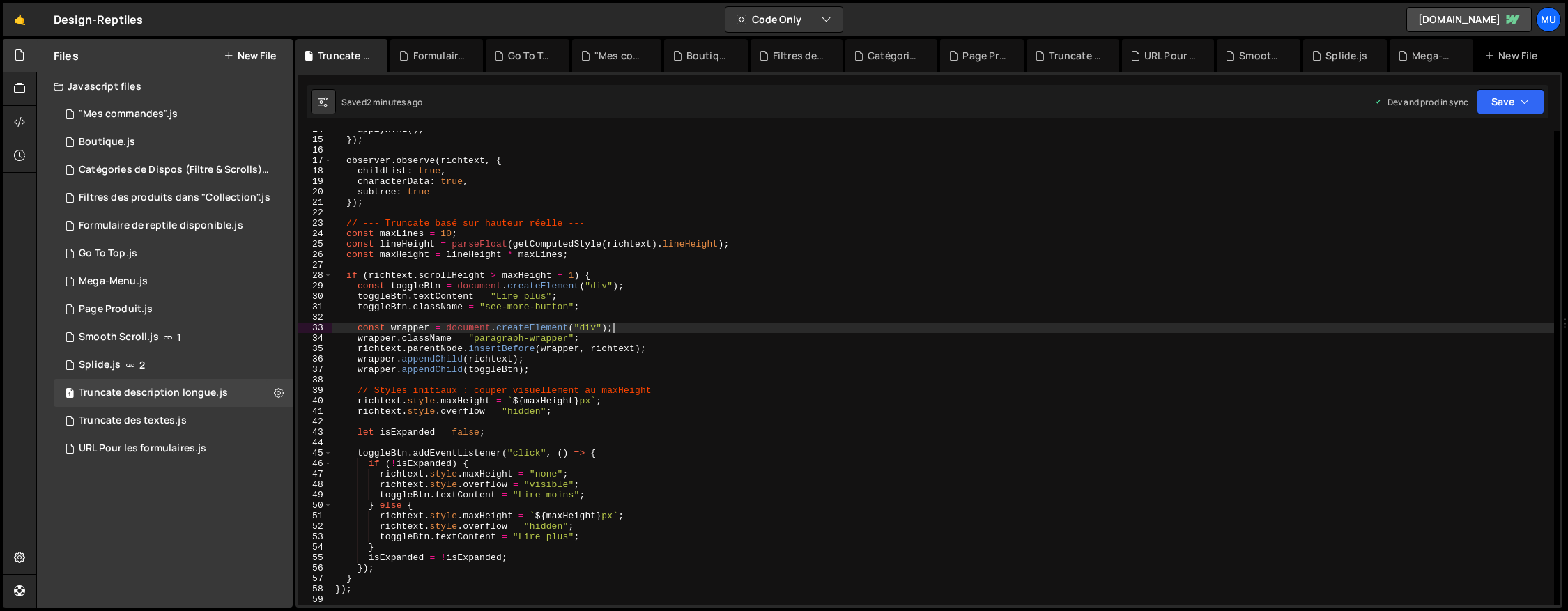
type textarea "});"
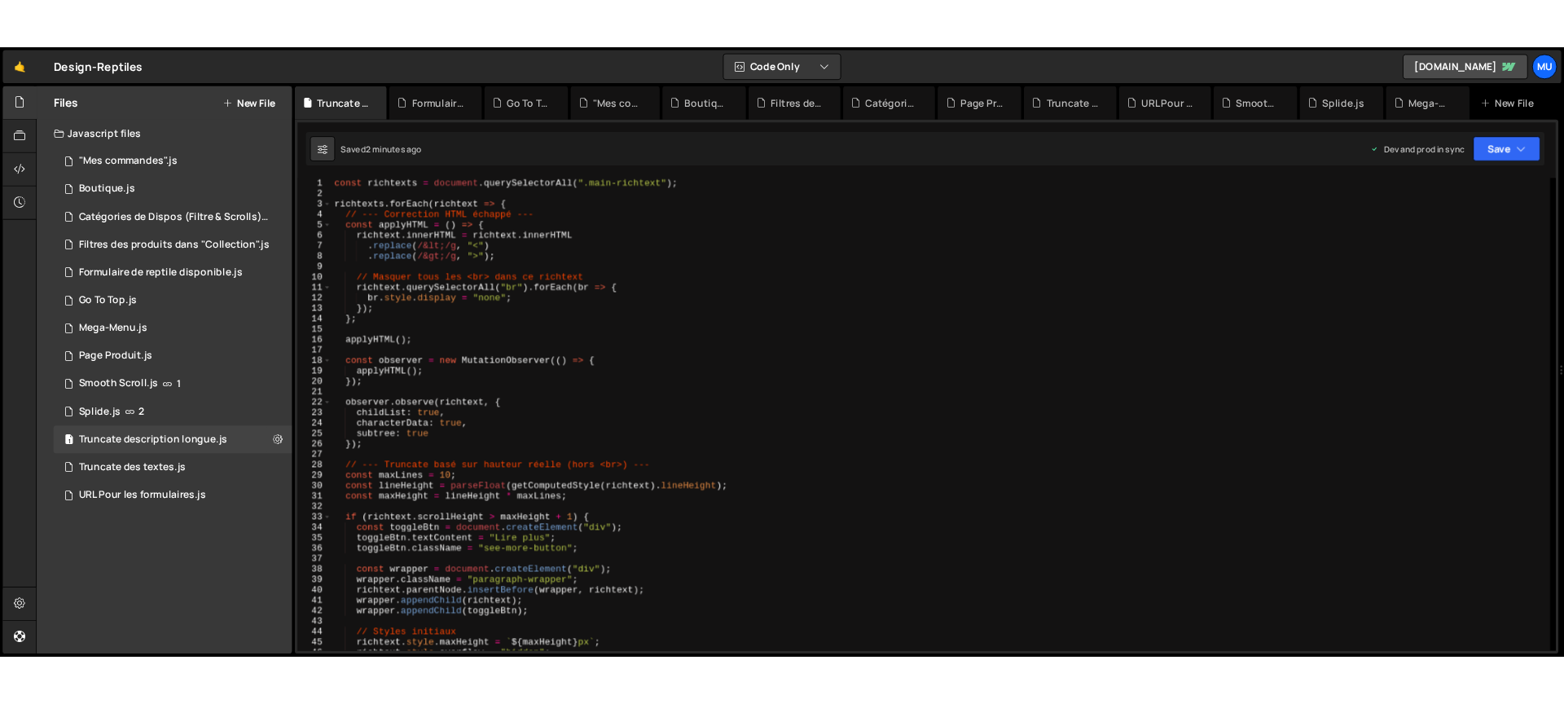
scroll to position [0, 0]
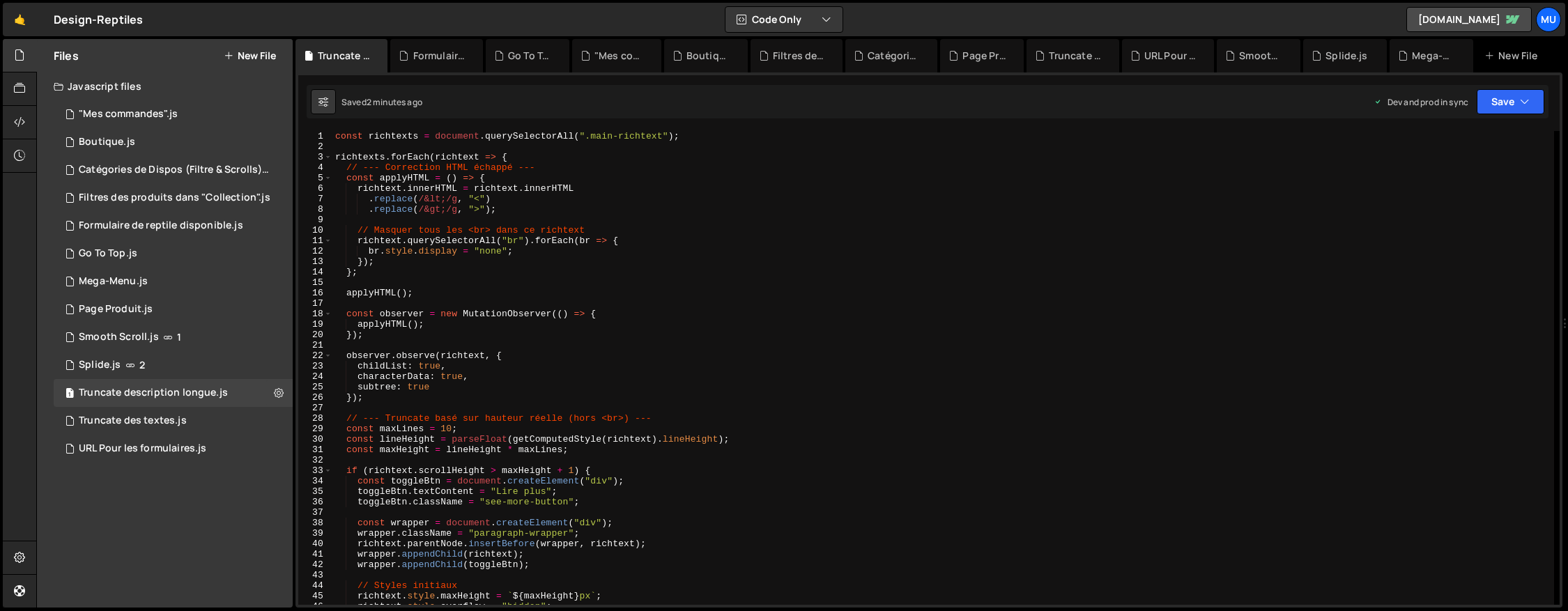
click at [744, 340] on div "const richtexts = document . querySelectorAll ( ".main-richtext" ) ; richtexts …" at bounding box center [943, 378] width 1222 height 495
type textarea "});"
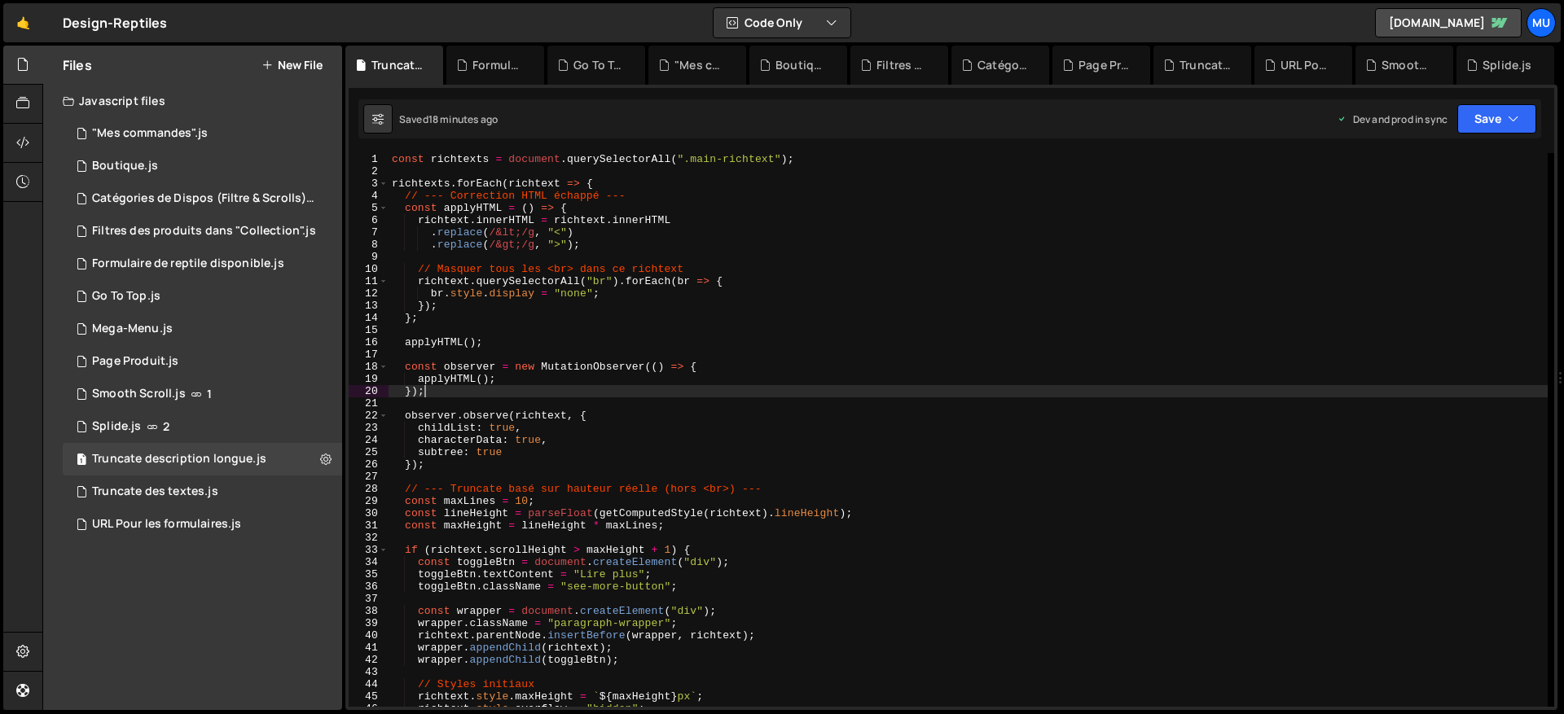
click at [292, 53] on div "Files New File" at bounding box center [192, 65] width 299 height 39
click at [287, 65] on button "New File" at bounding box center [291, 65] width 61 height 13
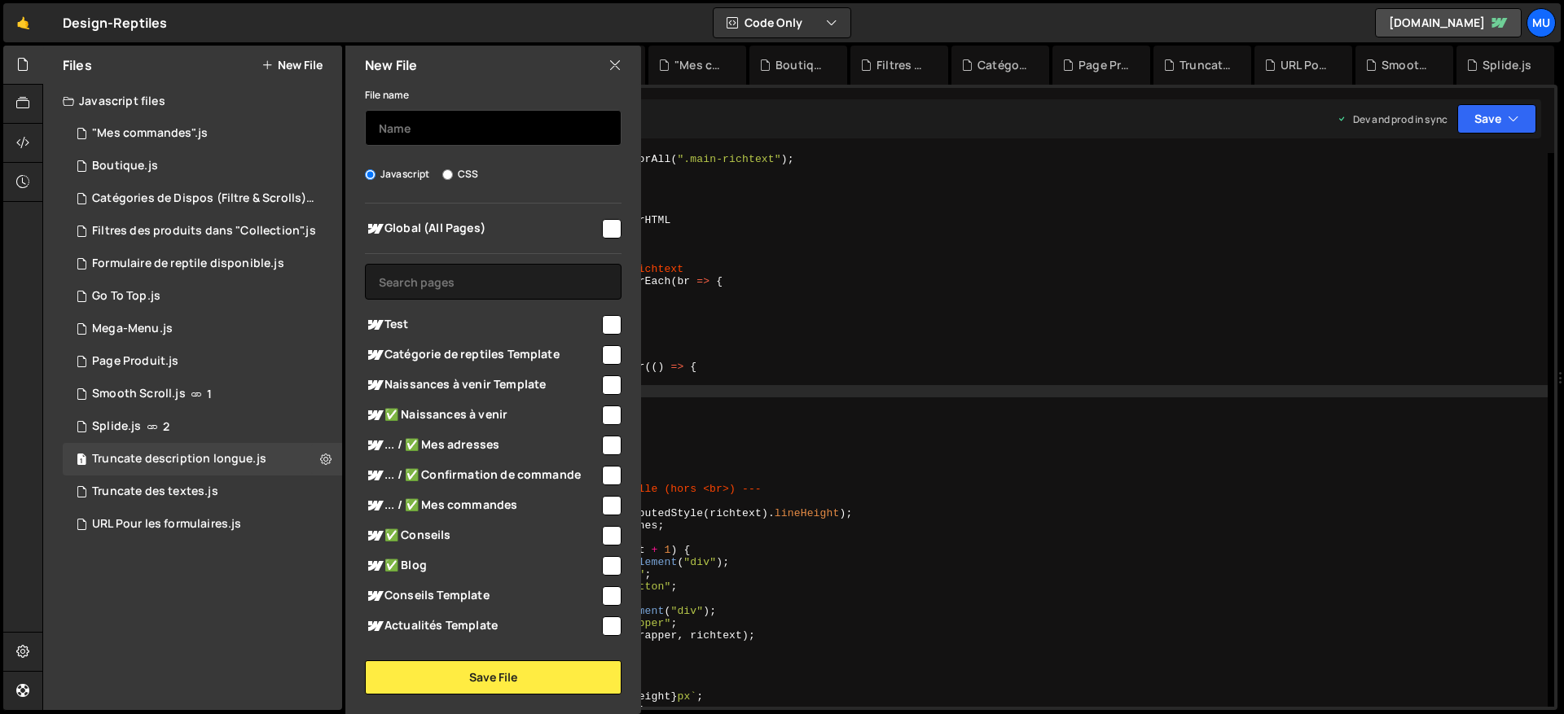
click at [474, 140] on input "text" at bounding box center [493, 128] width 257 height 36
type input "Empêcher le clique droit"
click at [480, 240] on div "Global (All Pages)" at bounding box center [493, 228] width 257 height 30
click at [500, 222] on span "Global (All Pages)" at bounding box center [482, 229] width 235 height 20
checkbox input "true"
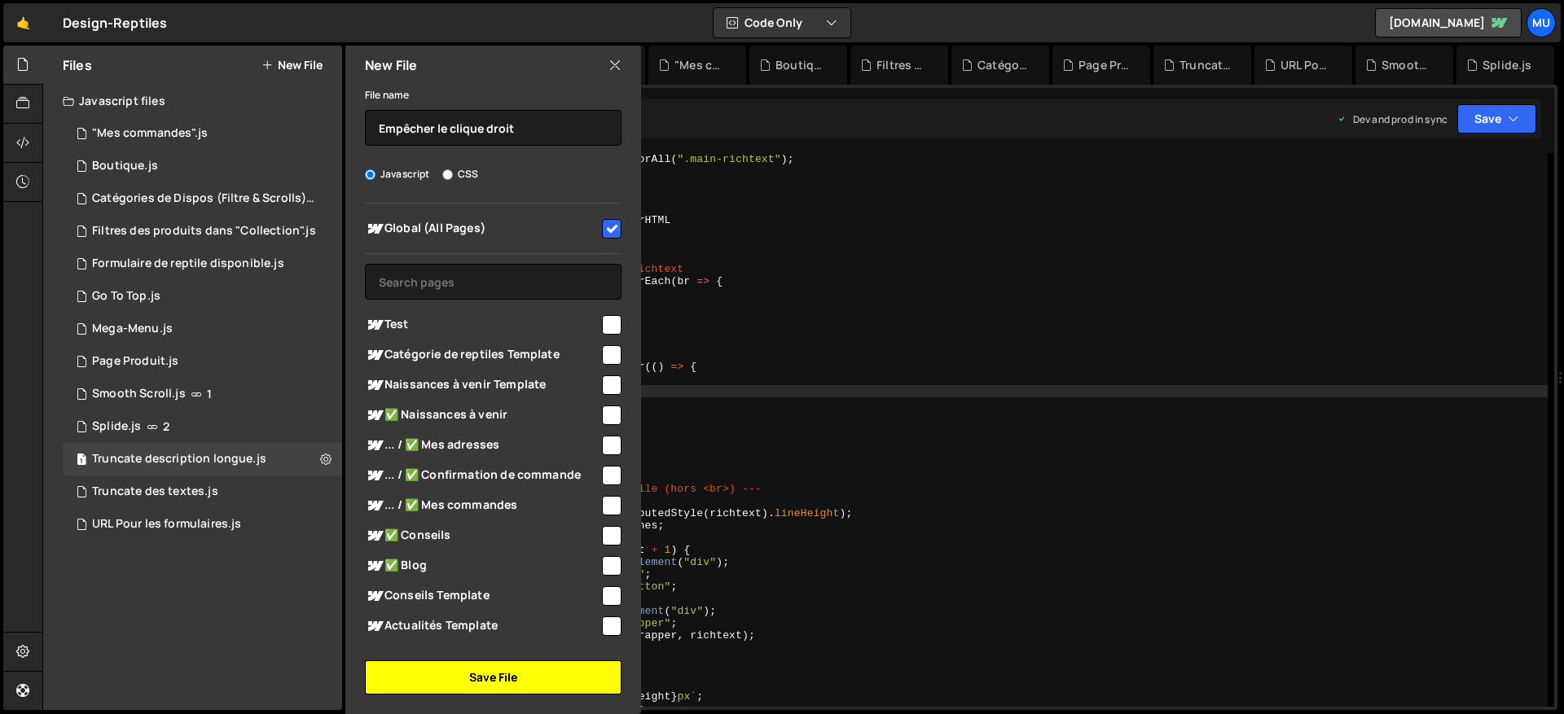
click at [538, 674] on button "Save File" at bounding box center [493, 677] width 257 height 34
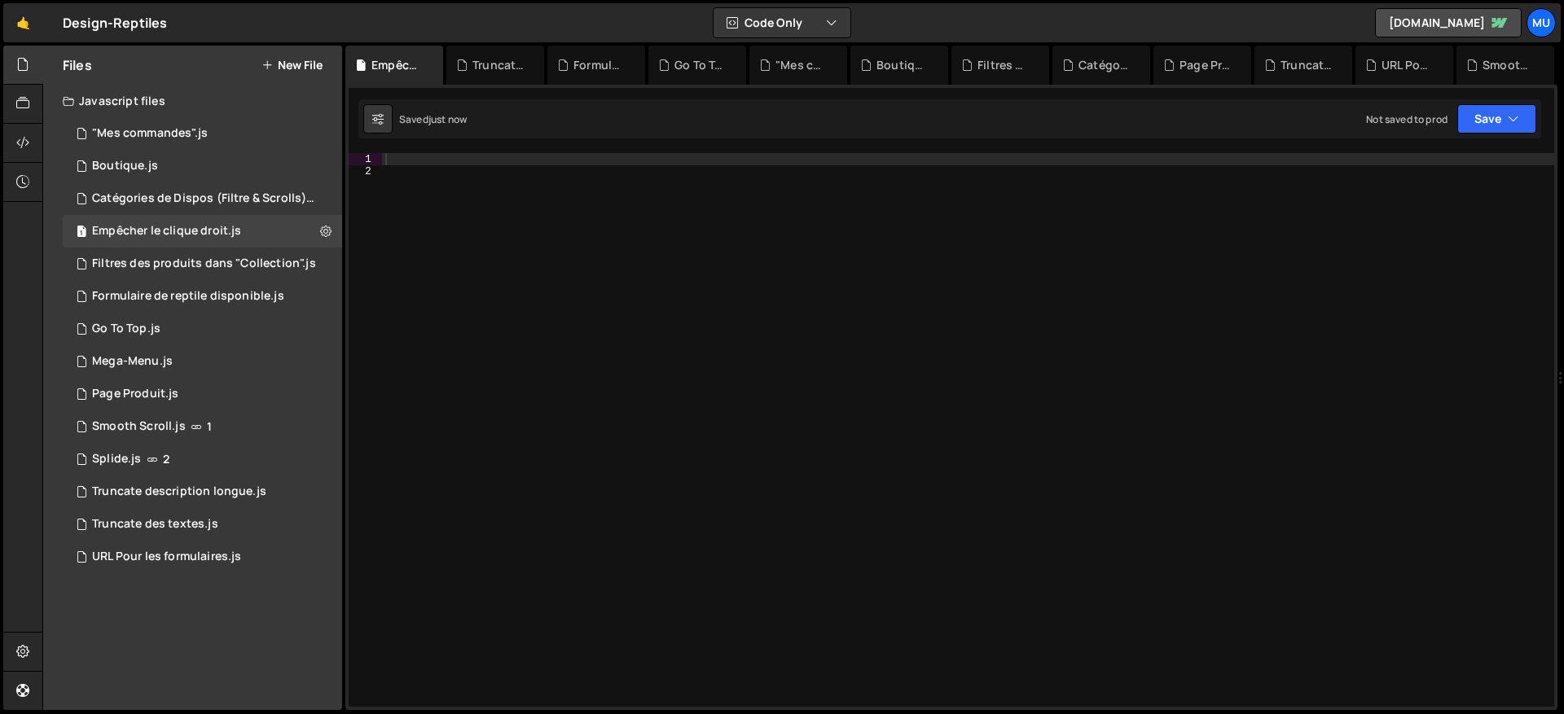
click at [1079, 250] on div at bounding box center [968, 442] width 1172 height 578
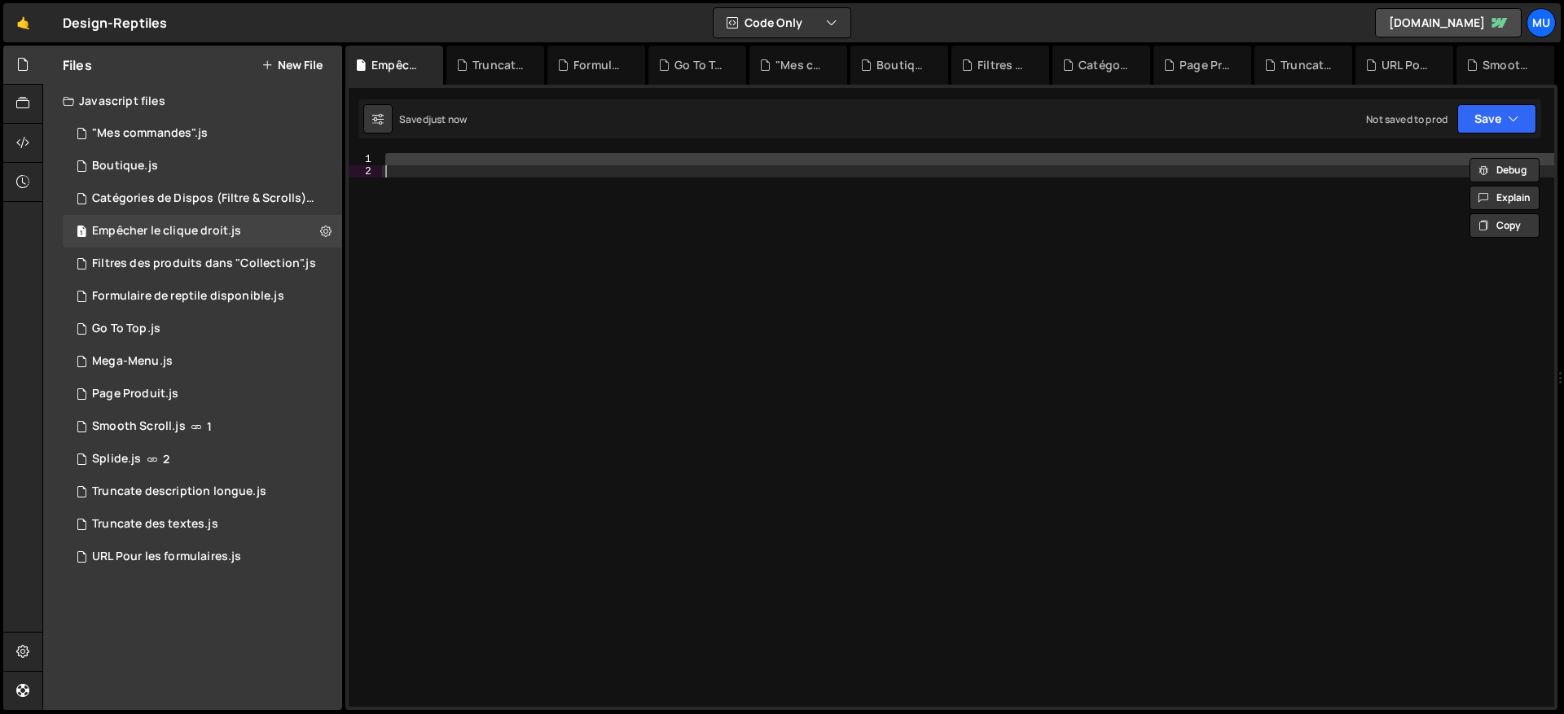
paste textarea
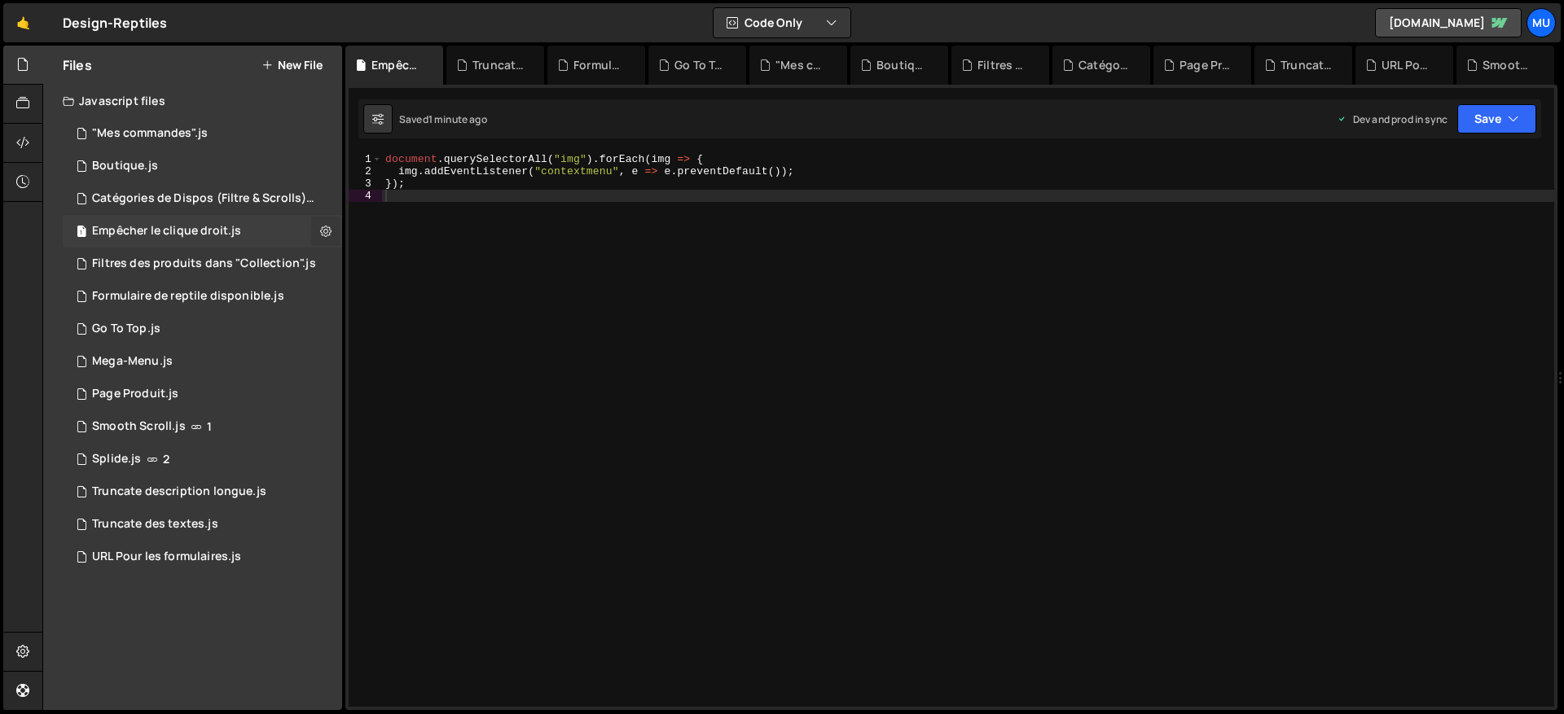
click at [321, 228] on icon at bounding box center [325, 230] width 11 height 15
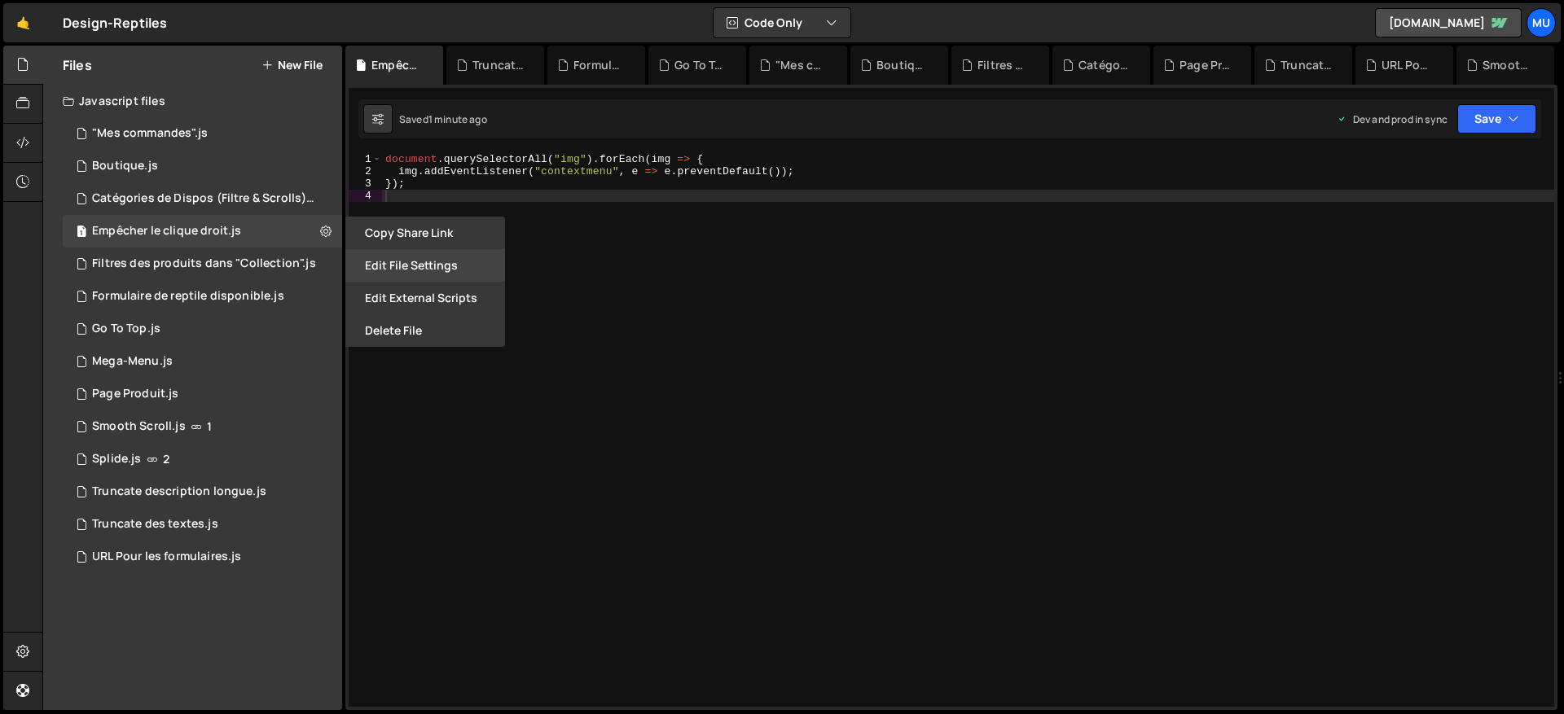
click at [386, 261] on button "Edit File Settings" at bounding box center [425, 265] width 160 height 33
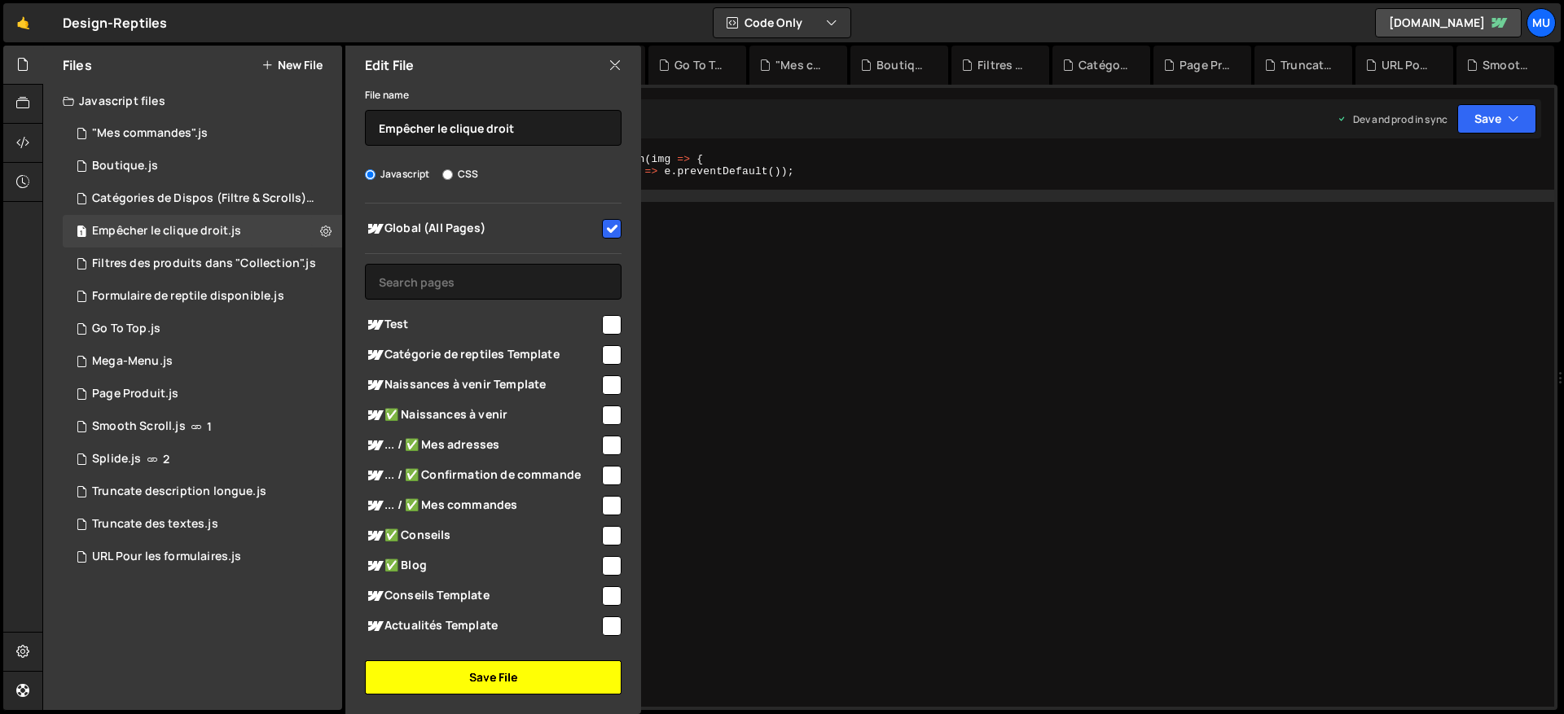
click at [543, 671] on button "Save File" at bounding box center [493, 677] width 257 height 34
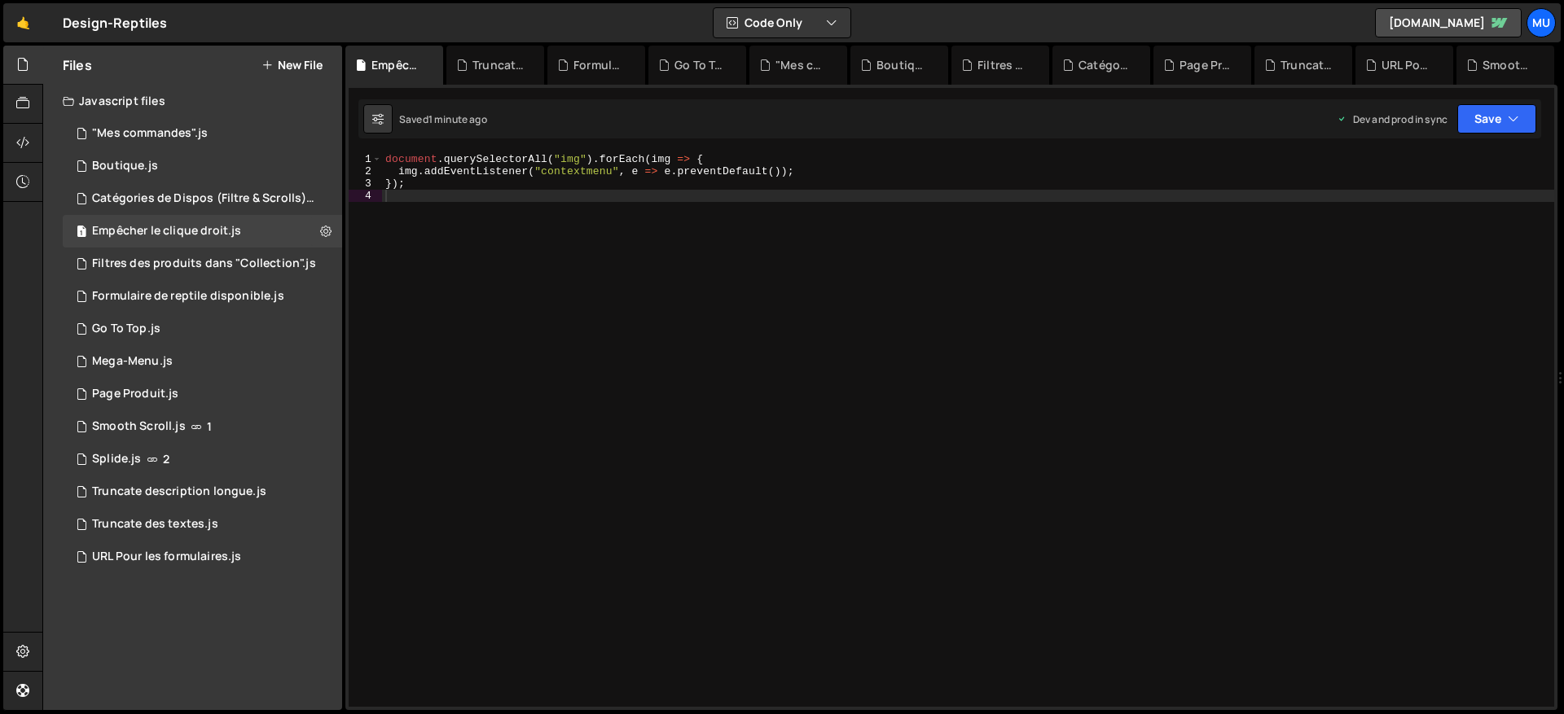
click at [816, 366] on div "document . querySelectorAll ( "img" ) . forEach ( img => { img . addEventListen…" at bounding box center [968, 442] width 1172 height 578
type textarea "});"
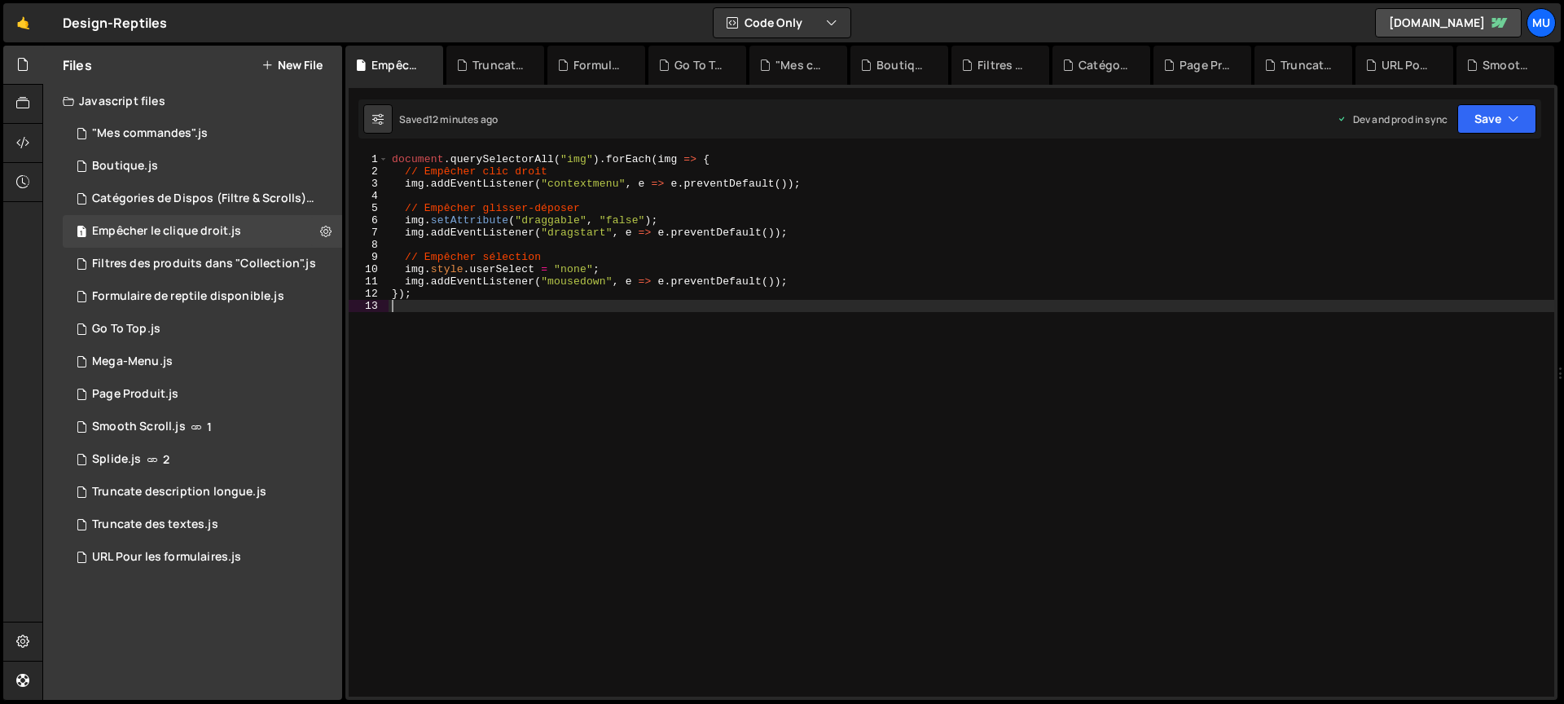
click at [316, 64] on button "New File" at bounding box center [291, 65] width 61 height 13
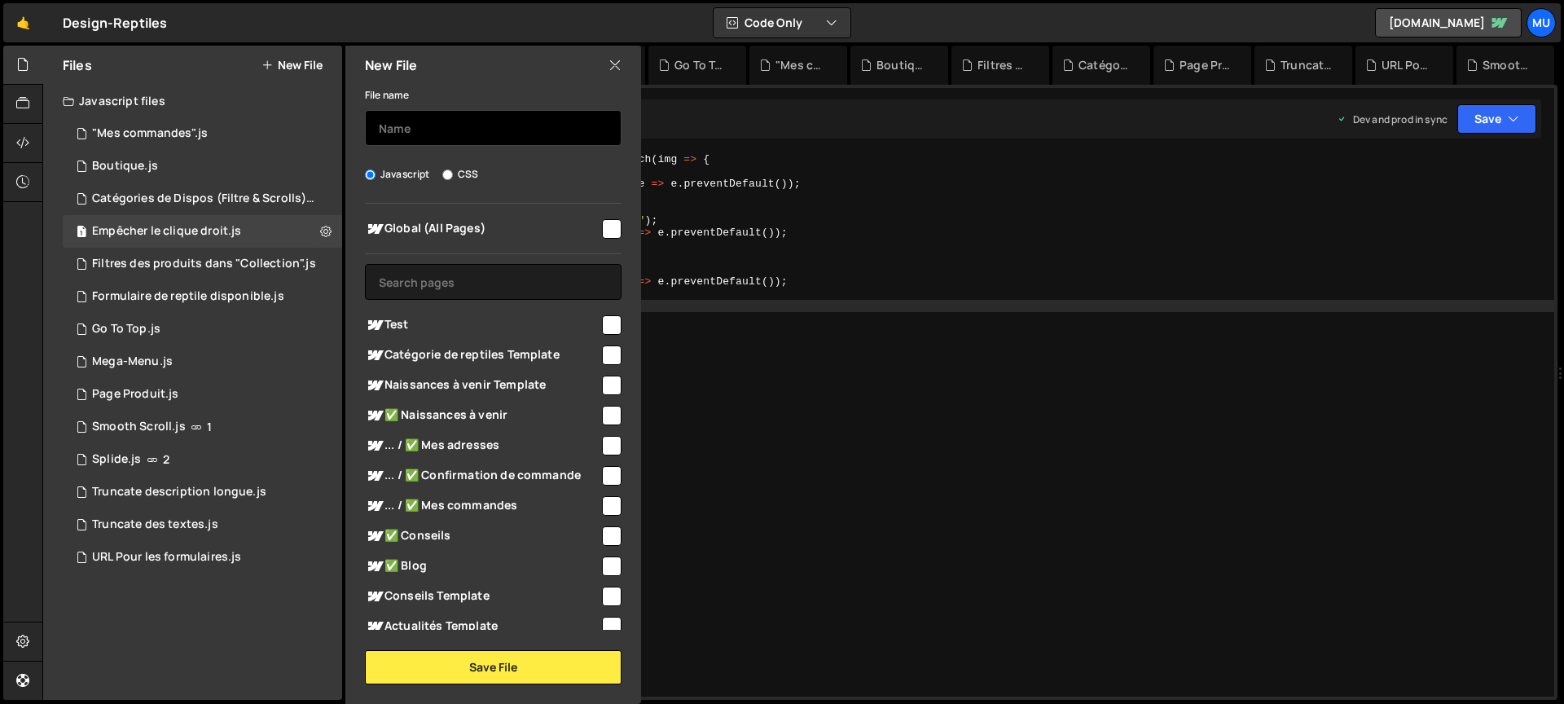
click at [424, 129] on input "text" at bounding box center [493, 128] width 257 height 36
type input "Afficher le badge promo"
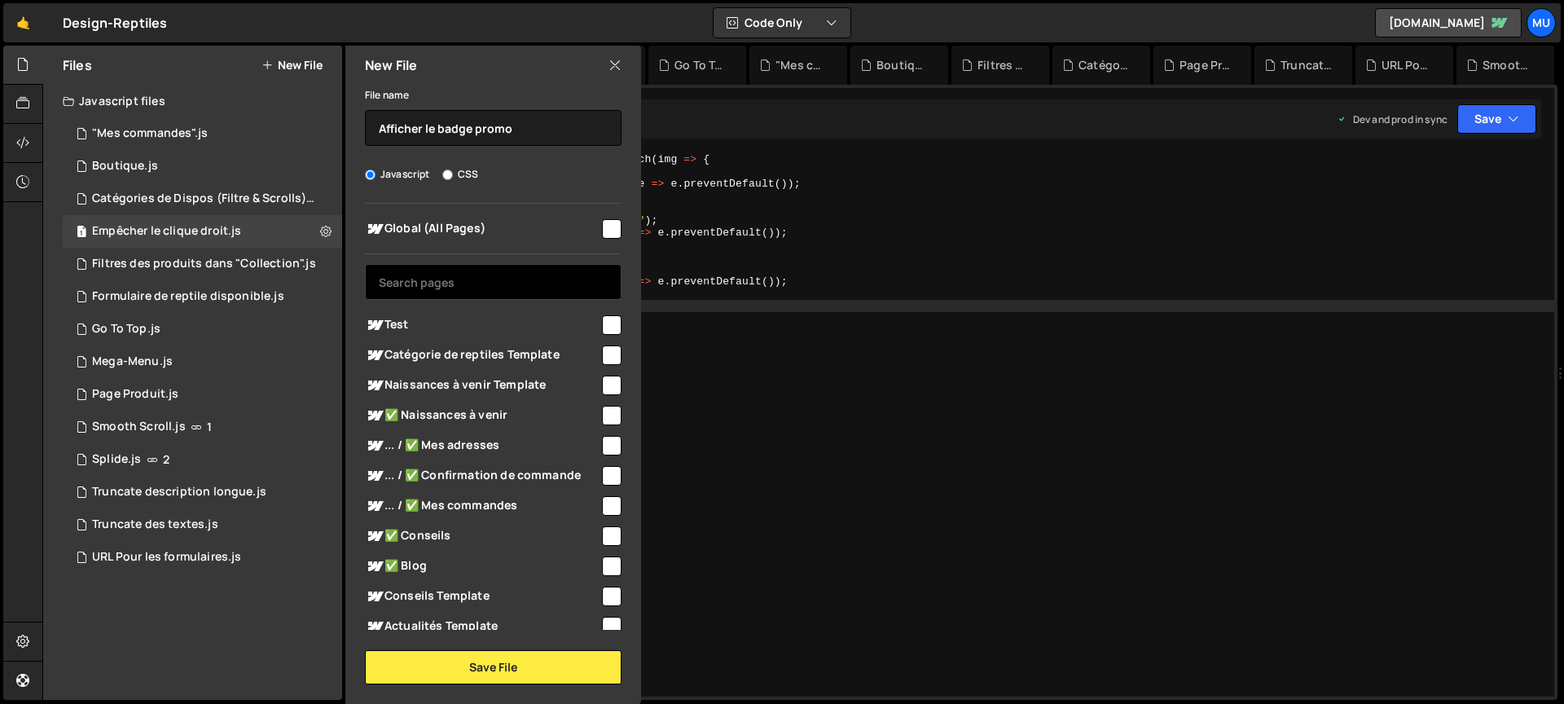
click at [438, 273] on input "text" at bounding box center [493, 282] width 257 height 36
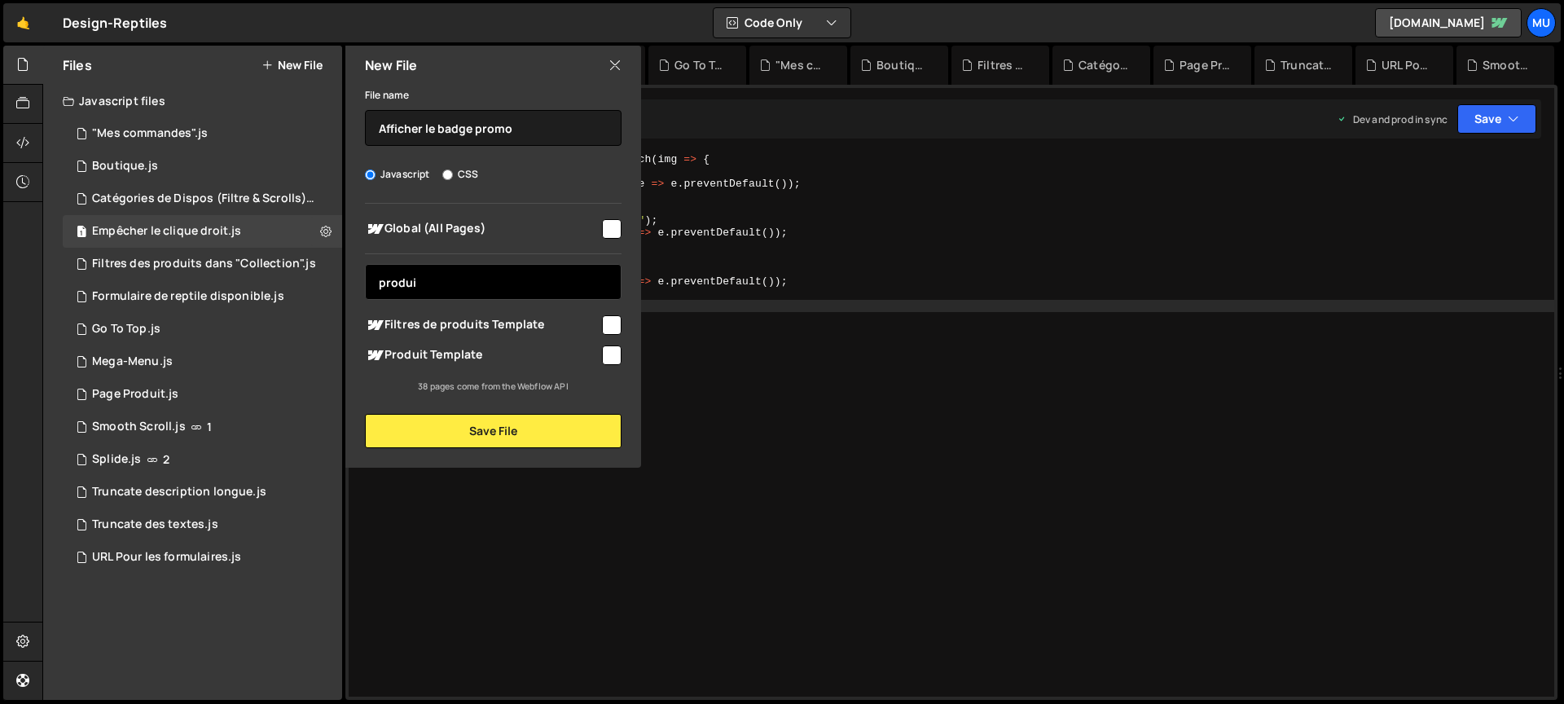
type input "produi"
click at [592, 361] on span "Produit Template" at bounding box center [482, 355] width 235 height 20
checkbox input "true"
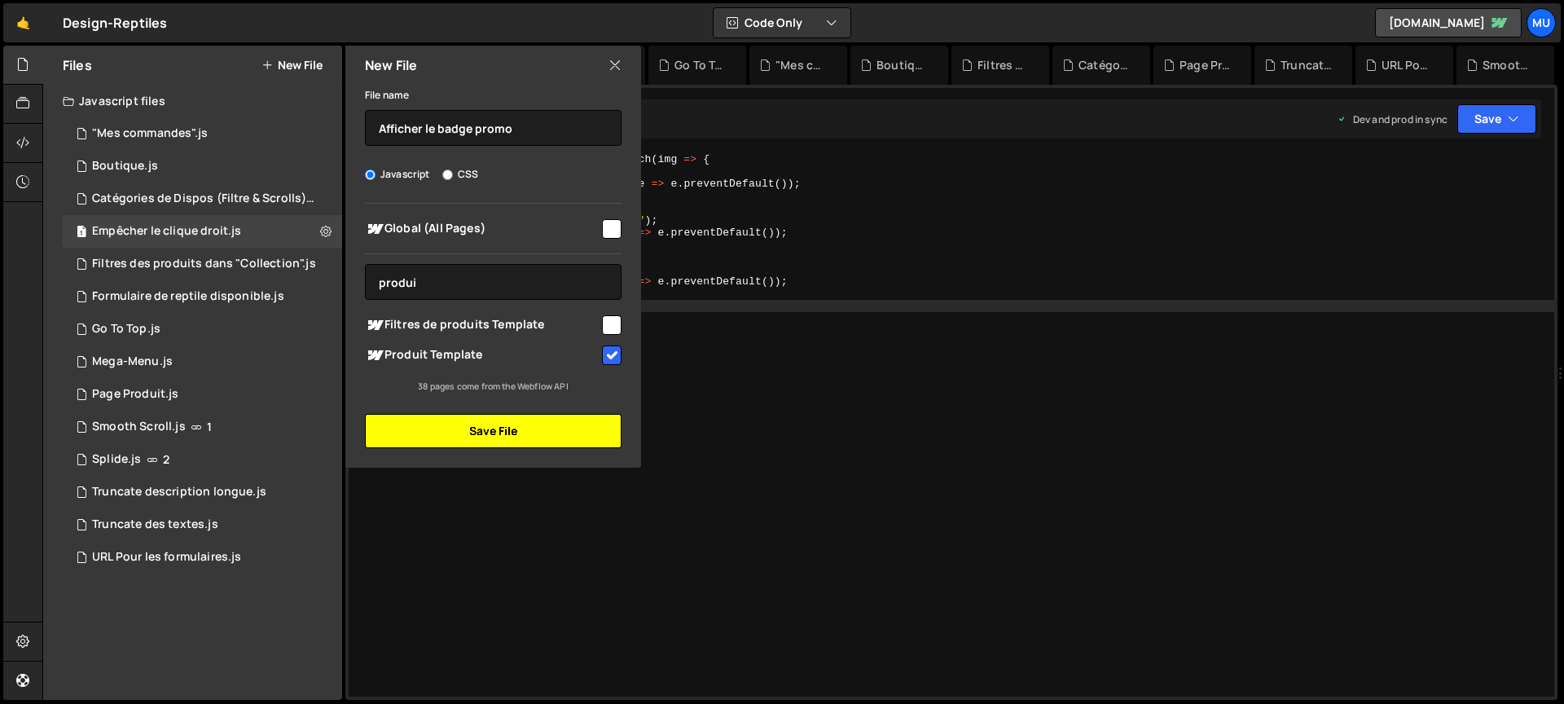
click at [583, 420] on button "Save File" at bounding box center [493, 431] width 257 height 34
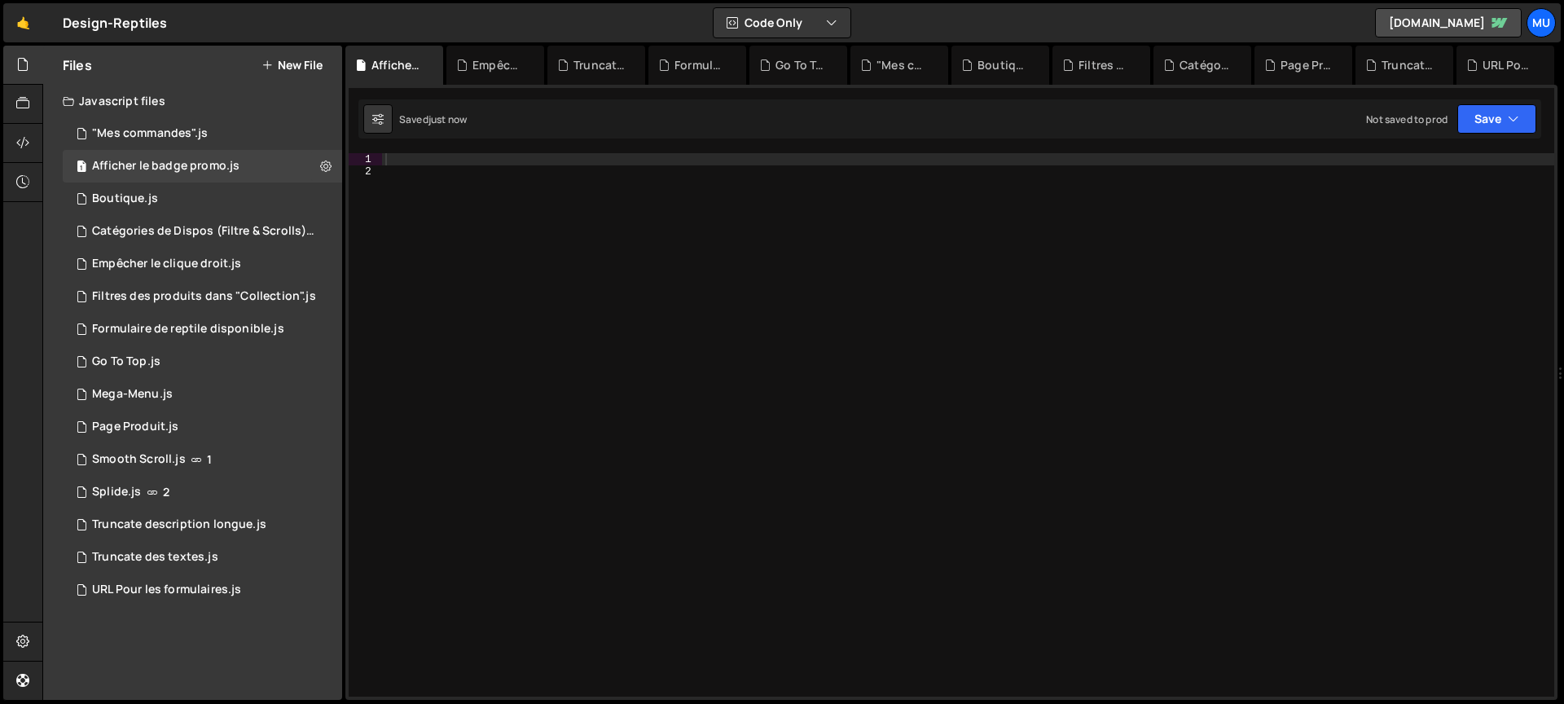
click at [1002, 173] on div at bounding box center [968, 437] width 1172 height 568
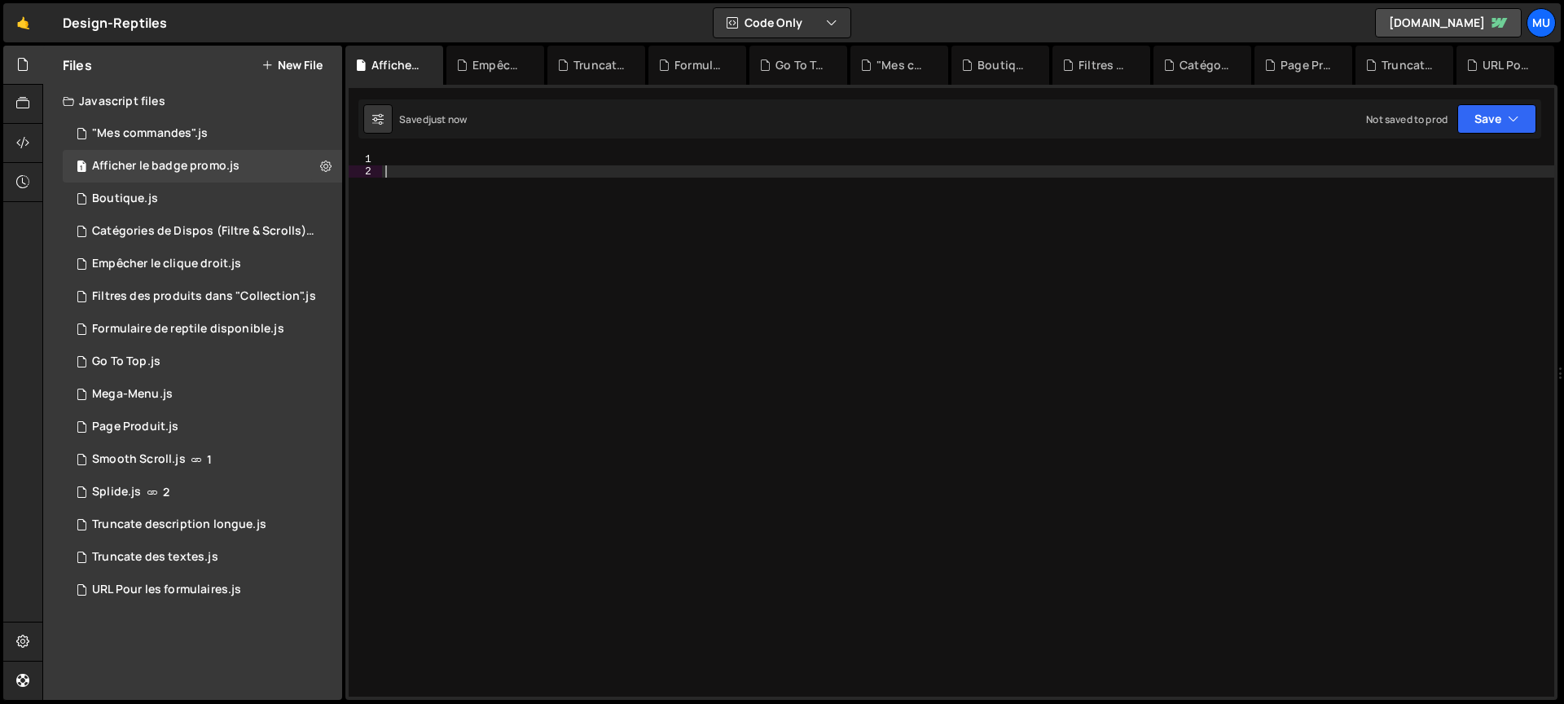
click at [1008, 163] on div at bounding box center [968, 437] width 1172 height 568
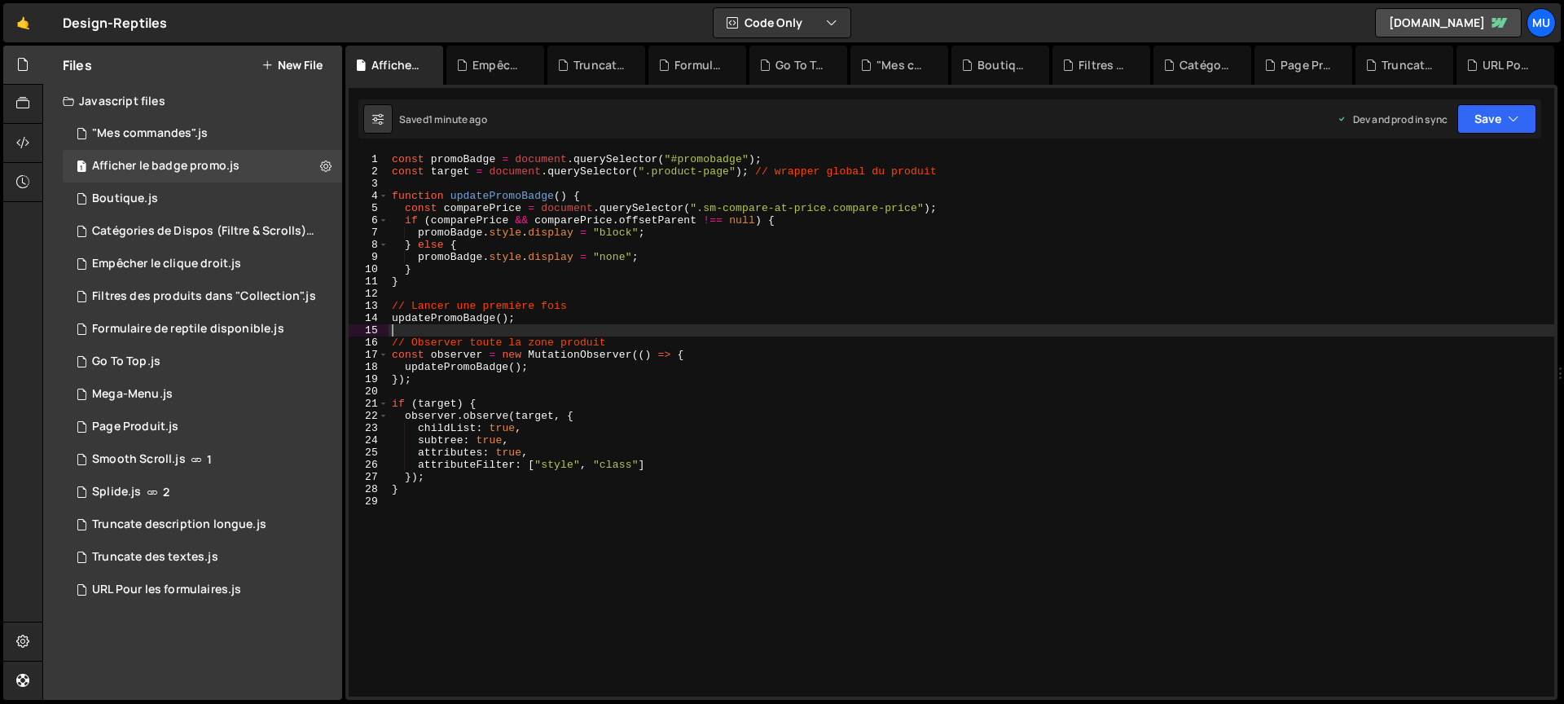
click at [864, 324] on div "const promoBadge = document . querySelector ( "#promobadge" ) ; const target = …" at bounding box center [970, 437] width 1165 height 568
type textarea "}"
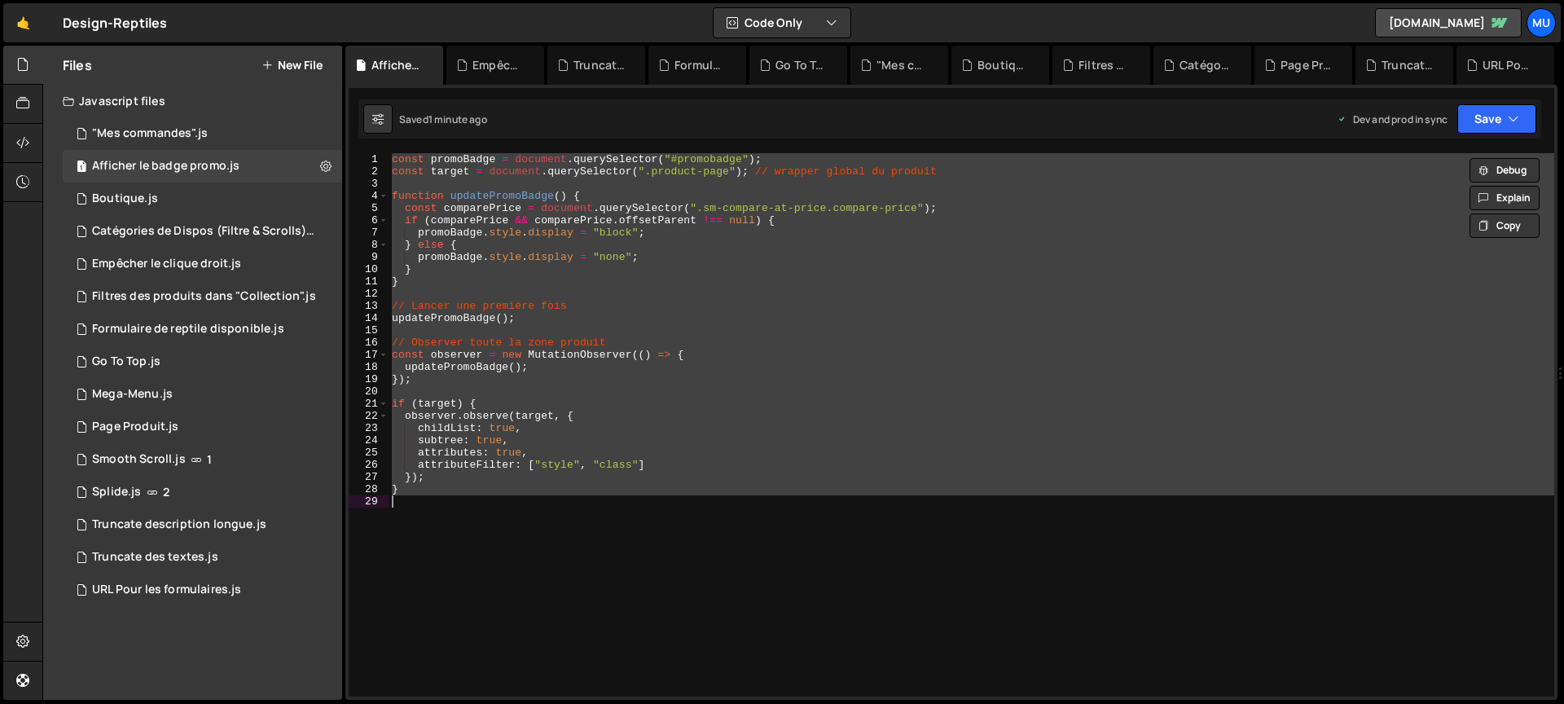
paste textarea
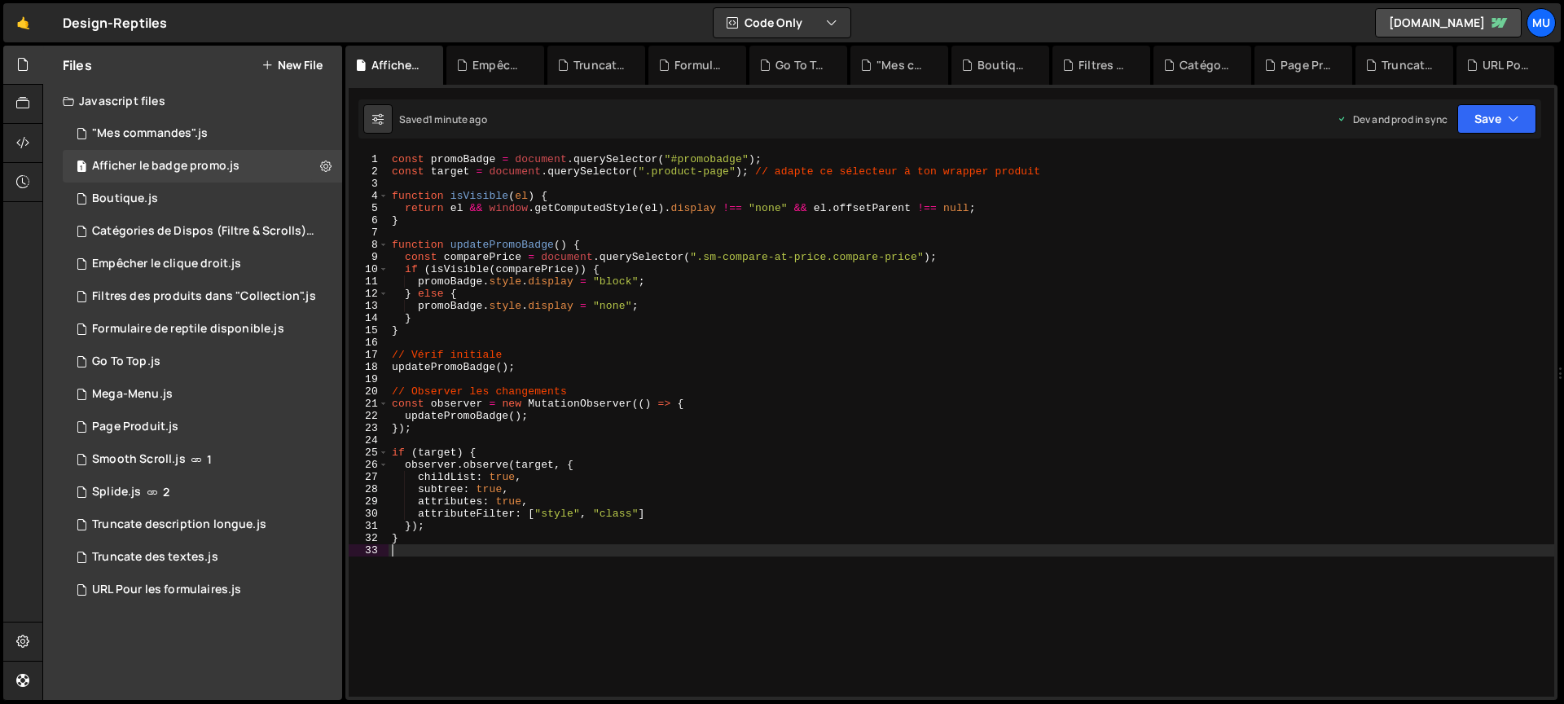
click at [796, 414] on div "const promoBadge = document . querySelector ( "#promobadge" ) ; const target = …" at bounding box center [970, 437] width 1165 height 568
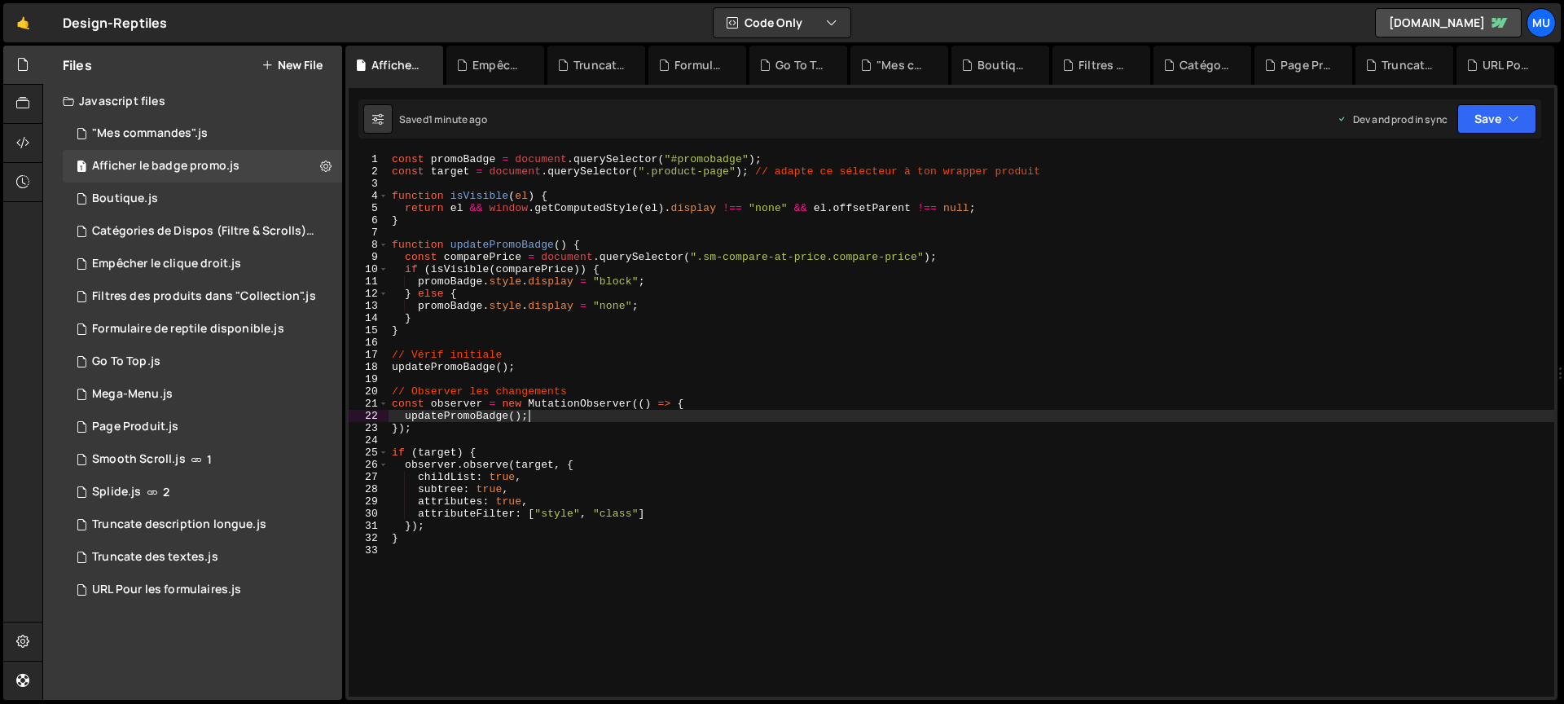
type textarea "}"
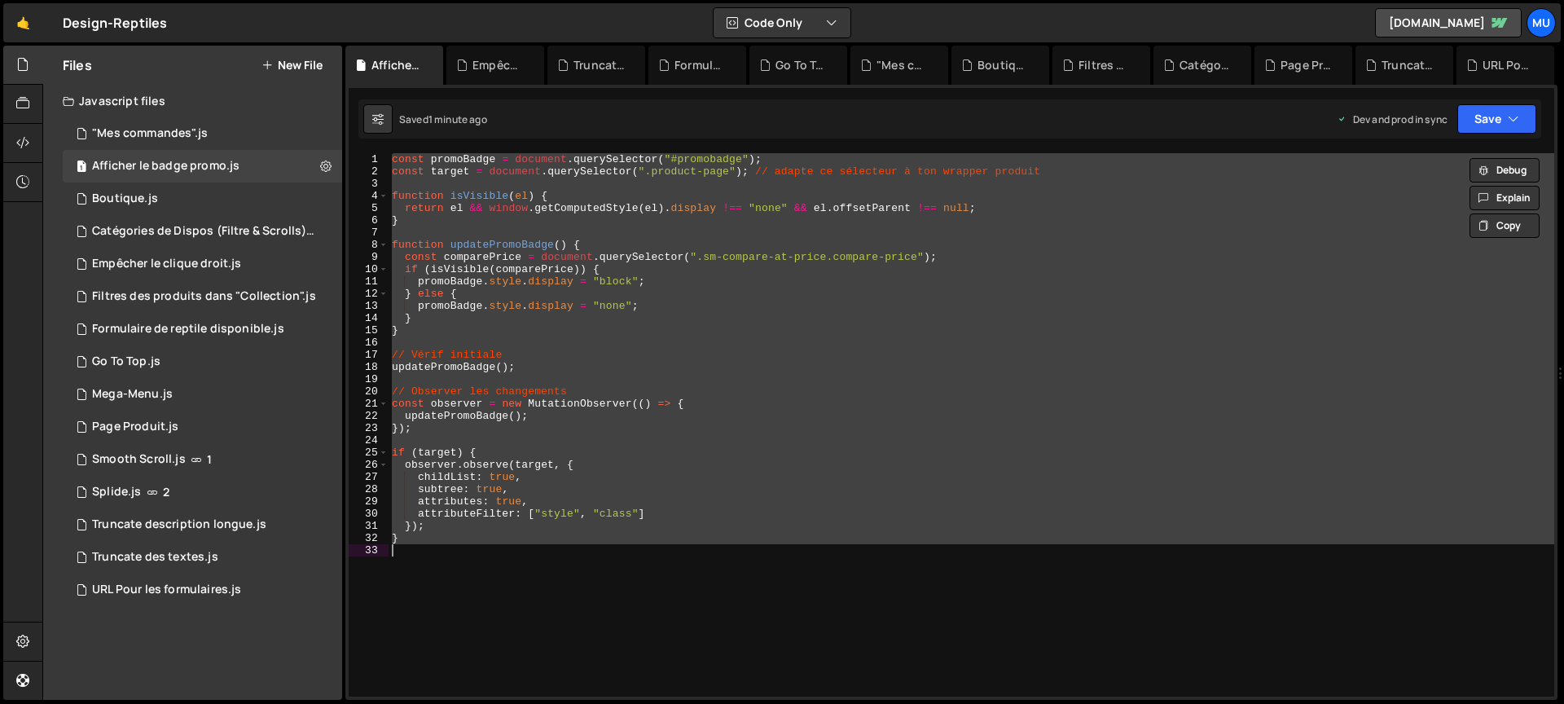
paste textarea
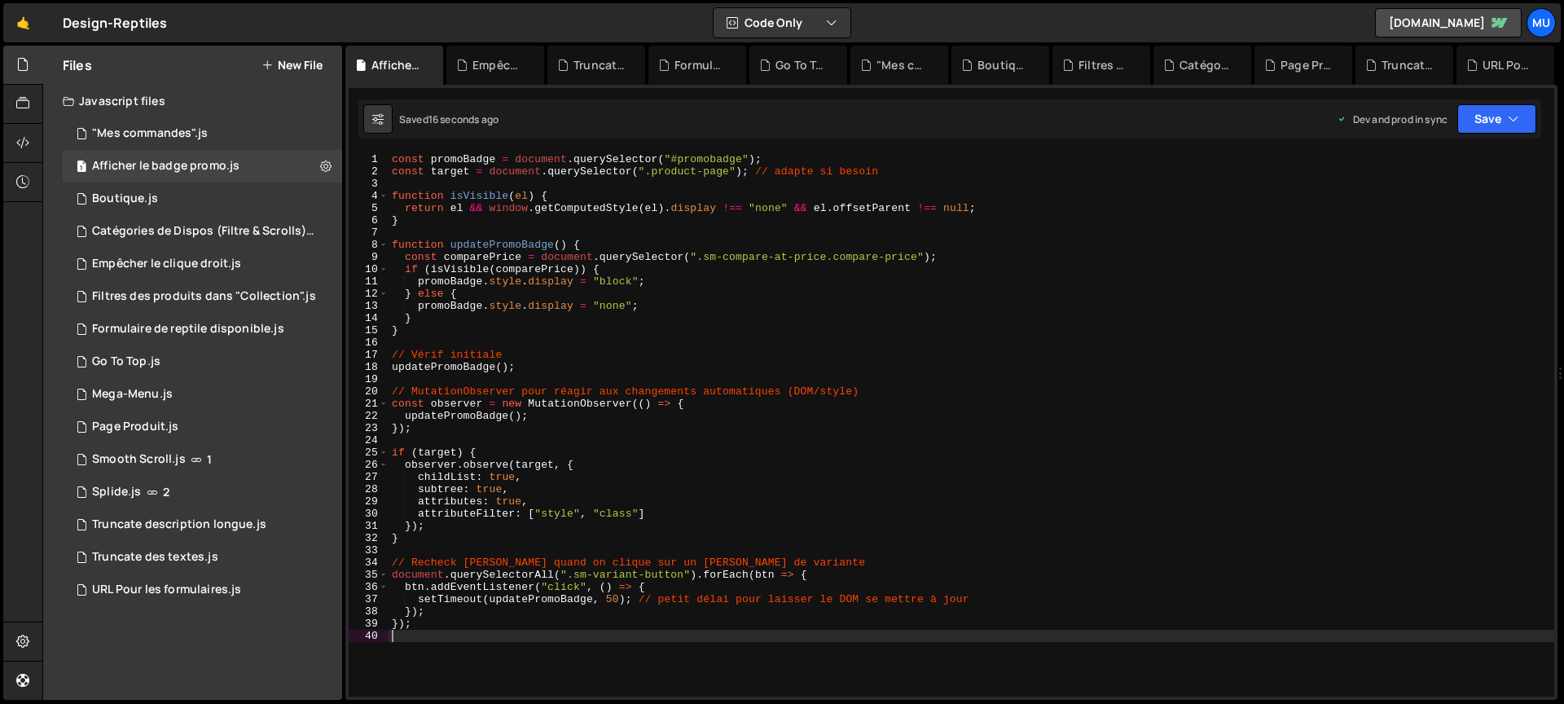
click at [928, 250] on div "const promoBadge = document . querySelector ( "#promobadge" ) ; const target = …" at bounding box center [970, 437] width 1165 height 568
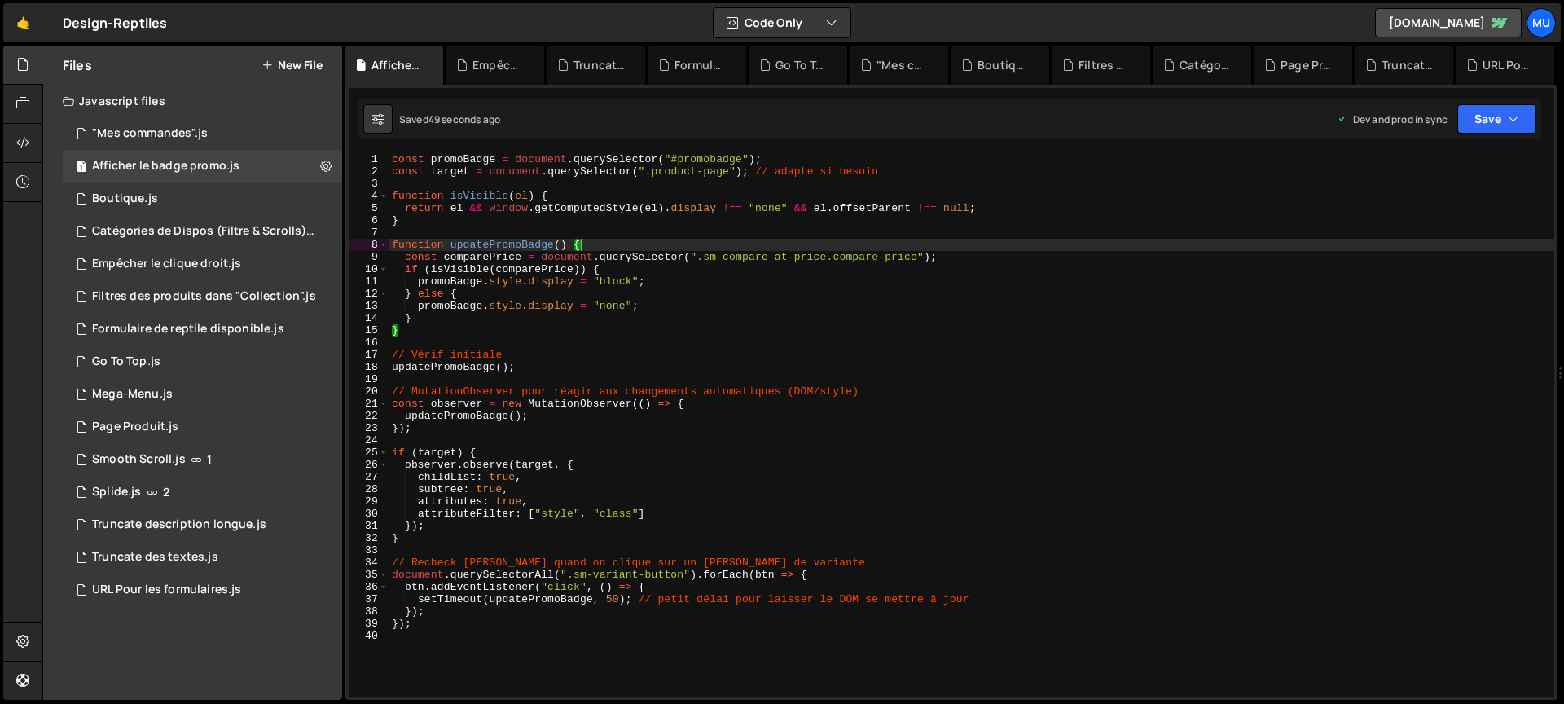
click at [848, 364] on div "const promoBadge = document . querySelector ( "#promobadge" ) ; const target = …" at bounding box center [970, 437] width 1165 height 568
type textarea "updatePromoBadge();"
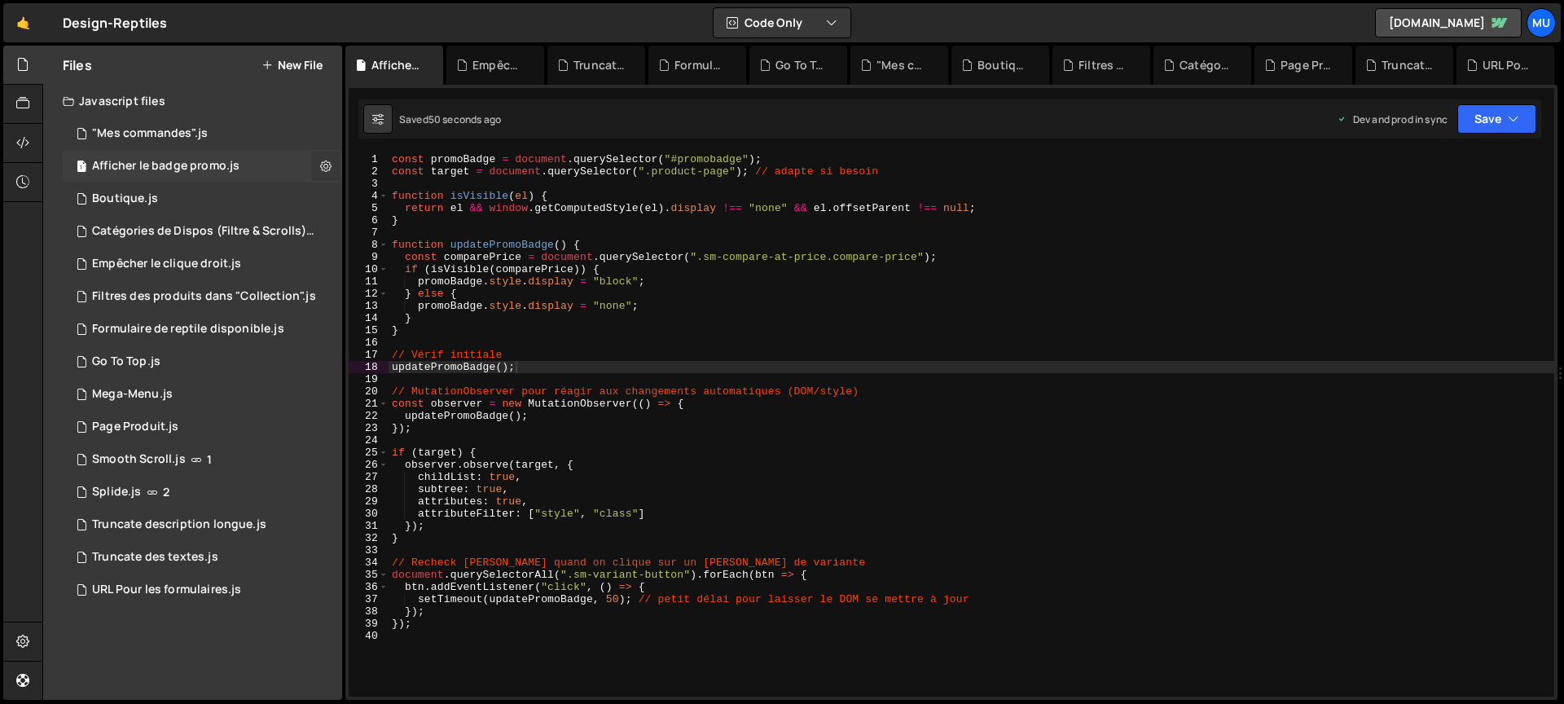
click at [318, 165] on button at bounding box center [325, 165] width 29 height 29
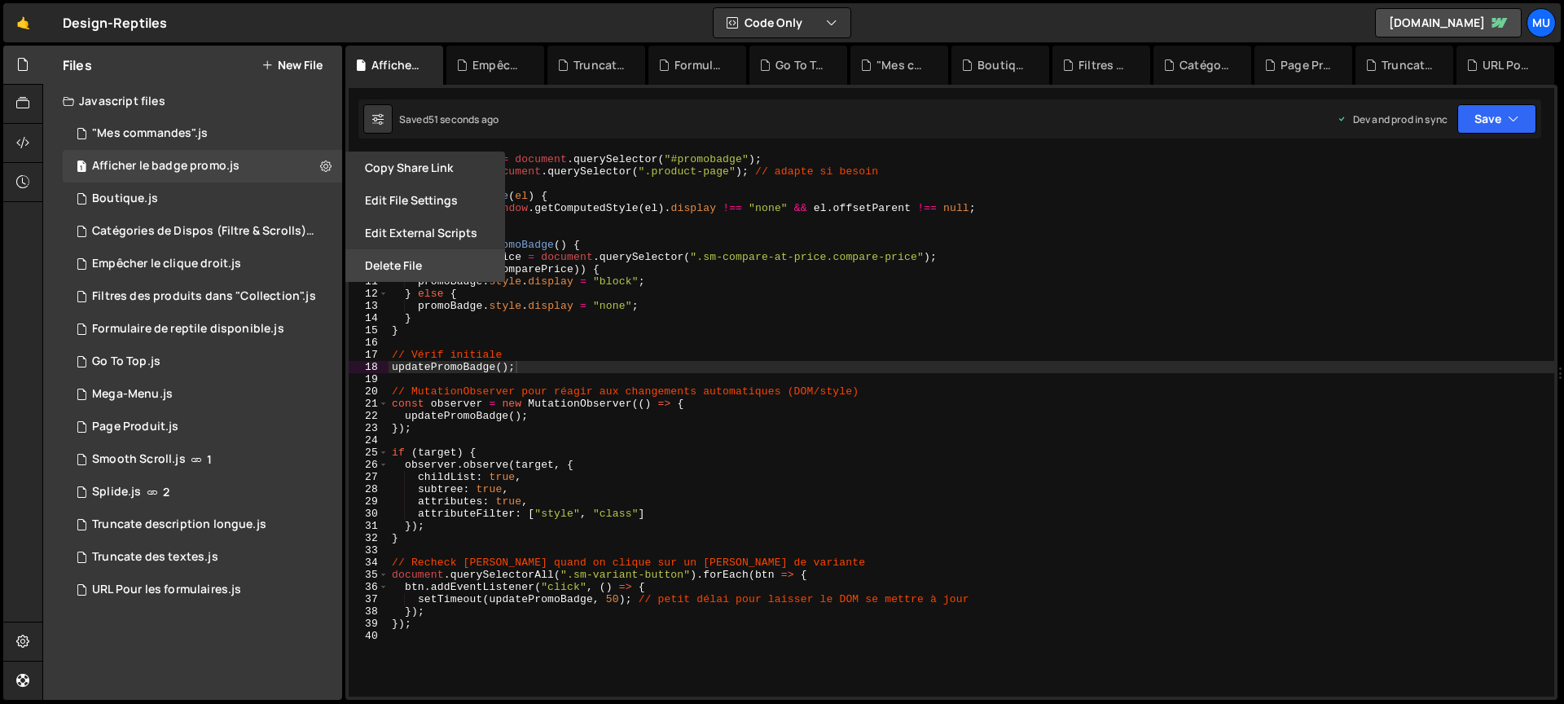
click at [393, 265] on button "Delete File" at bounding box center [425, 265] width 160 height 33
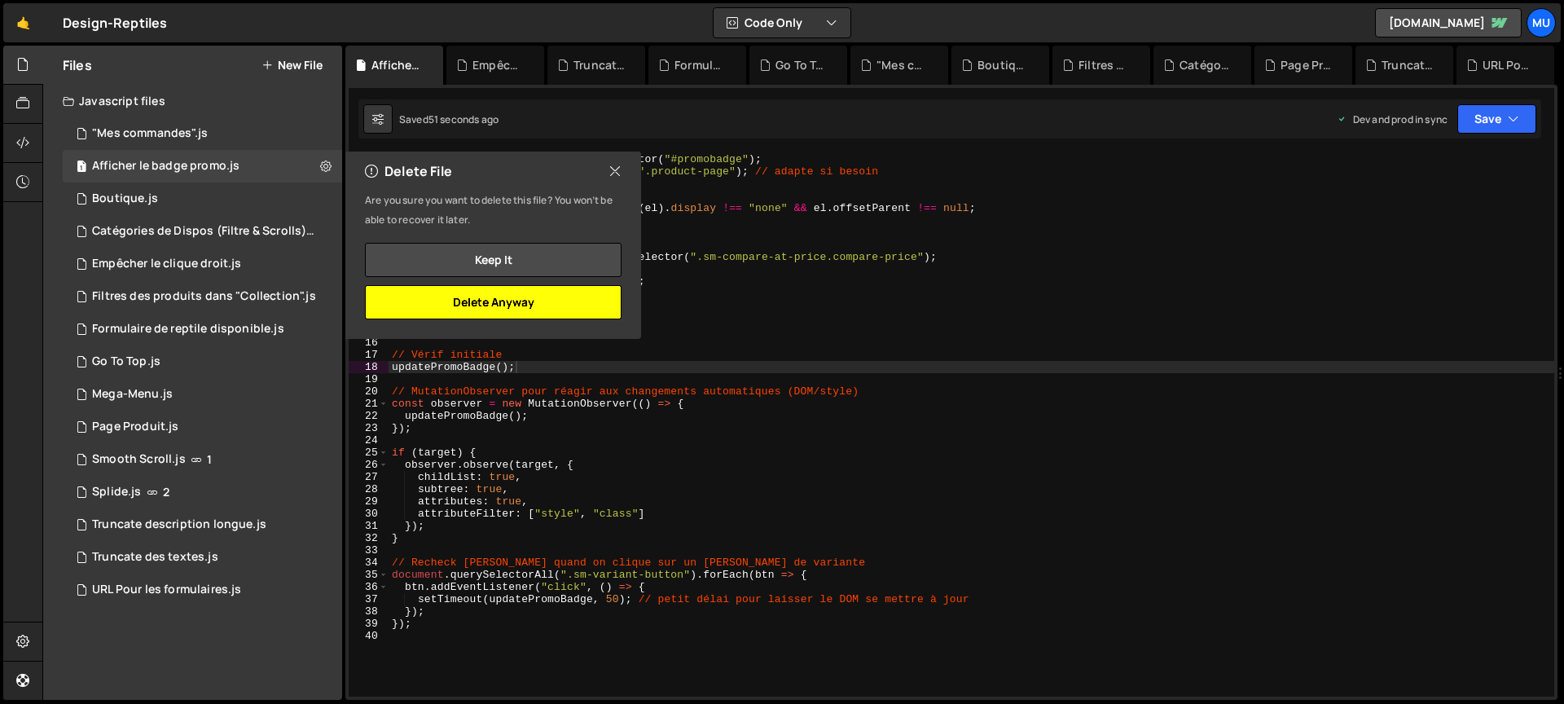
click at [556, 304] on button "Delete Anyway" at bounding box center [493, 302] width 257 height 34
